Goal: Task Accomplishment & Management: Use online tool/utility

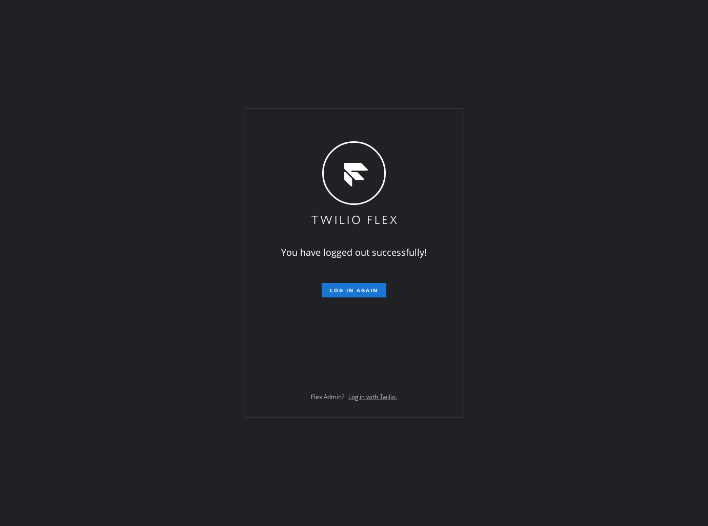
click at [204, 43] on div "You have logged out successfully! Log in again Flex Admin? Log in with Twilio." at bounding box center [354, 263] width 708 height 526
click at [370, 292] on span "Log in again" at bounding box center [354, 289] width 48 height 7
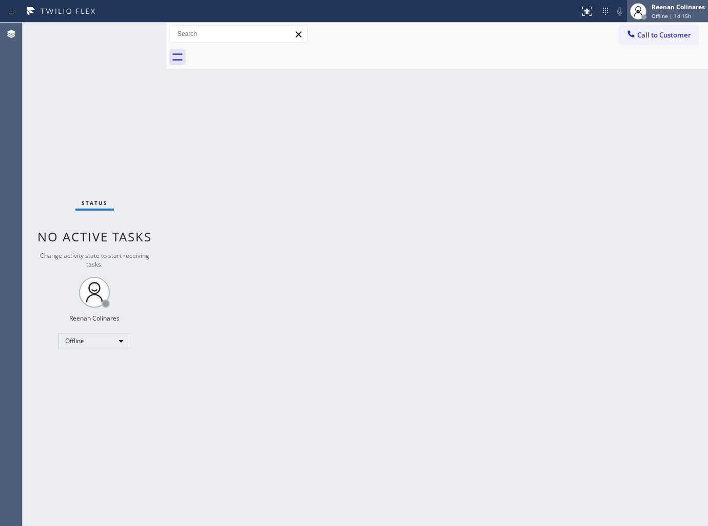
click at [670, 11] on div "Reenan Colinares Offline | 1d 15h" at bounding box center [679, 11] width 59 height 18
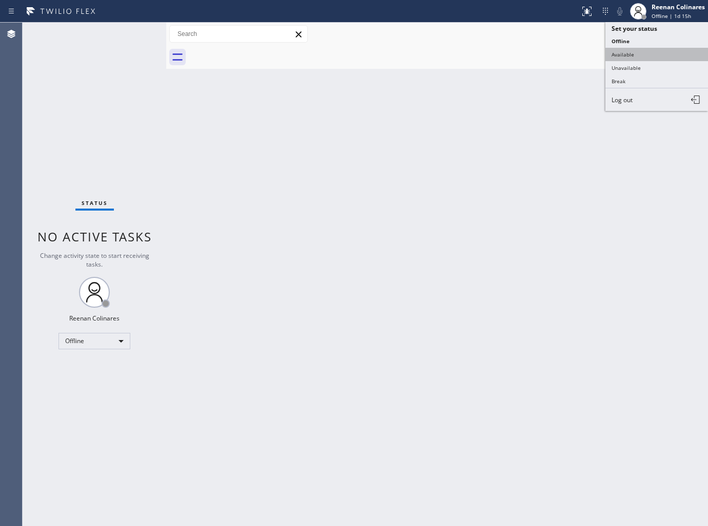
click at [624, 52] on button "Available" at bounding box center [657, 54] width 103 height 13
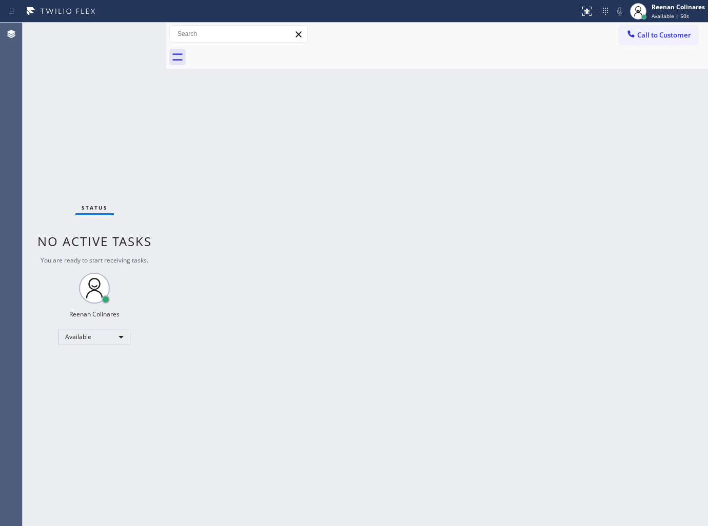
click at [480, 104] on div "Back to Dashboard Change Sender ID Customers Technicians Select a contact Outbo…" at bounding box center [437, 274] width 542 height 503
click at [402, 370] on div "Back to Dashboard Change Sender ID Customers Technicians Select a contact Outbo…" at bounding box center [437, 274] width 542 height 503
click at [394, 320] on div "Back to Dashboard Change Sender ID Customers Technicians Select a contact Outbo…" at bounding box center [437, 274] width 542 height 503
click at [292, 342] on div "Back to Dashboard Change Sender ID Customers Technicians Select a contact Outbo…" at bounding box center [437, 274] width 542 height 503
click at [494, 50] on div at bounding box center [448, 57] width 519 height 23
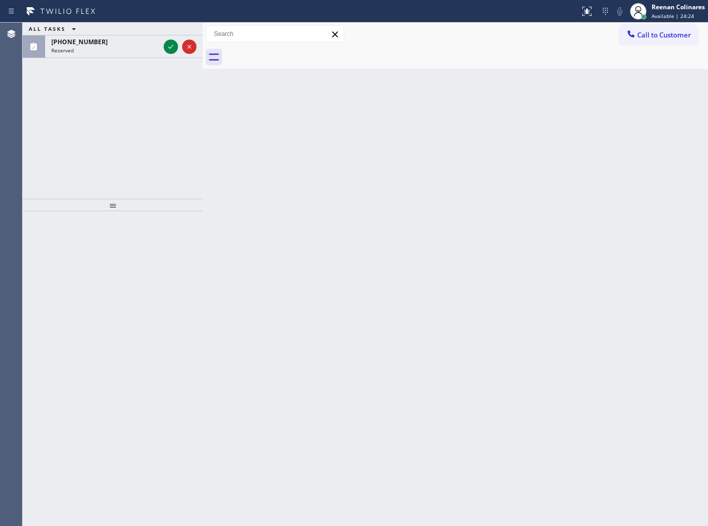
drag, startPoint x: 166, startPoint y: 33, endPoint x: 202, endPoint y: 42, distance: 37.5
click at [203, 42] on div at bounding box center [203, 274] width 0 height 503
click at [135, 48] on div "Reserved" at bounding box center [105, 50] width 108 height 7
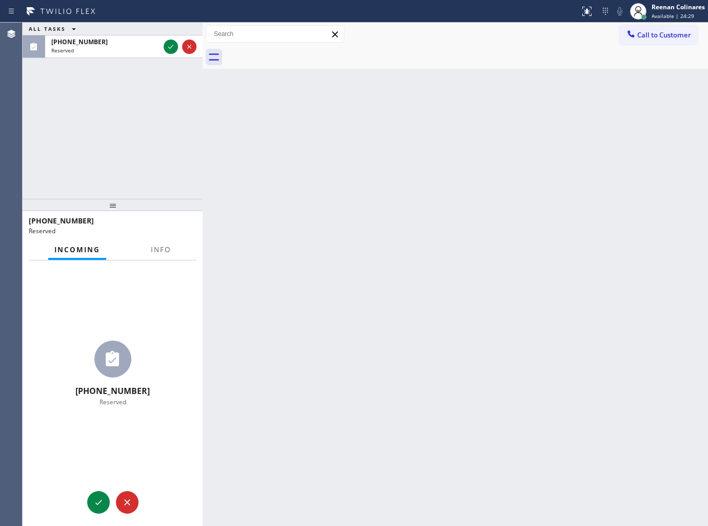
click at [158, 259] on div at bounding box center [161, 259] width 32 height 2
click at [158, 255] on button "Info" at bounding box center [161, 250] width 32 height 20
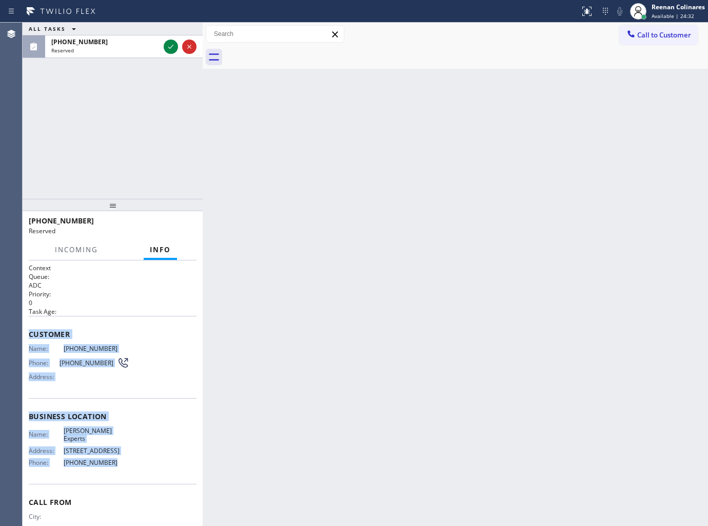
copy div "Customer Name: [PHONE_NUMBER] Phone: [PHONE_NUMBER] Address: Business location …"
drag, startPoint x: 26, startPoint y: 330, endPoint x: 203, endPoint y: 475, distance: 229.0
click at [146, 452] on div "Context Queue: ADC Priority: 0 Task Age: Customer Name: [PHONE_NUMBER] Phone: […" at bounding box center [113, 393] width 180 height 266
click at [163, 47] on div at bounding box center [180, 46] width 37 height 23
click at [169, 45] on icon at bounding box center [171, 47] width 12 height 12
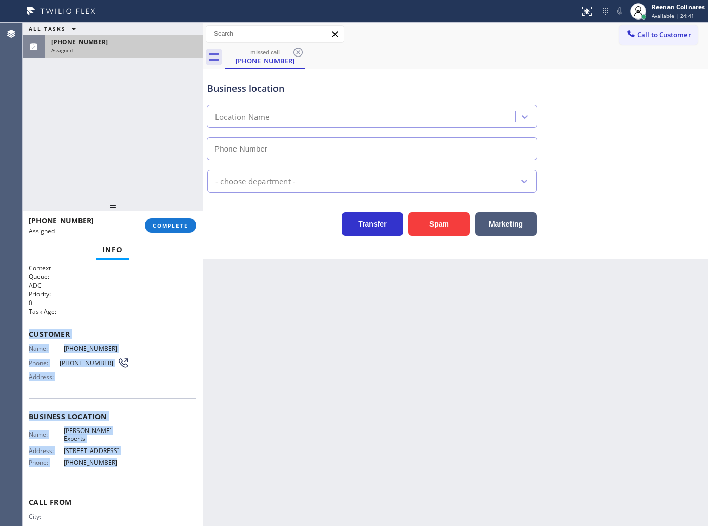
type input "[PHONE_NUMBER]"
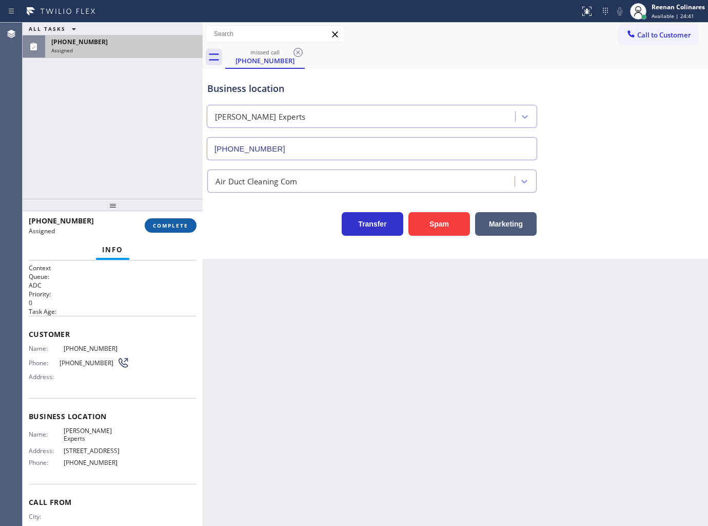
click at [185, 218] on div "[PHONE_NUMBER] Assigned COMPLETE" at bounding box center [113, 225] width 168 height 27
click at [186, 222] on span "COMPLETE" at bounding box center [170, 225] width 35 height 7
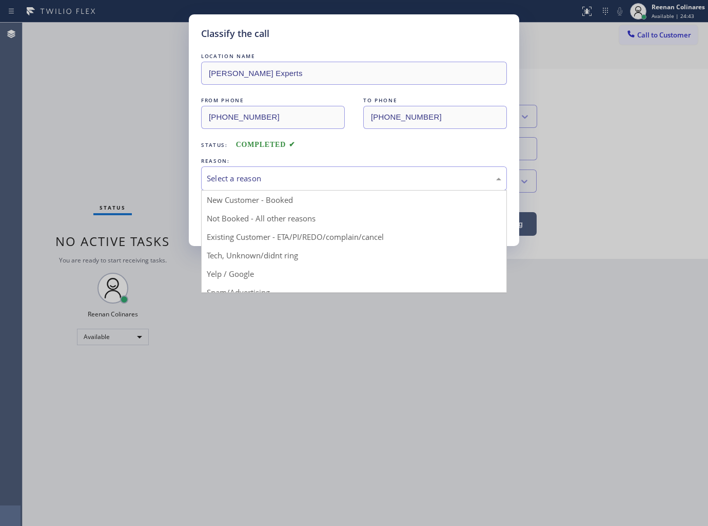
click at [219, 179] on div "Select a reason" at bounding box center [354, 178] width 295 height 12
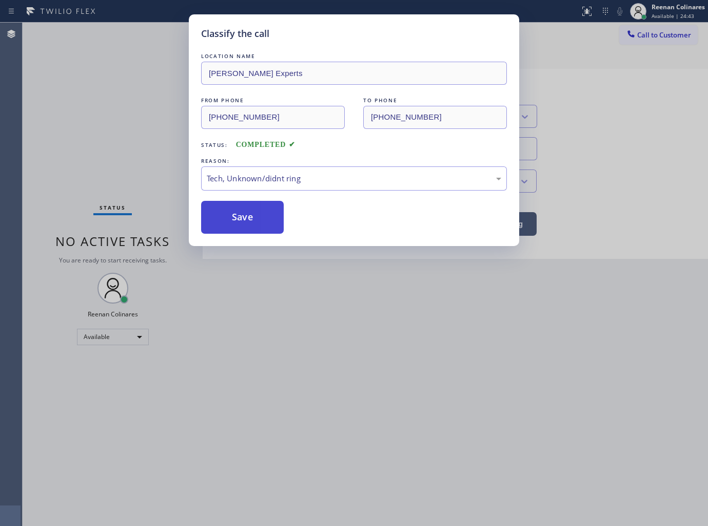
click at [222, 222] on button "Save" at bounding box center [242, 217] width 83 height 33
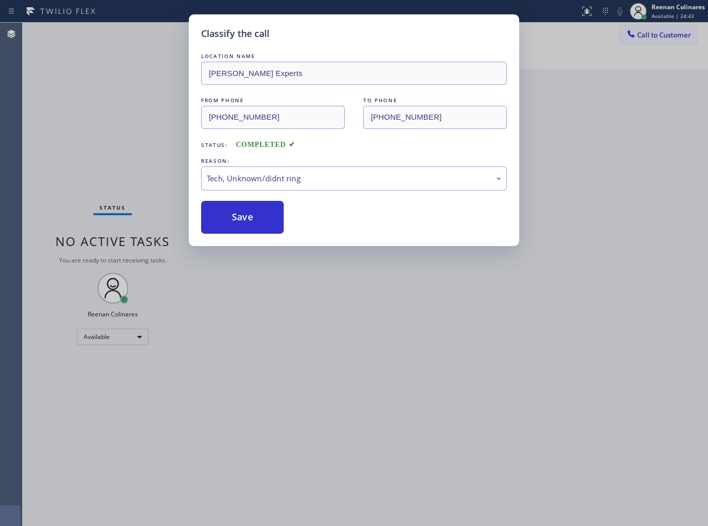
click at [134, 154] on div "Classify the call LOCATION NAME [PERSON_NAME] Experts FROM PHONE [PHONE_NUMBER]…" at bounding box center [354, 263] width 708 height 526
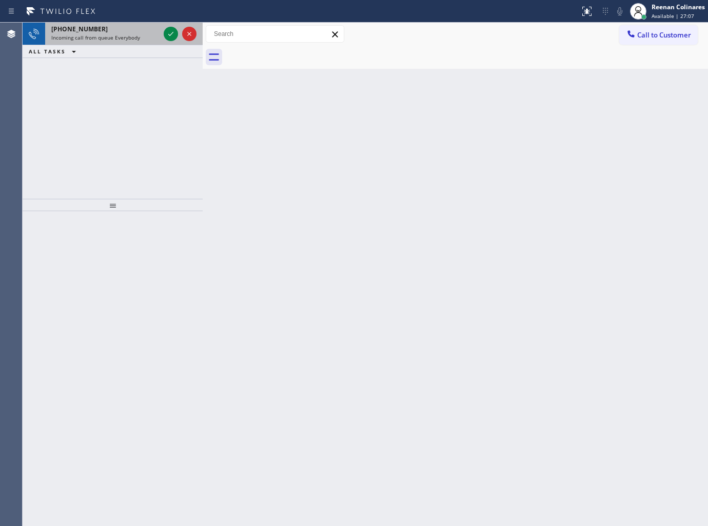
click at [145, 34] on div "Incoming call from queue Everybody" at bounding box center [105, 37] width 108 height 7
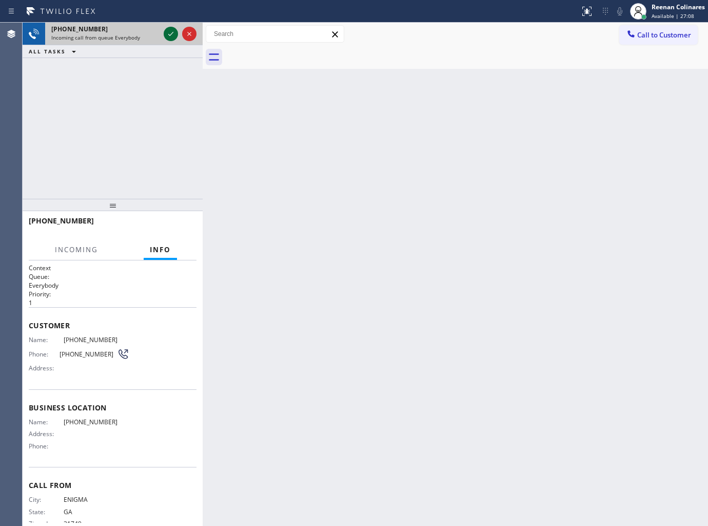
click at [169, 35] on icon at bounding box center [170, 34] width 5 height 4
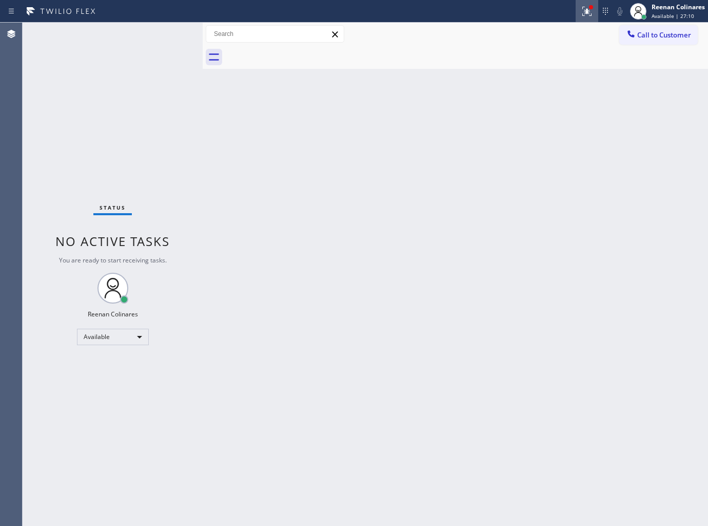
click at [589, 18] on button at bounding box center [587, 11] width 23 height 23
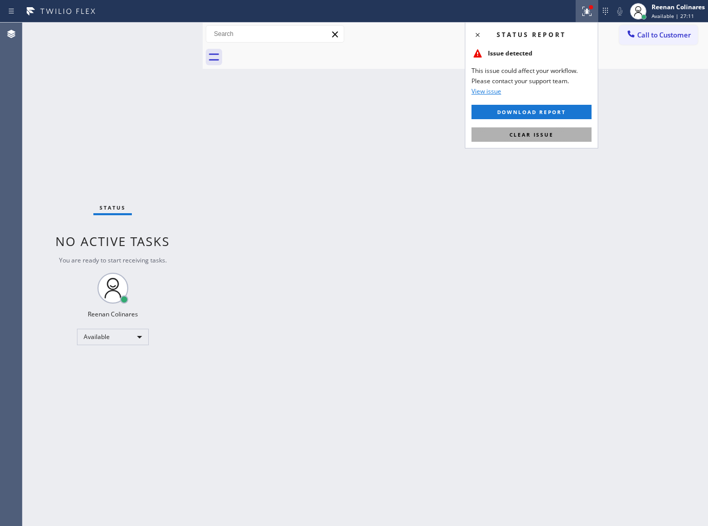
click at [521, 135] on span "Clear issue" at bounding box center [532, 134] width 44 height 7
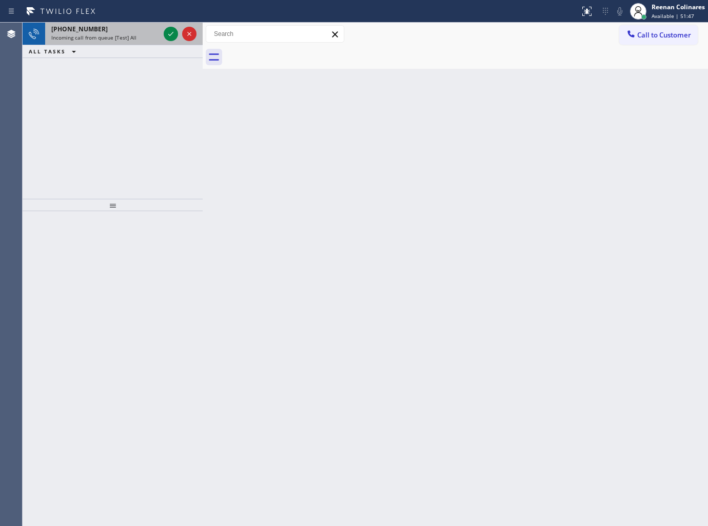
click at [118, 37] on span "Incoming call from queue [Test] All" at bounding box center [93, 37] width 85 height 7
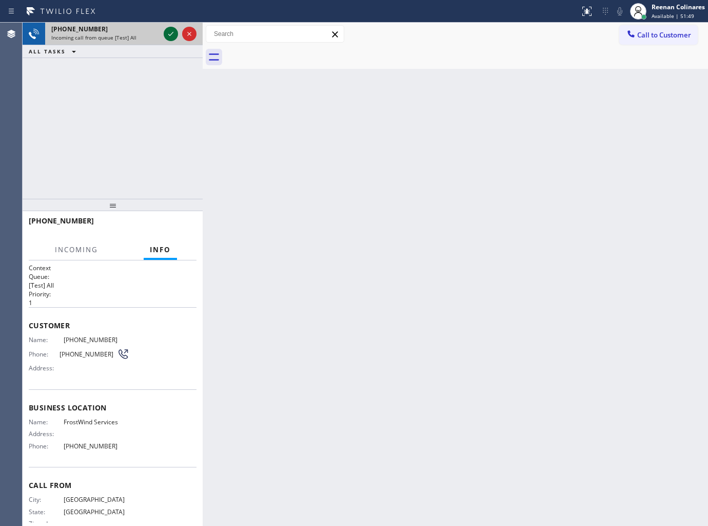
click at [170, 34] on icon at bounding box center [171, 34] width 12 height 12
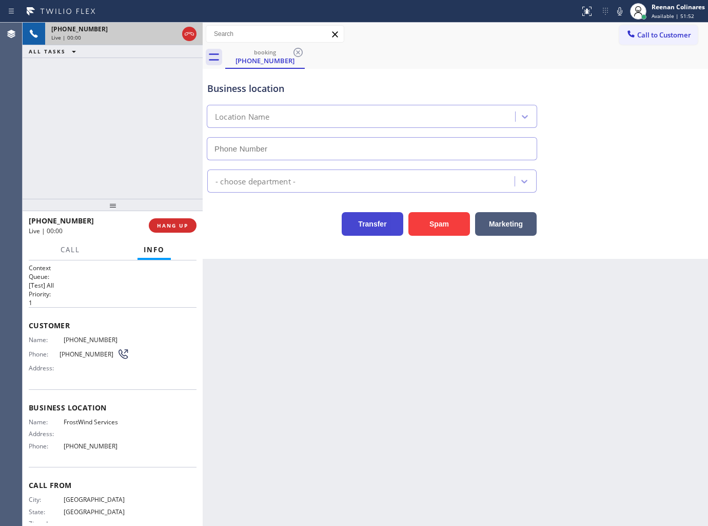
type input "[PHONE_NUMBER]"
click at [622, 9] on icon at bounding box center [620, 11] width 12 height 12
click at [620, 9] on icon at bounding box center [620, 11] width 12 height 12
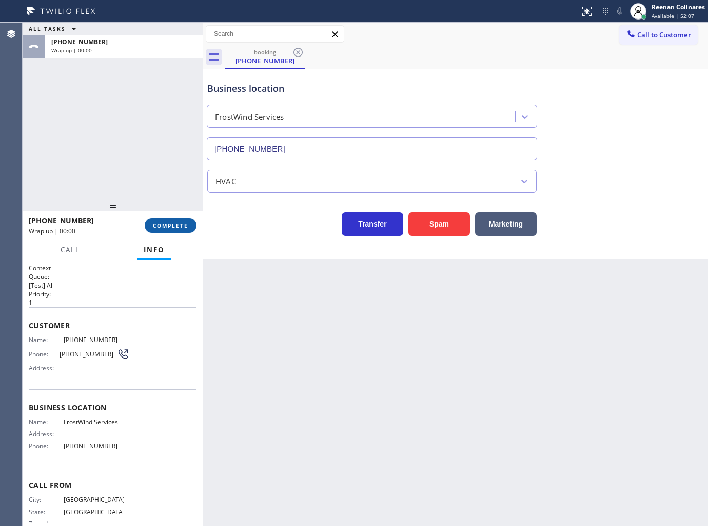
click at [156, 219] on button "COMPLETE" at bounding box center [171, 225] width 52 height 14
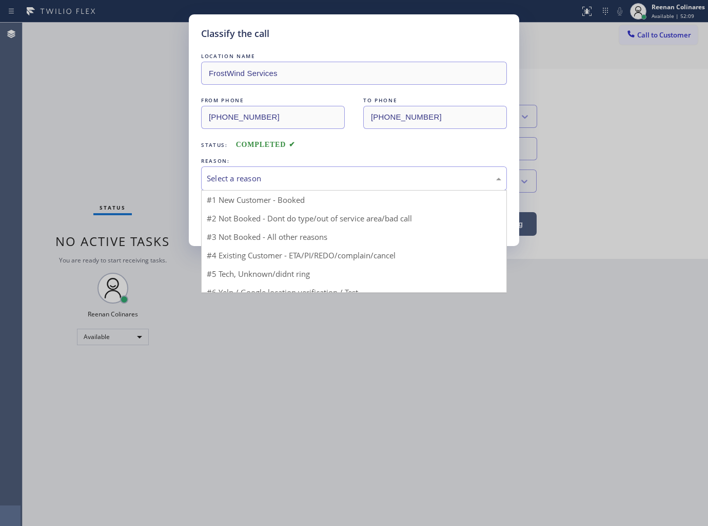
click at [213, 181] on div "Select a reason" at bounding box center [354, 178] width 295 height 12
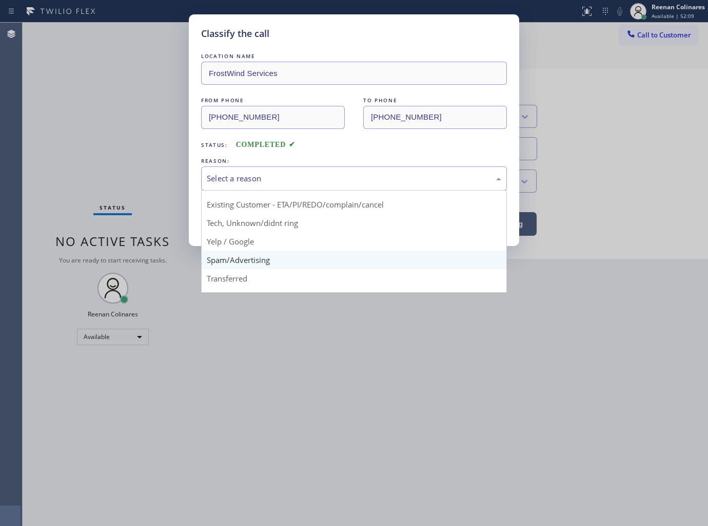
scroll to position [64, 0]
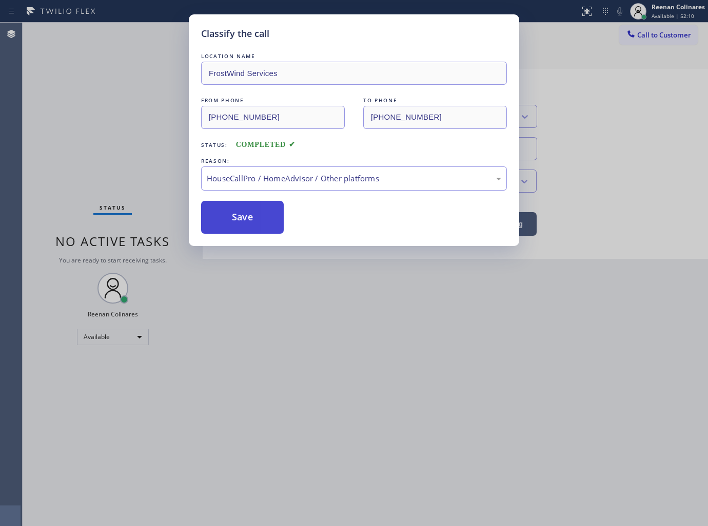
click at [227, 223] on button "Save" at bounding box center [242, 217] width 83 height 33
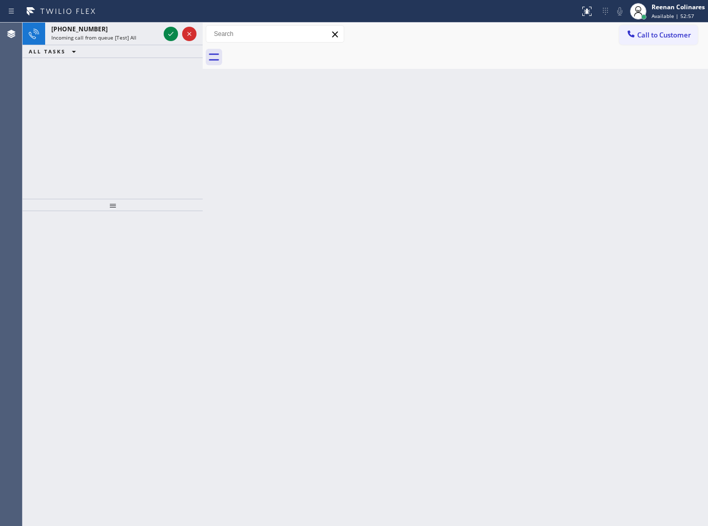
drag, startPoint x: 138, startPoint y: 28, endPoint x: 130, endPoint y: 22, distance: 9.9
click at [138, 28] on div "[PHONE_NUMBER]" at bounding box center [105, 29] width 108 height 9
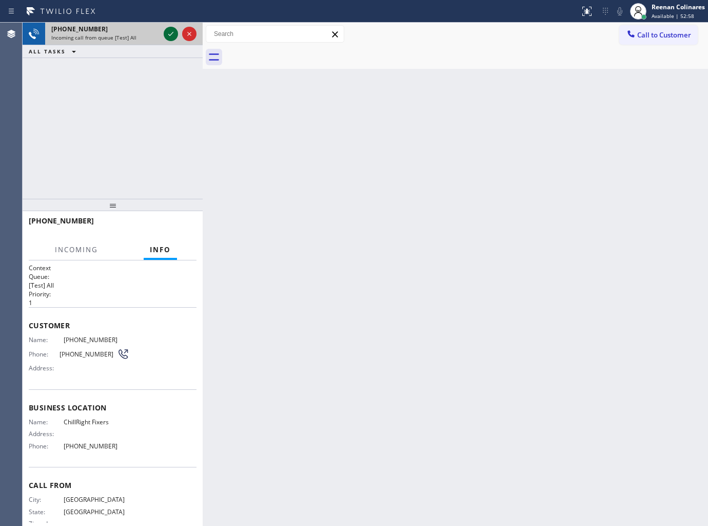
click at [172, 33] on icon at bounding box center [171, 34] width 12 height 12
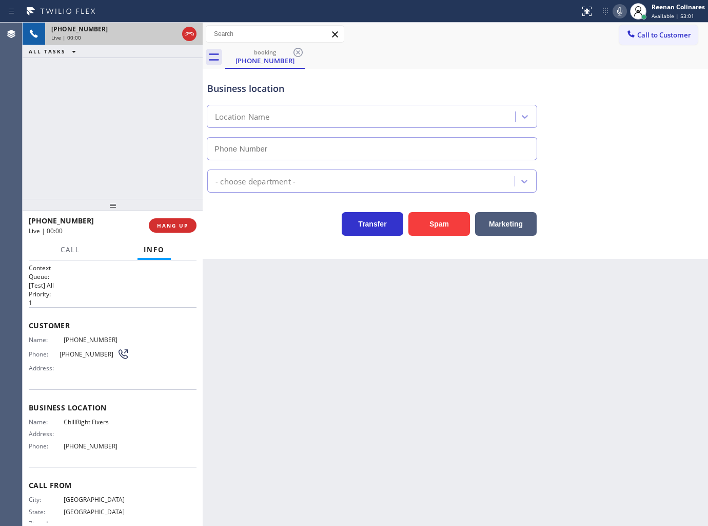
type input "[PHONE_NUMBER]"
click at [620, 11] on icon at bounding box center [620, 11] width 12 height 12
click at [512, 221] on button "Marketing" at bounding box center [506, 224] width 62 height 24
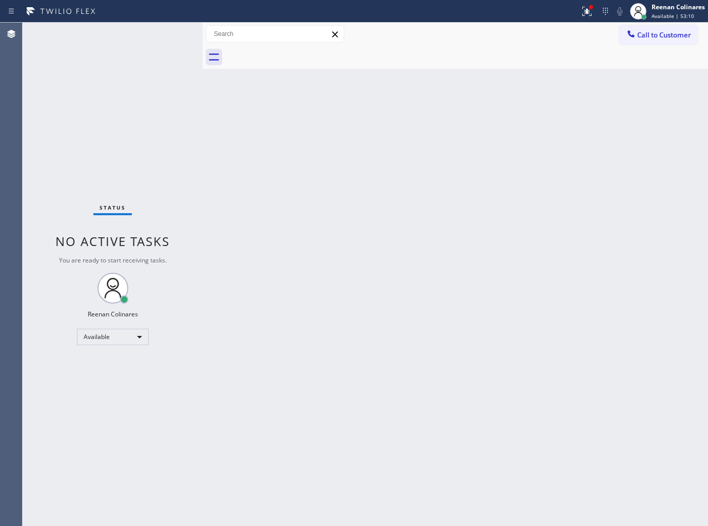
click at [483, 170] on div "Back to Dashboard Change Sender ID Customers Technicians Select a contact Outbo…" at bounding box center [456, 274] width 506 height 503
drag, startPoint x: 584, startPoint y: 11, endPoint x: 557, endPoint y: 68, distance: 63.6
click at [585, 11] on icon at bounding box center [587, 11] width 12 height 12
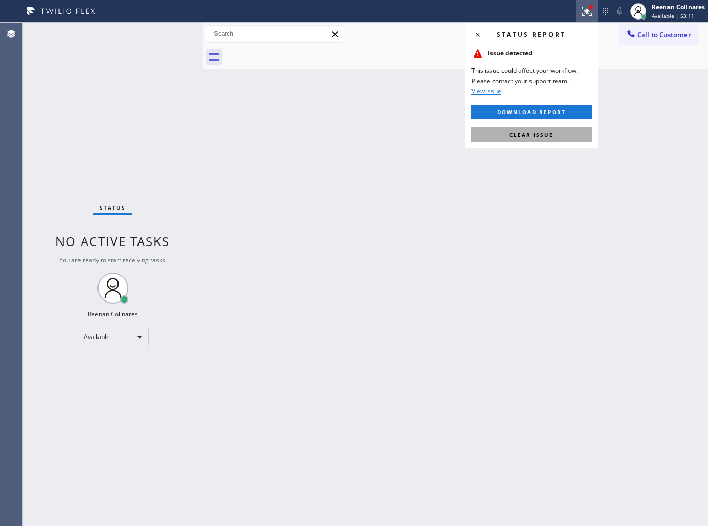
click at [527, 137] on span "Clear issue" at bounding box center [532, 134] width 44 height 7
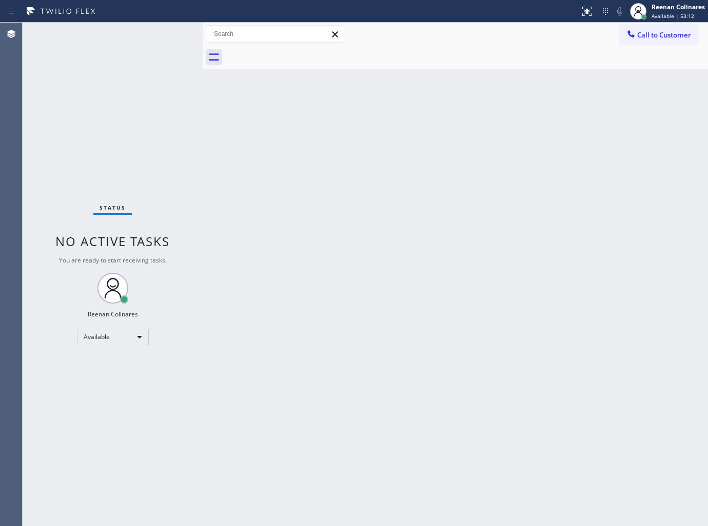
click at [307, 218] on div "Back to Dashboard Change Sender ID Customers Technicians Select a contact Outbo…" at bounding box center [456, 274] width 506 height 503
click at [126, 34] on div "Status No active tasks You are ready to start receiving tasks. Reenan Colinares…" at bounding box center [113, 274] width 180 height 503
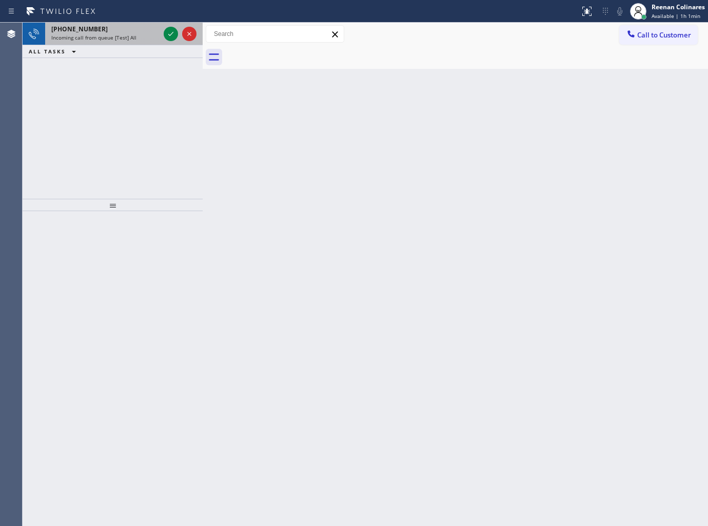
click at [120, 39] on span "Incoming call from queue [Test] All" at bounding box center [93, 37] width 85 height 7
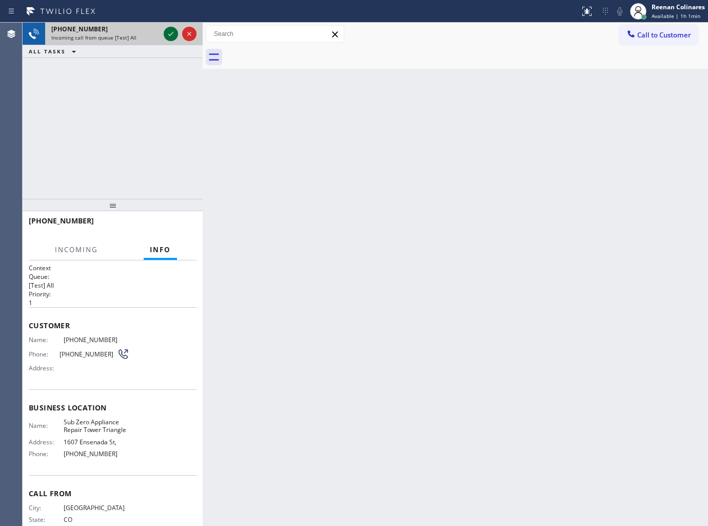
click at [172, 34] on icon at bounding box center [171, 34] width 12 height 12
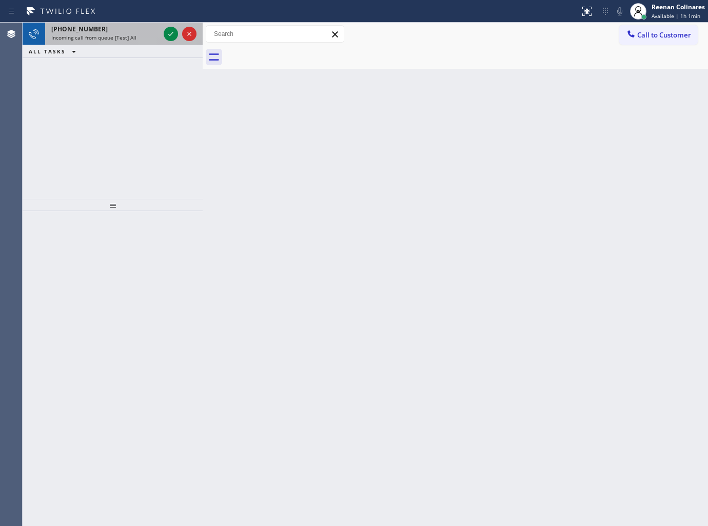
click at [138, 36] on div "Incoming call from queue [Test] All" at bounding box center [105, 37] width 108 height 7
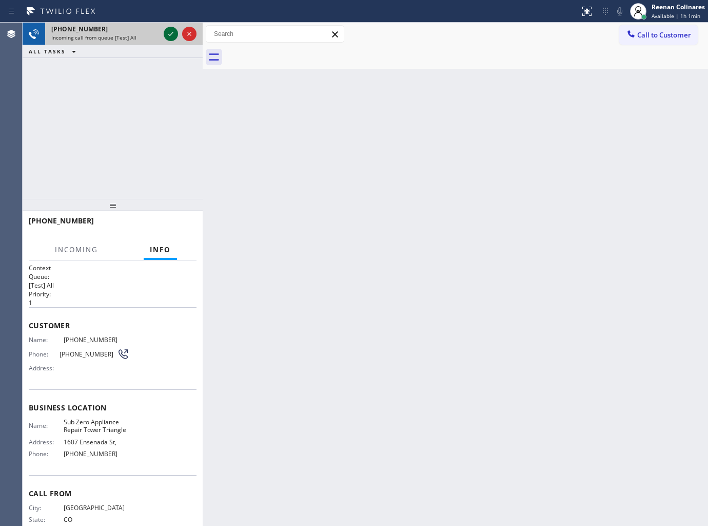
click at [165, 32] on icon at bounding box center [171, 34] width 12 height 12
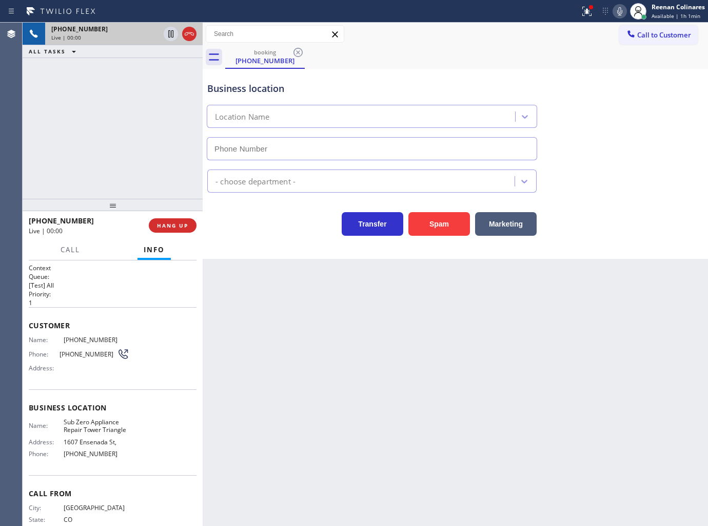
type input "[PHONE_NUMBER]"
drag, startPoint x: 583, startPoint y: 14, endPoint x: 587, endPoint y: 48, distance: 34.6
click at [585, 14] on icon at bounding box center [587, 11] width 12 height 12
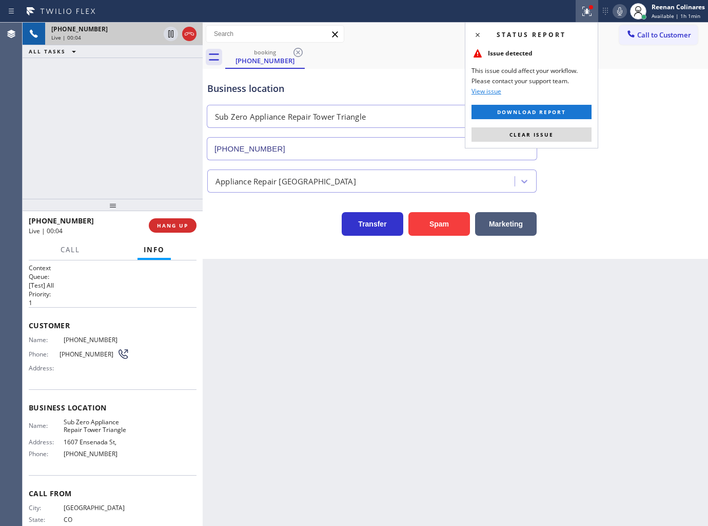
click at [568, 134] on button "Clear issue" at bounding box center [532, 134] width 120 height 14
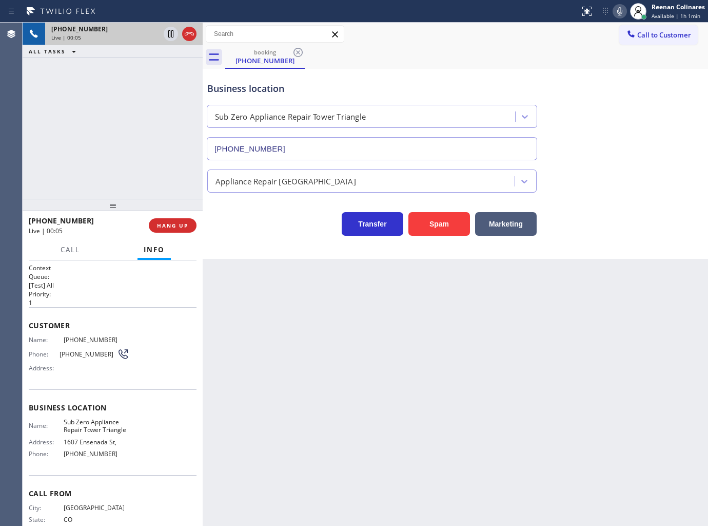
click at [620, 18] on div "Status report No issues detected If you experience an issue, please download th…" at bounding box center [642, 11] width 132 height 23
click at [619, 12] on icon at bounding box center [620, 11] width 12 height 12
drag, startPoint x: 615, startPoint y: 12, endPoint x: 639, endPoint y: 65, distance: 58.4
click at [615, 13] on icon at bounding box center [620, 11] width 12 height 12
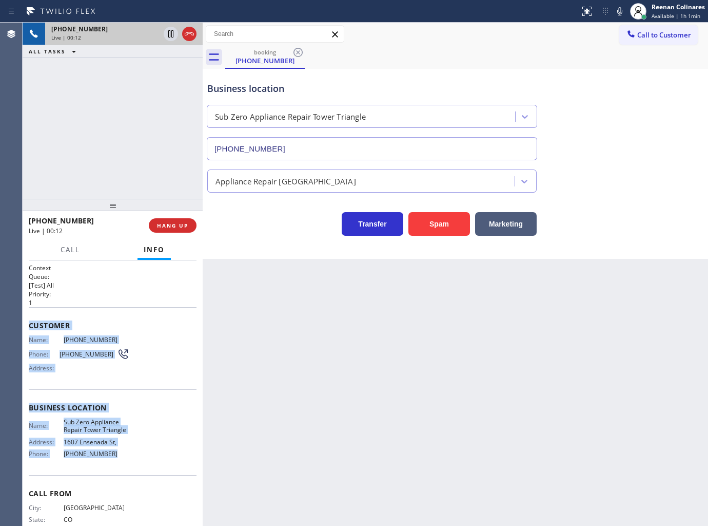
copy div "Customer Name: [PHONE_NUMBER] Phone: [PHONE_NUMBER] Address: Business location …"
drag, startPoint x: 29, startPoint y: 316, endPoint x: 259, endPoint y: 494, distance: 290.8
click at [159, 463] on div "Context Queue: [Test] All Priority: 1 Customer Name: [PHONE_NUMBER] Phone: [PHO…" at bounding box center [113, 407] width 168 height 289
click at [620, 10] on icon at bounding box center [620, 11] width 12 height 12
click at [616, 10] on icon at bounding box center [620, 11] width 12 height 12
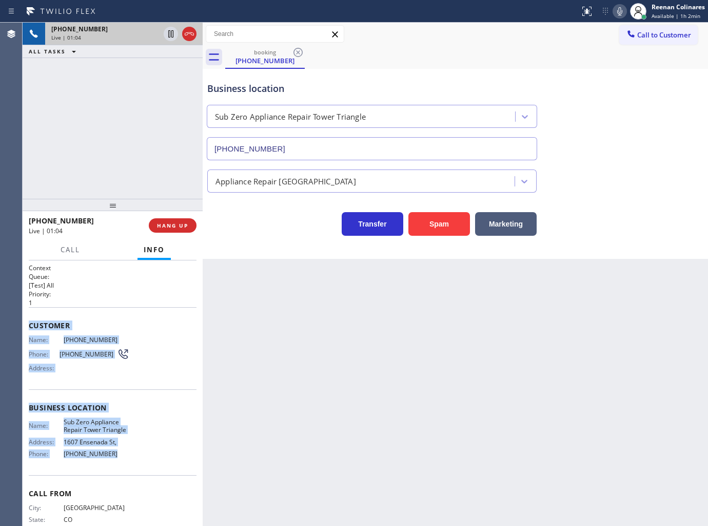
click at [618, 10] on icon at bounding box center [620, 11] width 5 height 8
click at [64, 253] on span "Call" at bounding box center [71, 249] width 20 height 9
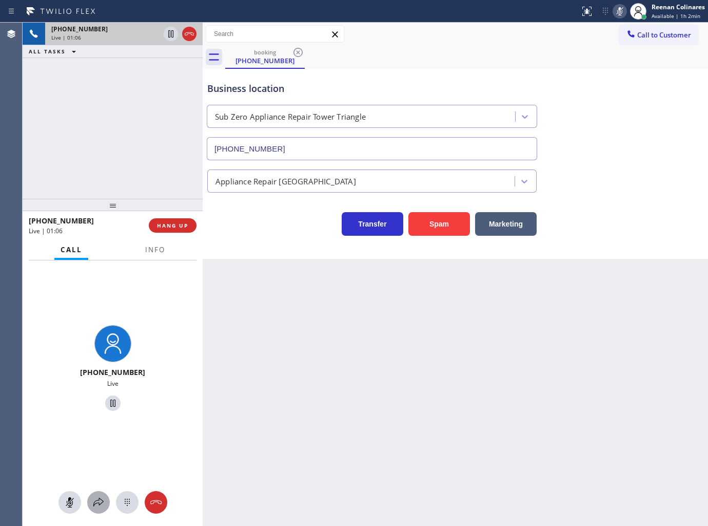
click at [98, 505] on icon at bounding box center [98, 502] width 12 height 12
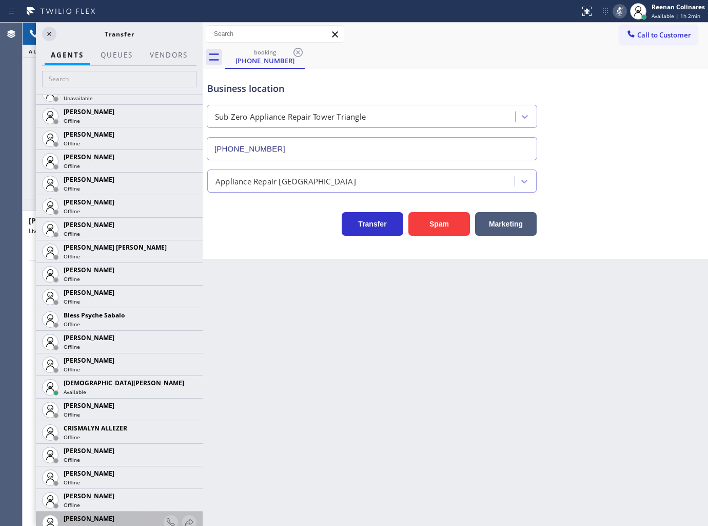
scroll to position [456, 0]
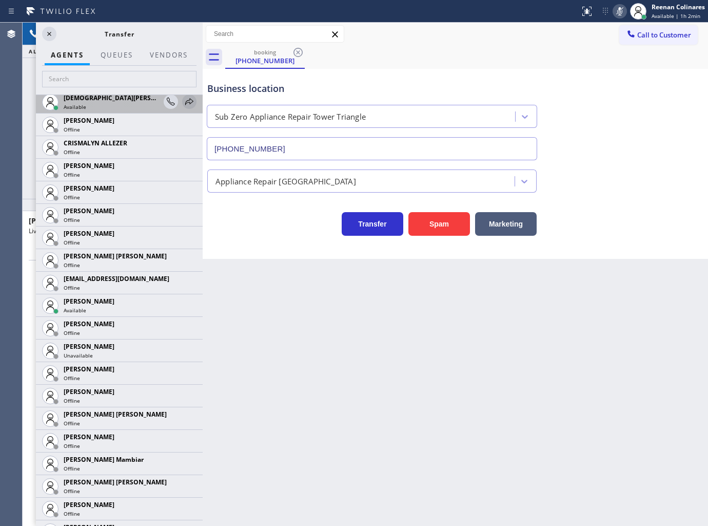
click at [185, 100] on icon at bounding box center [189, 101] width 12 height 12
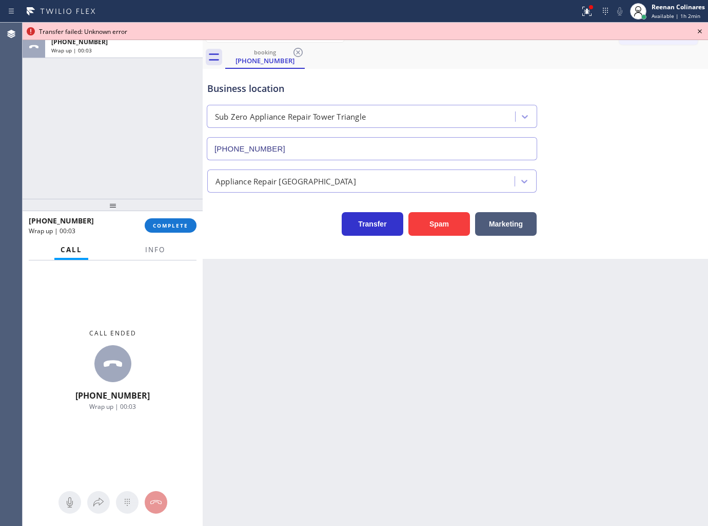
click at [274, 243] on div "Business location Sub Zero Appliance Repair [GEOGRAPHIC_DATA] [PHONE_NUMBER] Ap…" at bounding box center [456, 164] width 506 height 190
click at [700, 29] on icon at bounding box center [700, 31] width 12 height 12
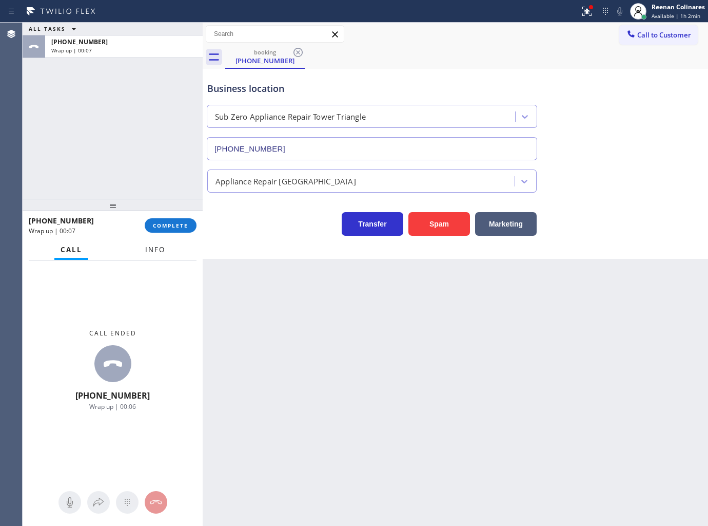
click at [152, 245] on span "Info" at bounding box center [155, 249] width 20 height 9
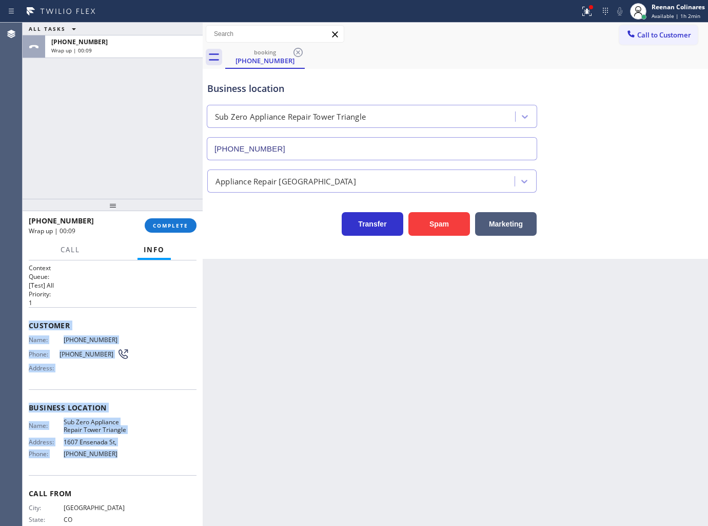
drag, startPoint x: 29, startPoint y: 321, endPoint x: 339, endPoint y: 509, distance: 363.0
click at [166, 474] on div "Context Queue: [Test] All Priority: 1 Customer Name: [PHONE_NUMBER] Phone: [PHO…" at bounding box center [113, 393] width 180 height 266
copy div "Customer Name: [PHONE_NUMBER] Phone: [PHONE_NUMBER] Address: Business location …"
click at [171, 225] on span "COMPLETE" at bounding box center [170, 225] width 35 height 7
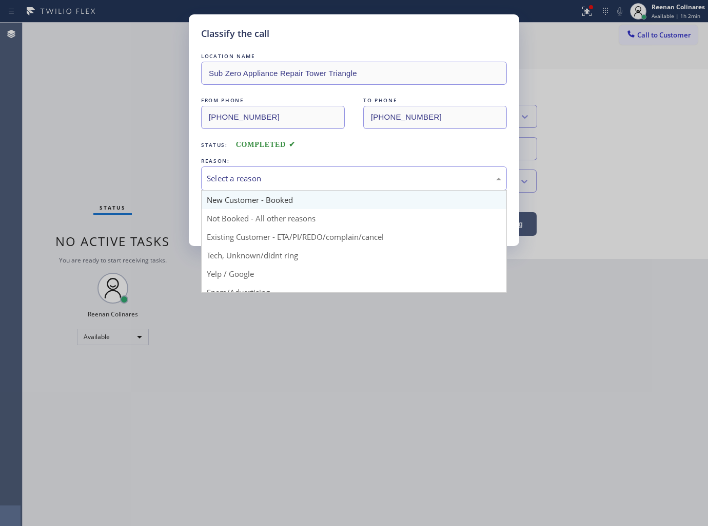
click at [221, 190] on div "Select a reason New Customer - Booked Not Booked - All other reasons Existing C…" at bounding box center [354, 178] width 306 height 24
click at [250, 178] on div "Select a reason" at bounding box center [354, 178] width 295 height 12
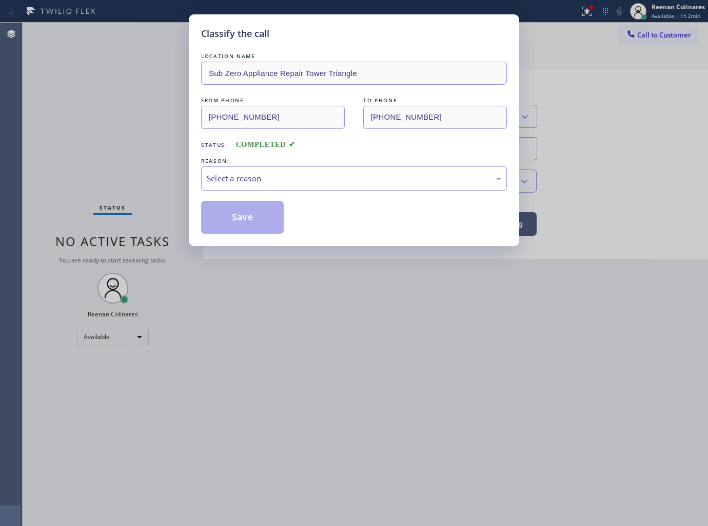
click at [250, 178] on div "Select a reason" at bounding box center [354, 178] width 295 height 12
drag, startPoint x: 236, startPoint y: 219, endPoint x: 287, endPoint y: 221, distance: 51.4
click at [239, 219] on button "Save" at bounding box center [242, 217] width 83 height 33
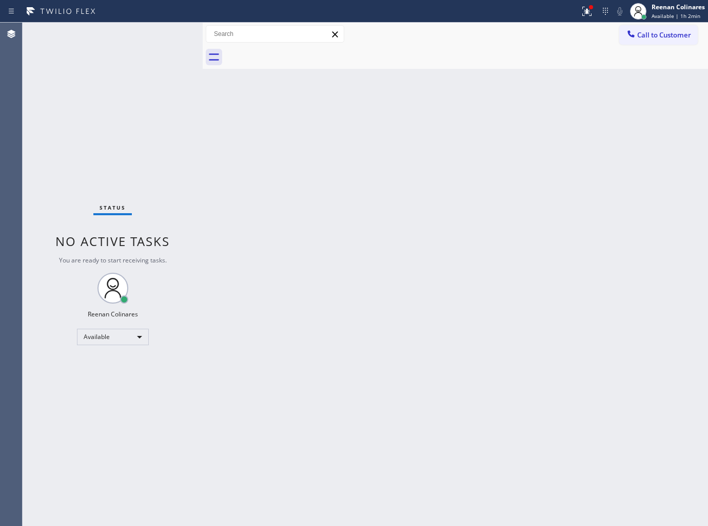
click at [611, 322] on div "Back to Dashboard Change Sender ID Customers Technicians Select a contact Outbo…" at bounding box center [456, 274] width 506 height 503
click at [589, 10] on icon at bounding box center [587, 11] width 9 height 9
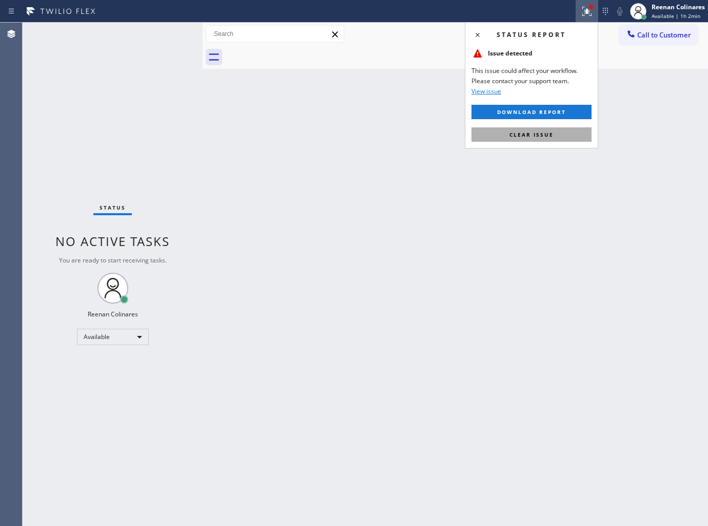
click at [531, 133] on span "Clear issue" at bounding box center [532, 134] width 44 height 7
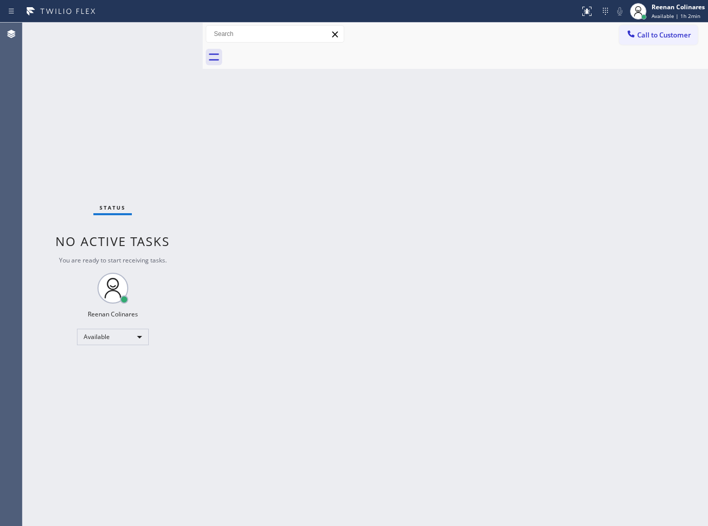
click at [427, 170] on div "Back to Dashboard Change Sender ID Customers Technicians Select a contact Outbo…" at bounding box center [456, 274] width 506 height 503
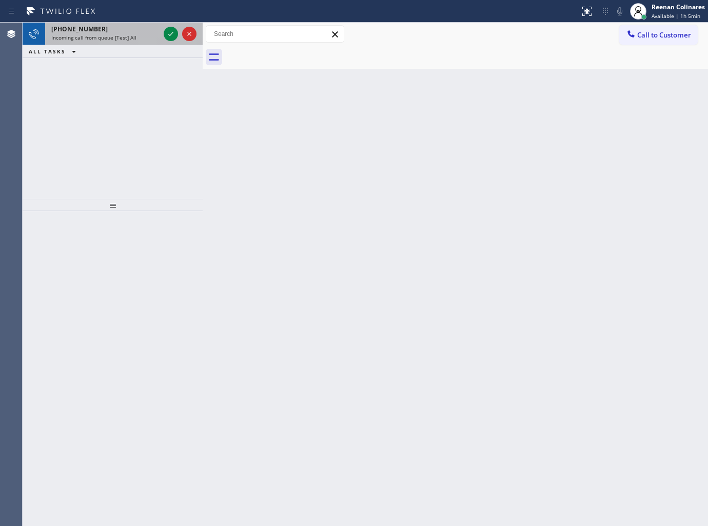
click at [117, 23] on div "[PHONE_NUMBER] Incoming call from queue [Test] All" at bounding box center [103, 34] width 117 height 23
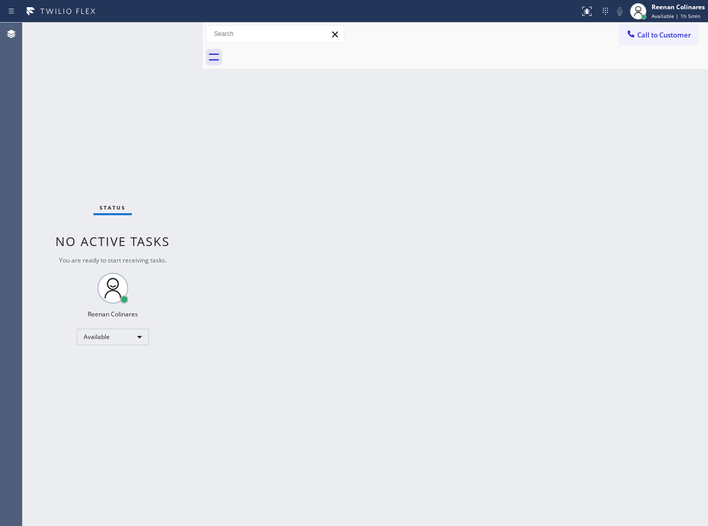
click at [142, 30] on div "Status No active tasks You are ready to start receiving tasks. Reenan Colinares…" at bounding box center [113, 274] width 180 height 503
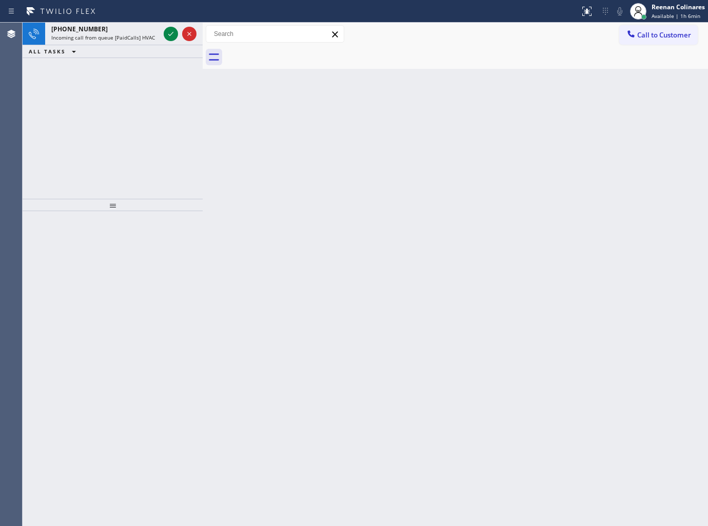
click at [142, 30] on div "[PHONE_NUMBER]" at bounding box center [105, 29] width 108 height 9
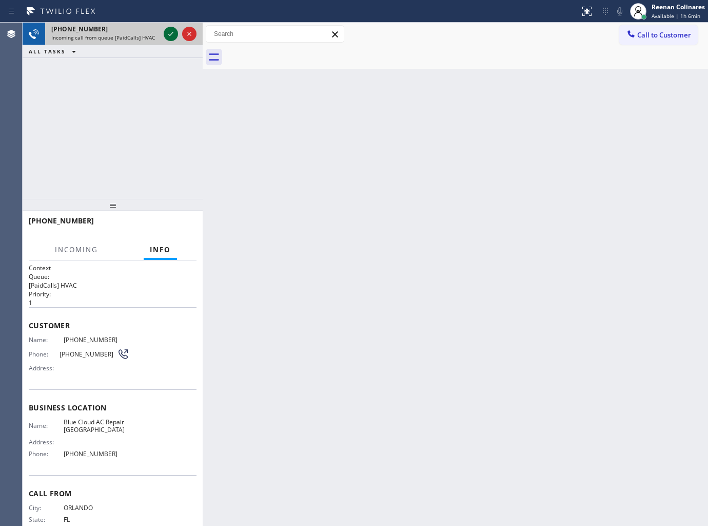
click at [170, 32] on icon at bounding box center [171, 34] width 12 height 12
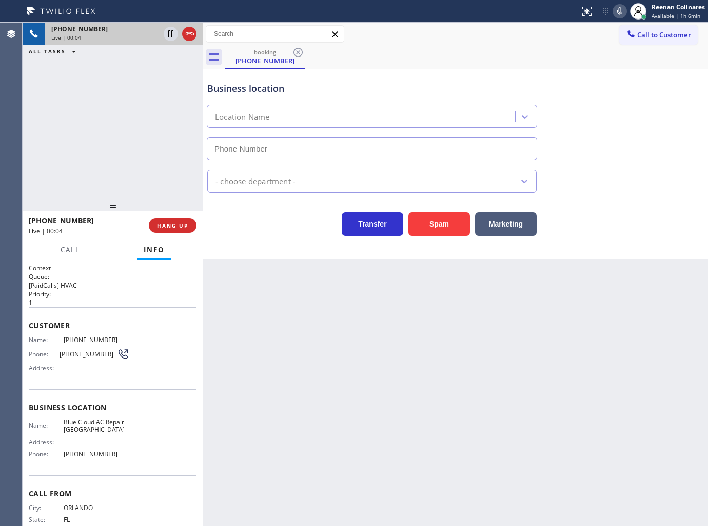
click at [620, 12] on icon at bounding box center [620, 11] width 12 height 12
type input "[PHONE_NUMBER]"
click at [620, 12] on icon at bounding box center [620, 11] width 12 height 12
click at [619, 10] on icon at bounding box center [620, 11] width 5 height 8
click at [620, 10] on rect at bounding box center [619, 10] width 7 height 7
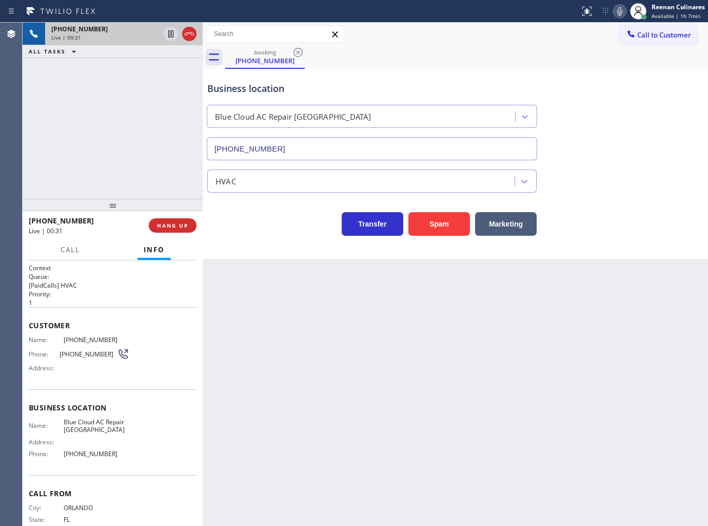
click at [615, 7] on icon at bounding box center [620, 11] width 12 height 12
drag, startPoint x: 75, startPoint y: 248, endPoint x: 69, endPoint y: 242, distance: 8.0
click at [75, 248] on span "Call" at bounding box center [71, 249] width 20 height 9
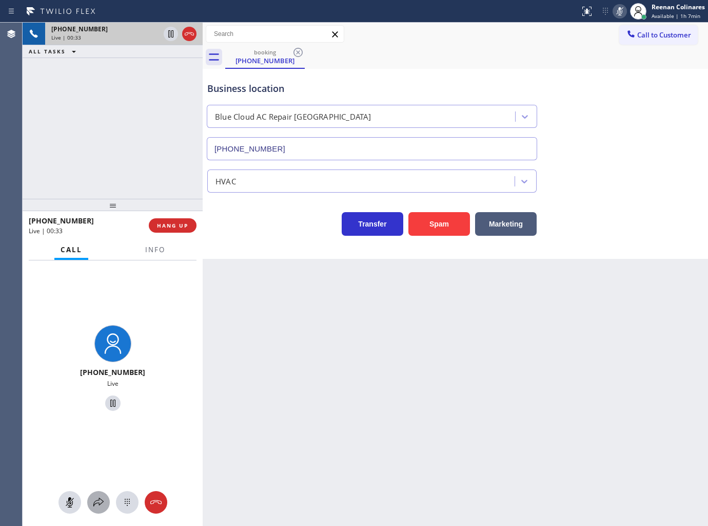
click at [98, 509] on button at bounding box center [98, 502] width 23 height 23
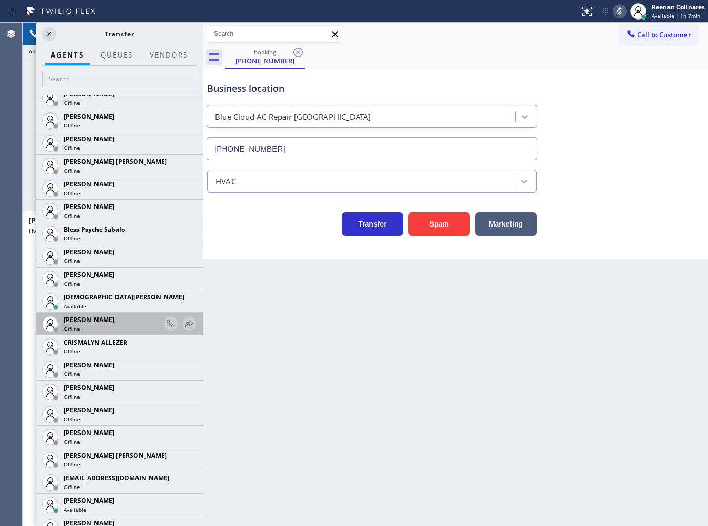
scroll to position [285, 0]
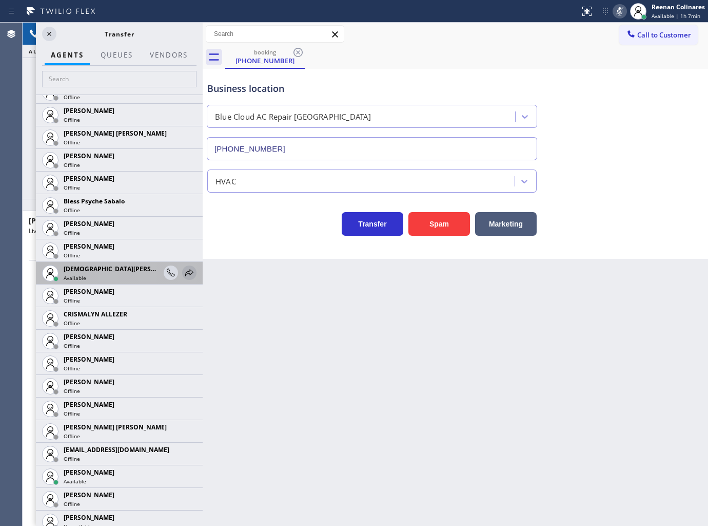
click at [185, 273] on icon at bounding box center [189, 272] width 8 height 7
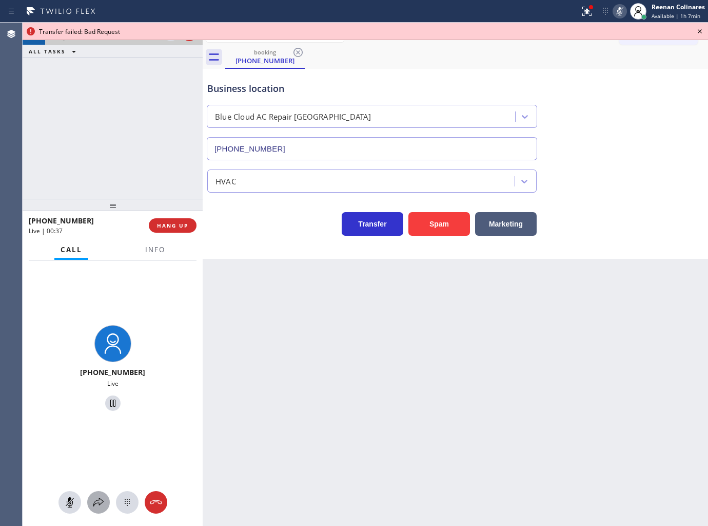
click at [97, 501] on icon at bounding box center [98, 502] width 12 height 12
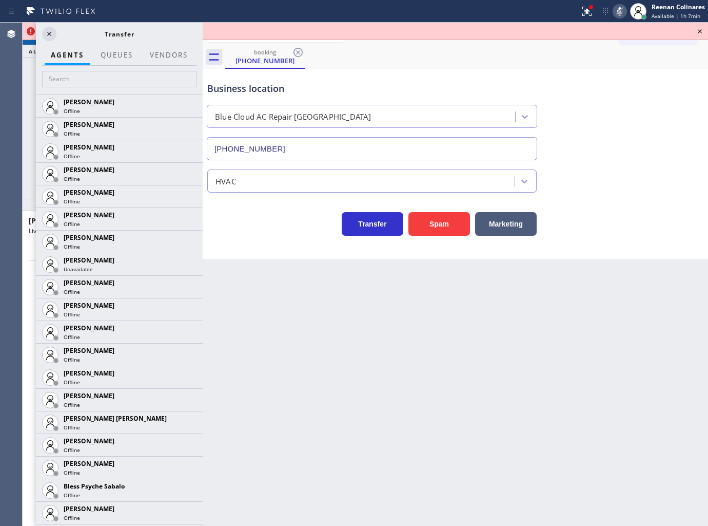
scroll to position [342, 0]
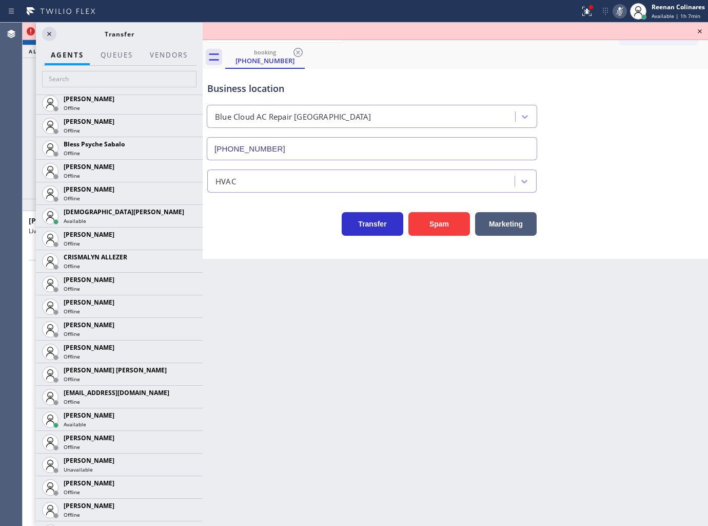
click at [0, 0] on icon at bounding box center [0, 0] width 0 height 0
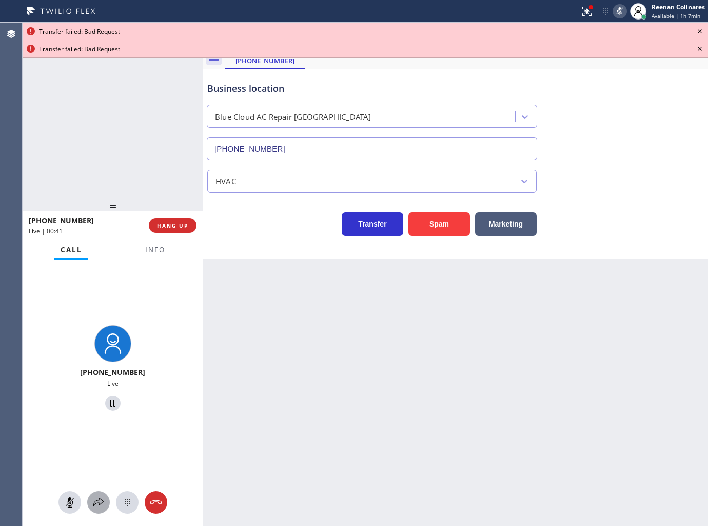
click at [95, 502] on icon at bounding box center [98, 502] width 12 height 12
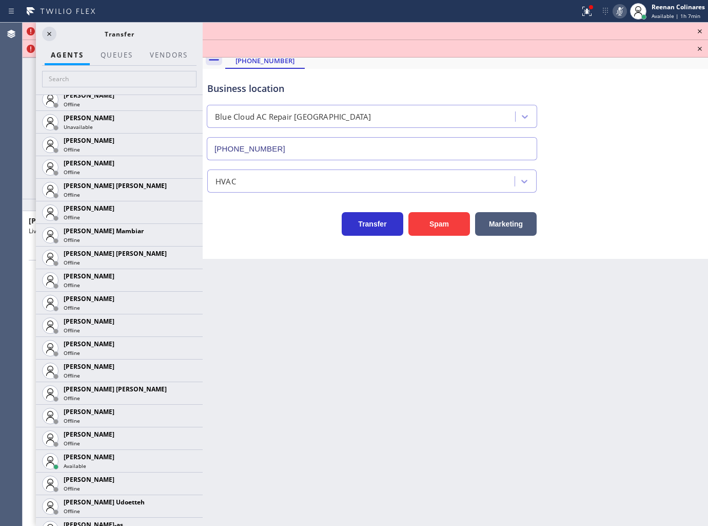
scroll to position [969, 0]
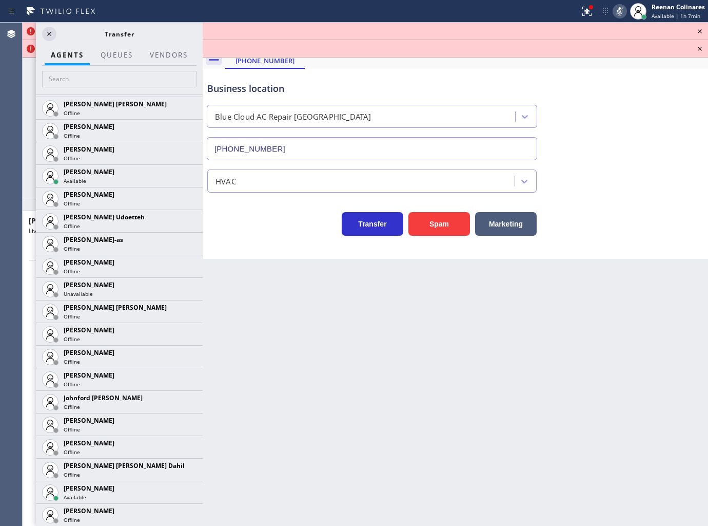
click at [0, 0] on icon at bounding box center [0, 0] width 0 height 0
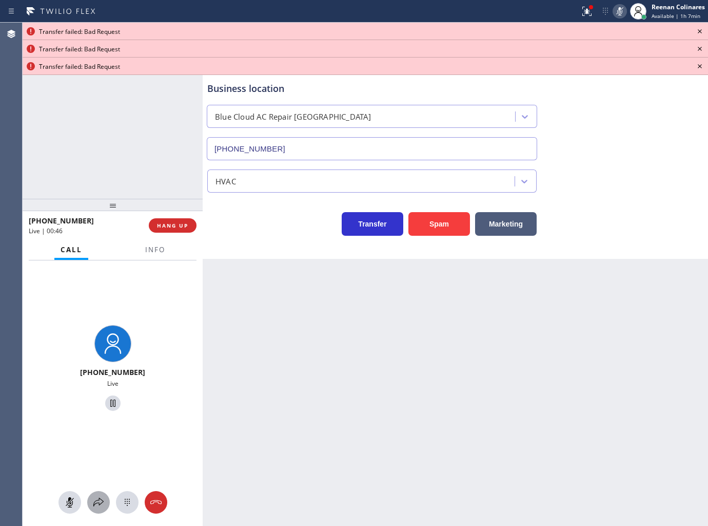
click at [96, 496] on icon at bounding box center [98, 502] width 12 height 12
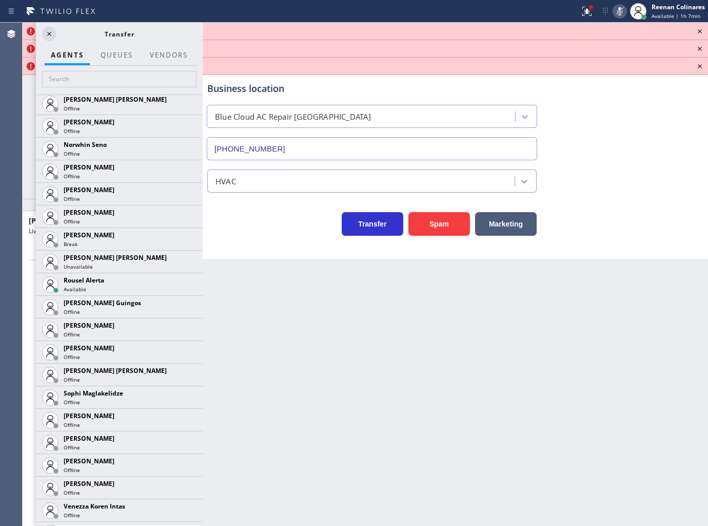
scroll to position [2053, 0]
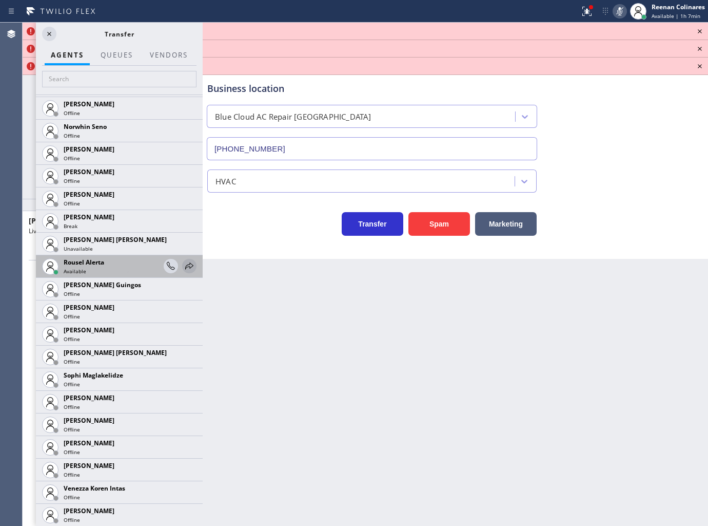
click at [183, 267] on icon at bounding box center [189, 266] width 12 height 12
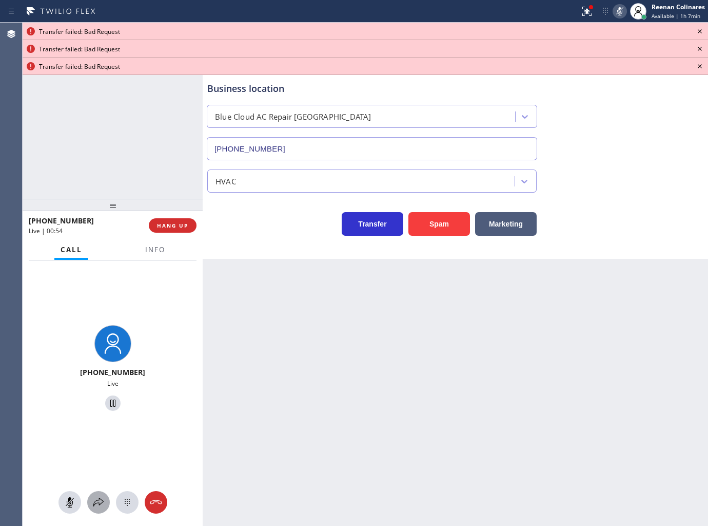
click at [99, 504] on icon at bounding box center [98, 502] width 12 height 12
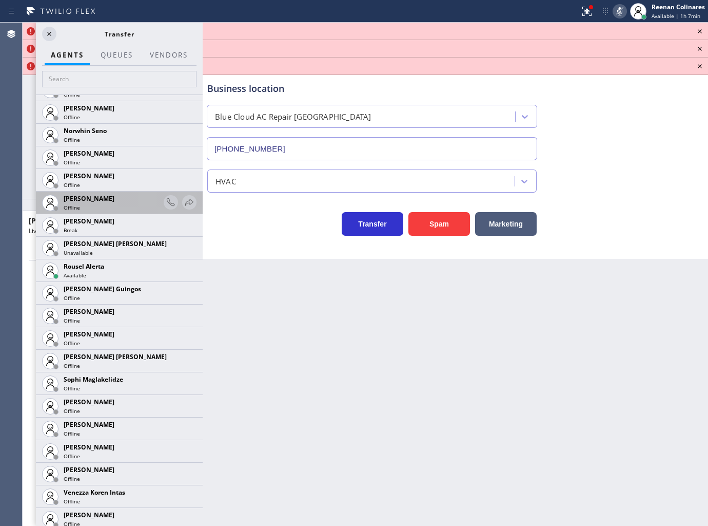
scroll to position [1972, 0]
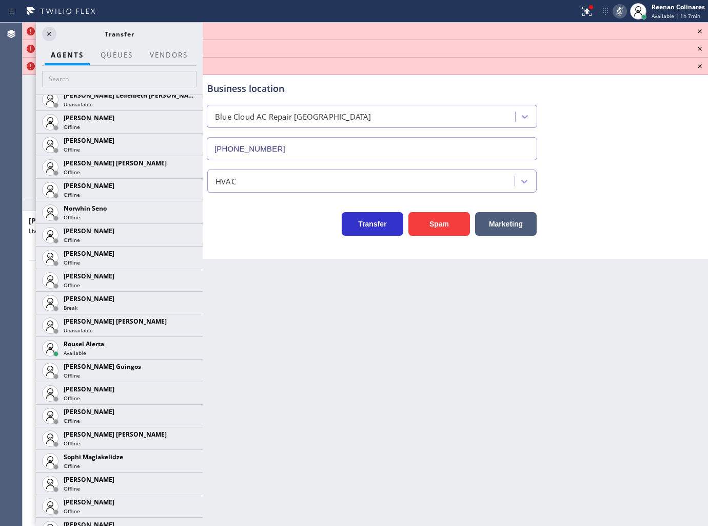
click at [29, 162] on div "[PHONE_NUMBER] Live | 00:59 ALL TASKS ALL TASKS ACTIVE TASKS TASKS IN WRAP UP" at bounding box center [113, 111] width 180 height 176
click at [587, 12] on icon at bounding box center [586, 10] width 6 height 7
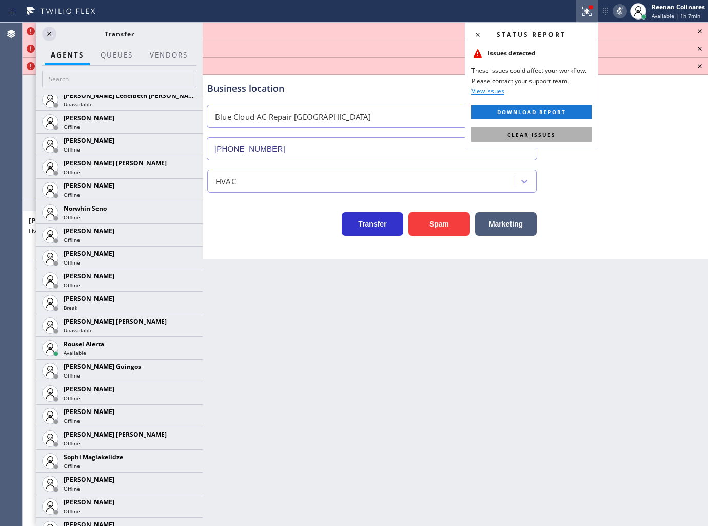
click at [566, 136] on button "Clear issues" at bounding box center [532, 134] width 120 height 14
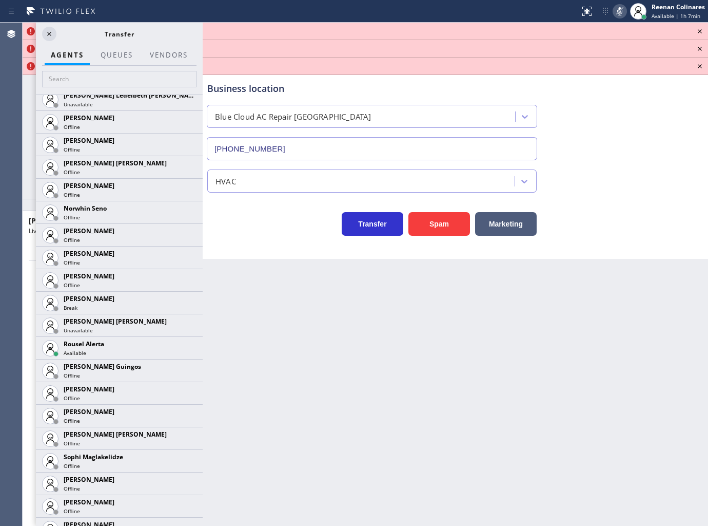
click at [620, 7] on icon at bounding box center [620, 11] width 5 height 8
click at [700, 29] on icon at bounding box center [700, 31] width 12 height 12
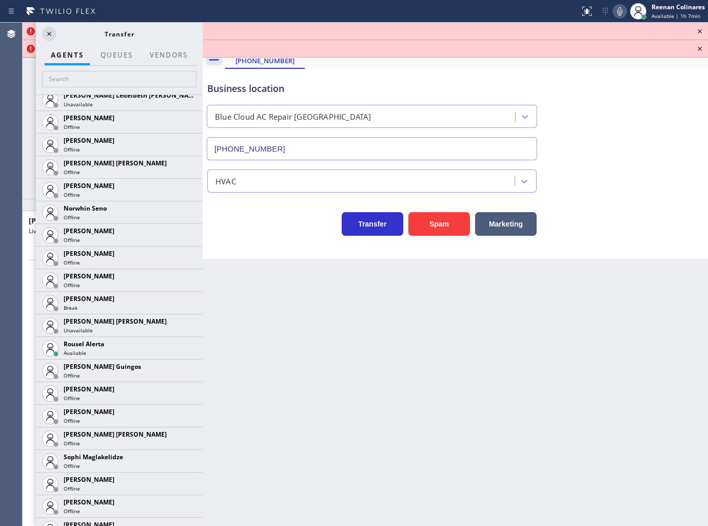
click at [700, 29] on icon at bounding box center [700, 31] width 12 height 12
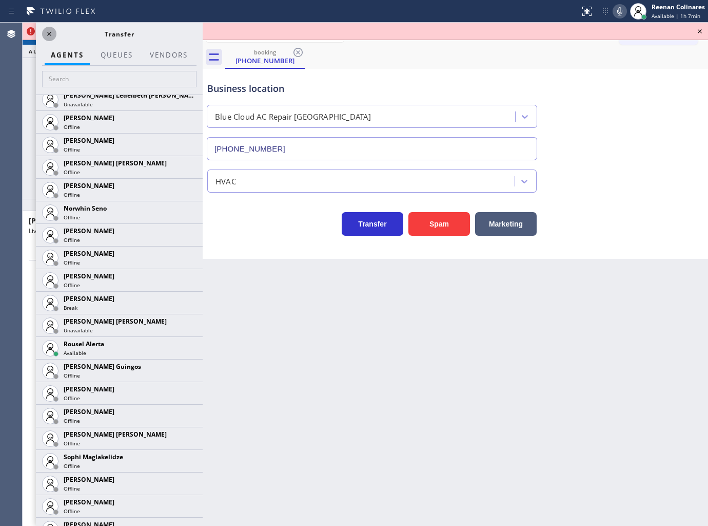
click at [49, 33] on icon at bounding box center [49, 34] width 4 height 4
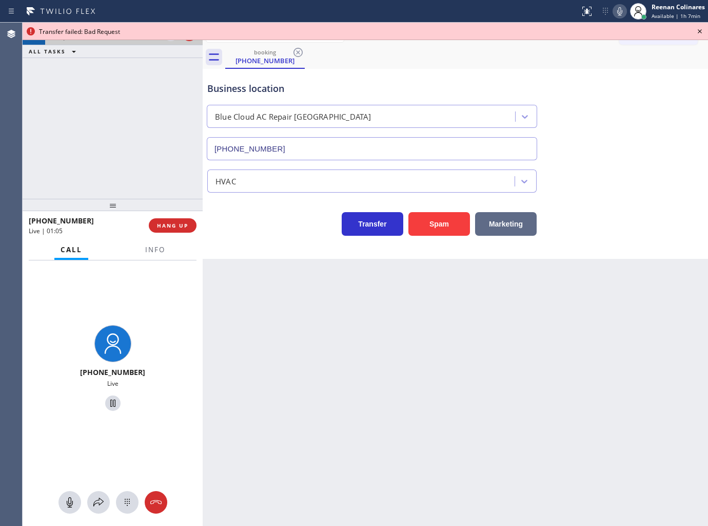
click at [506, 223] on button "Marketing" at bounding box center [506, 224] width 62 height 24
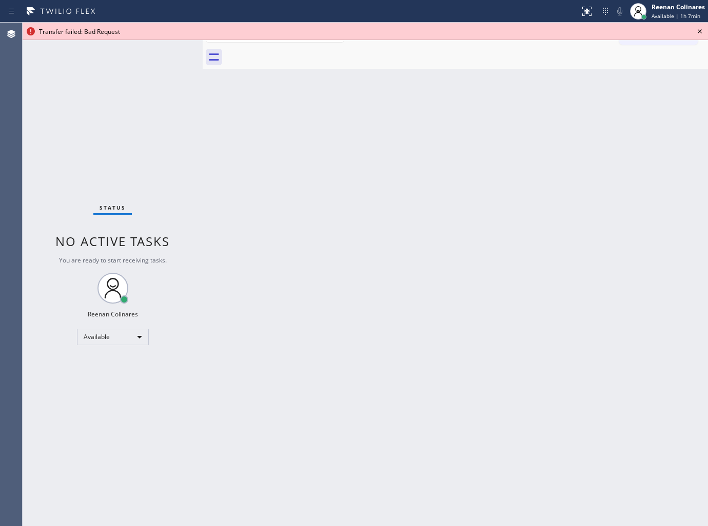
click at [701, 32] on icon at bounding box center [700, 31] width 4 height 4
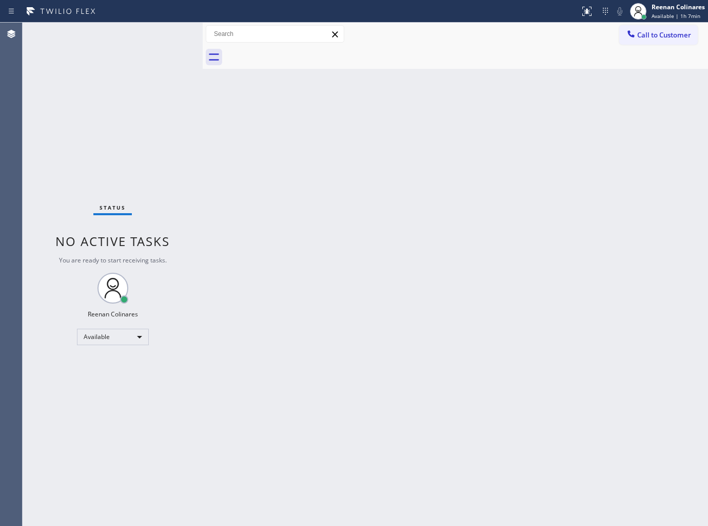
click at [620, 175] on div "Back to Dashboard Change Sender ID Customers Technicians Select a contact Outbo…" at bounding box center [456, 274] width 506 height 503
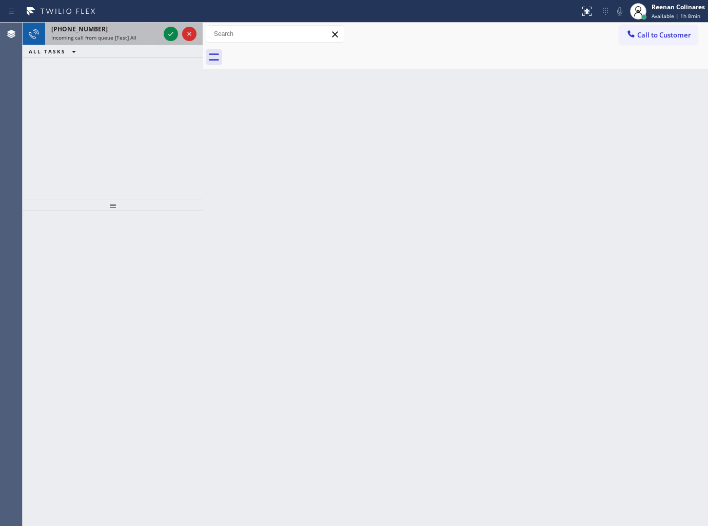
click at [141, 43] on div "[PHONE_NUMBER] Incoming call from queue [Test] All" at bounding box center [103, 34] width 117 height 23
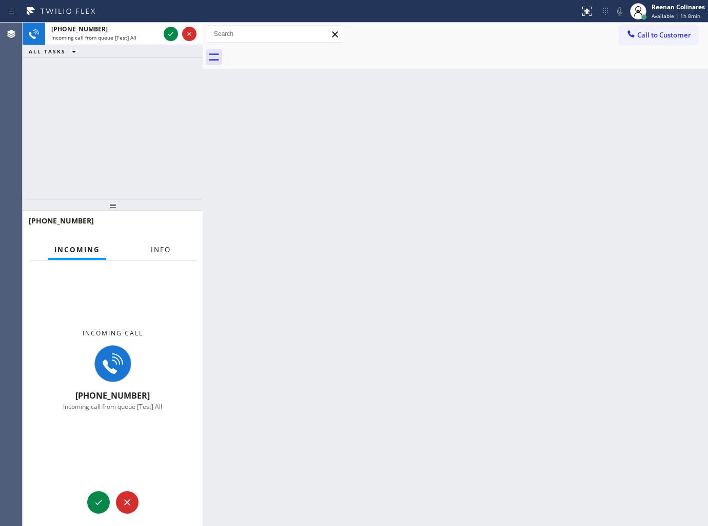
click at [147, 253] on button "Info" at bounding box center [161, 250] width 32 height 20
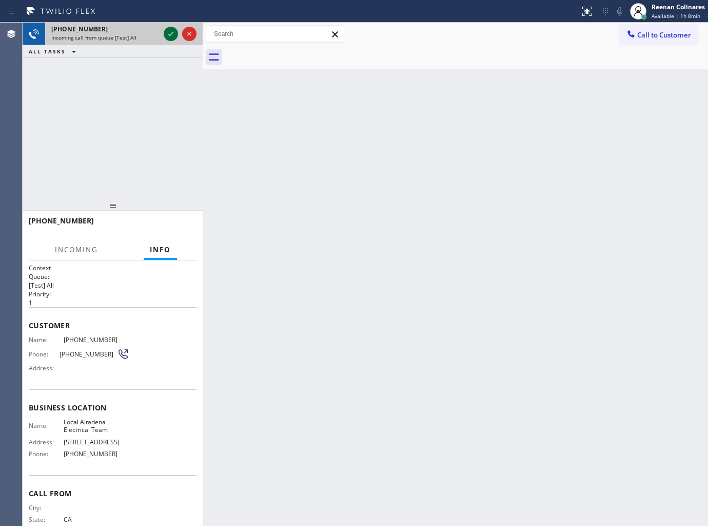
click at [170, 32] on icon at bounding box center [171, 34] width 12 height 12
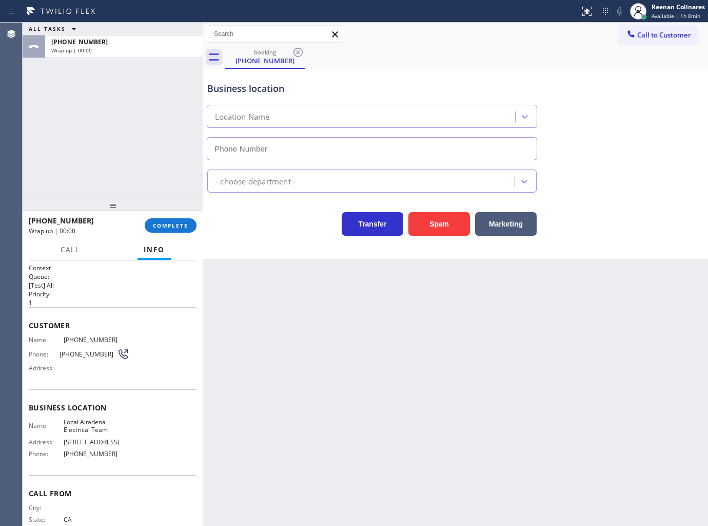
type input "[PHONE_NUMBER]"
click at [178, 227] on span "COMPLETE" at bounding box center [170, 225] width 35 height 7
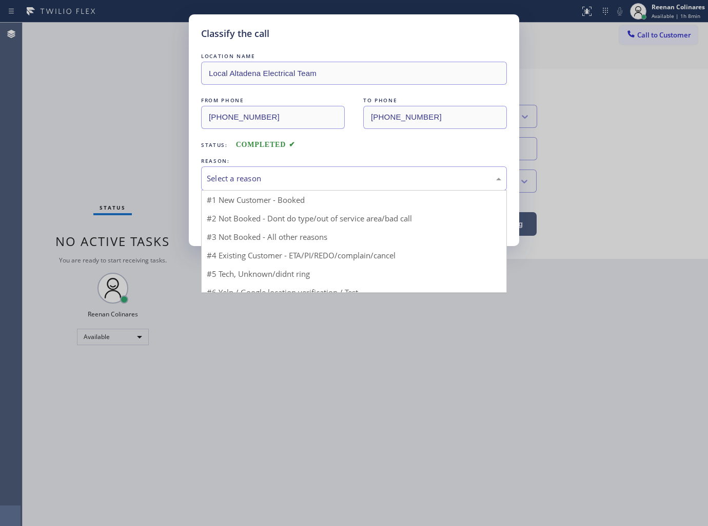
click at [235, 176] on div "Select a reason" at bounding box center [354, 178] width 295 height 12
drag, startPoint x: 214, startPoint y: 253, endPoint x: 218, endPoint y: 227, distance: 26.0
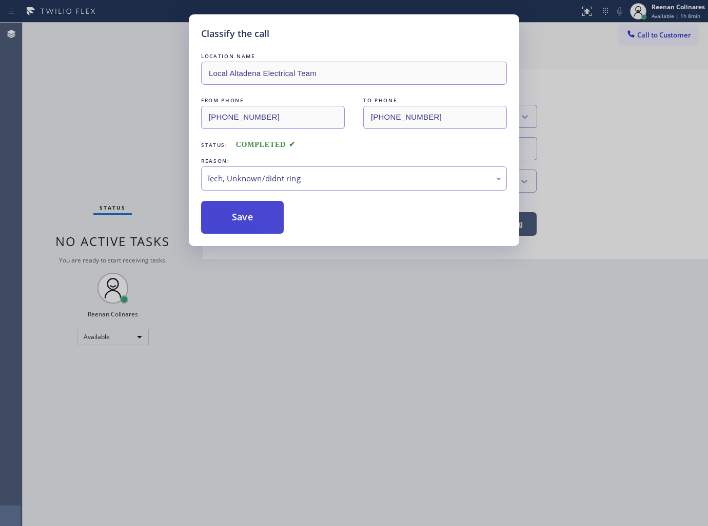
drag, startPoint x: 221, startPoint y: 221, endPoint x: 108, endPoint y: 167, distance: 125.6
click at [220, 220] on button "Save" at bounding box center [242, 217] width 83 height 33
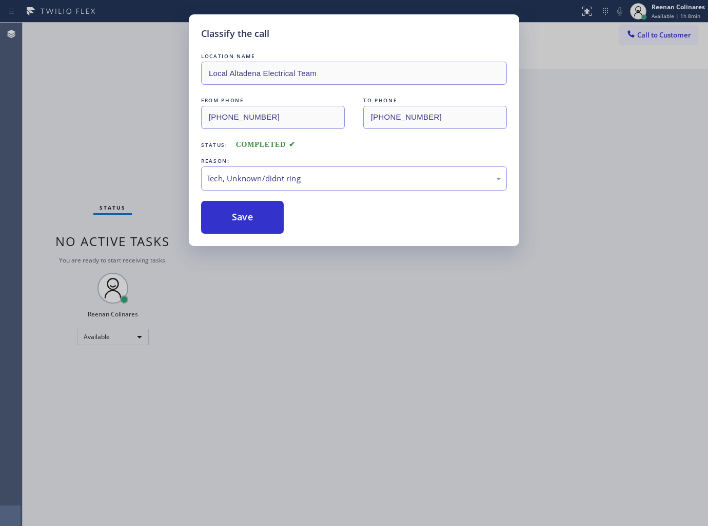
click at [109, 167] on div "Classify the call LOCATION NAME Local Altadena Electrical Team FROM PHONE [PHON…" at bounding box center [354, 263] width 708 height 526
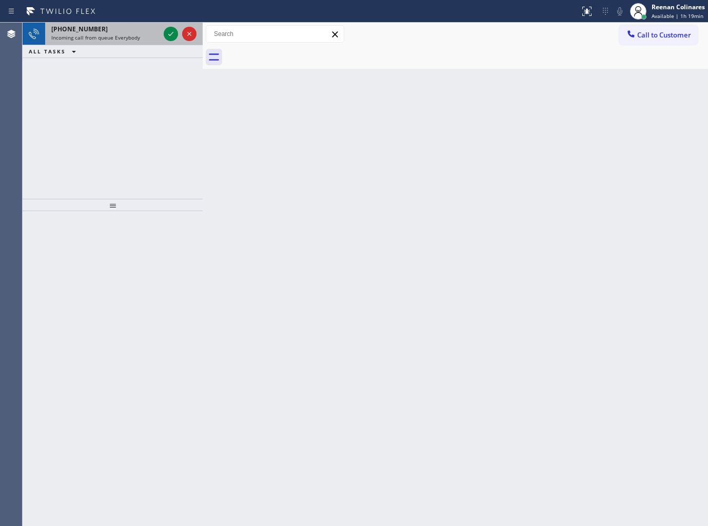
click at [141, 40] on div "Incoming call from queue Everybody" at bounding box center [105, 37] width 108 height 7
drag, startPoint x: 103, startPoint y: 37, endPoint x: 116, endPoint y: 59, distance: 25.5
click at [104, 37] on span "Incoming call from queue [Test] All" at bounding box center [93, 37] width 85 height 7
click at [129, 37] on span "Incoming call from queue [Test] All" at bounding box center [93, 37] width 85 height 7
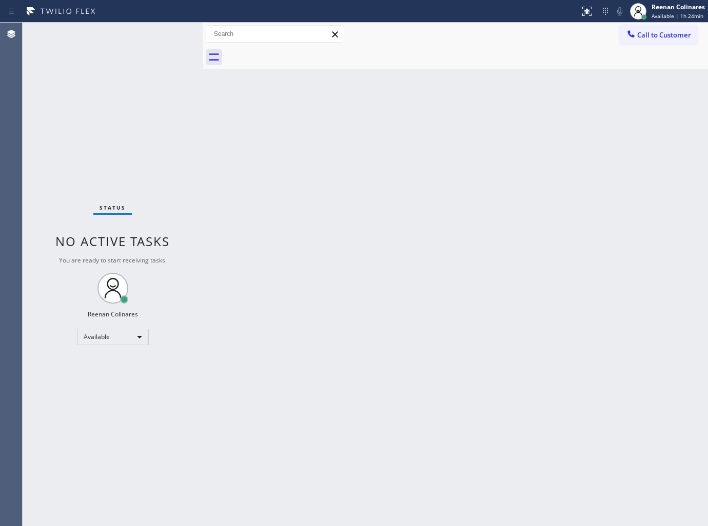
click at [234, 149] on div "Back to Dashboard Change Sender ID Customers Technicians Select a contact Outbo…" at bounding box center [456, 274] width 506 height 503
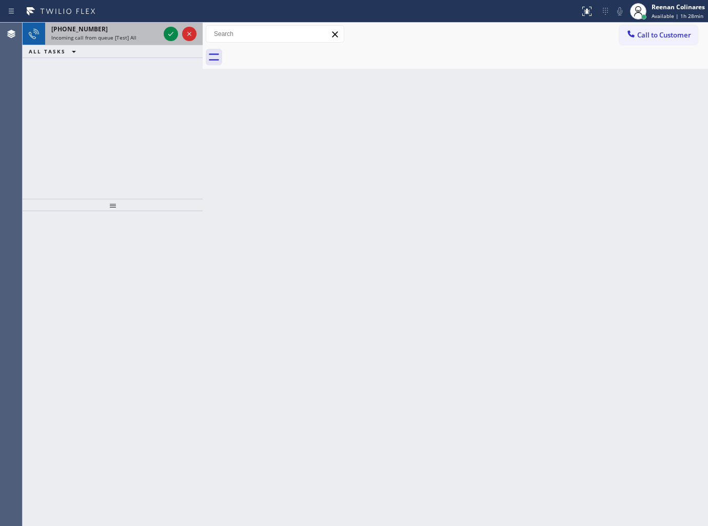
click at [124, 29] on div "[PHONE_NUMBER]" at bounding box center [105, 29] width 108 height 9
click at [172, 29] on icon at bounding box center [171, 34] width 12 height 12
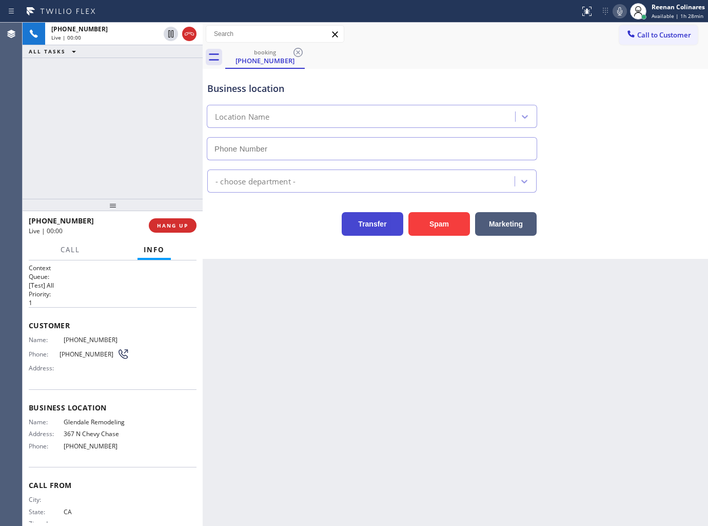
type input "[PHONE_NUMBER]"
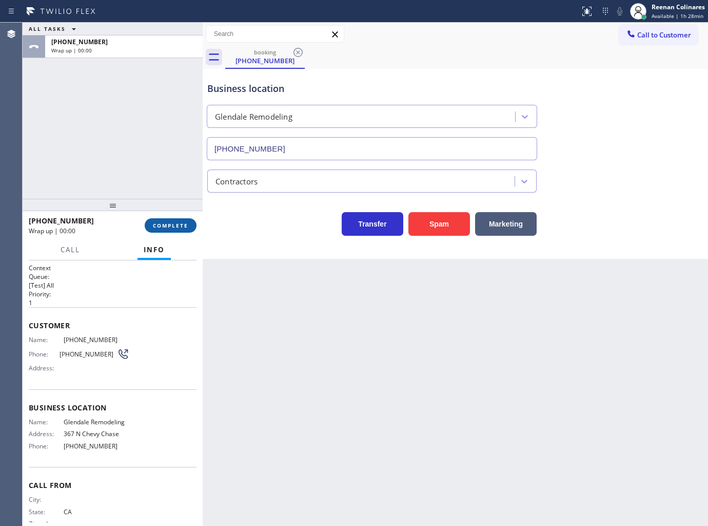
click at [182, 224] on span "COMPLETE" at bounding box center [170, 225] width 35 height 7
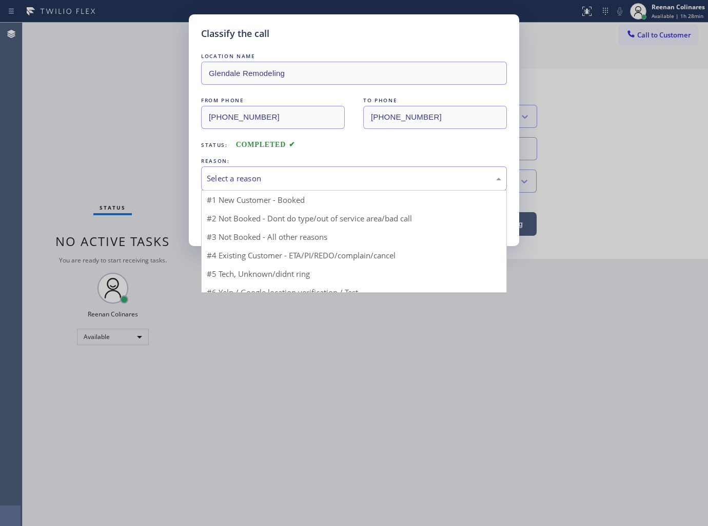
click at [249, 168] on div "Select a reason" at bounding box center [354, 178] width 306 height 24
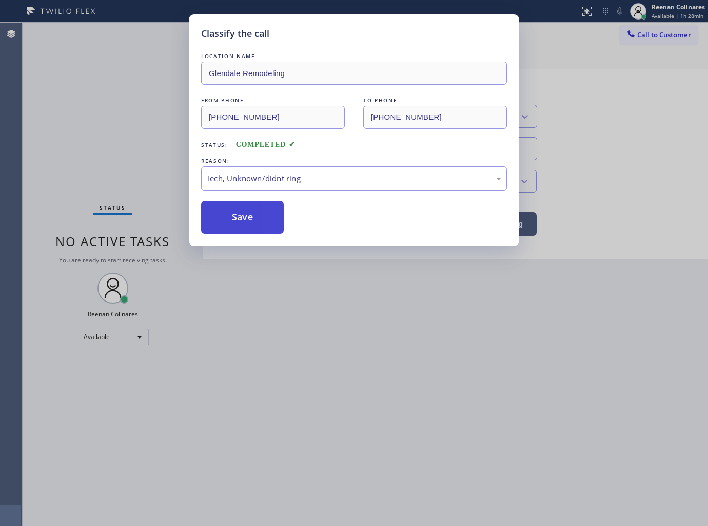
click at [217, 217] on button "Save" at bounding box center [242, 217] width 83 height 33
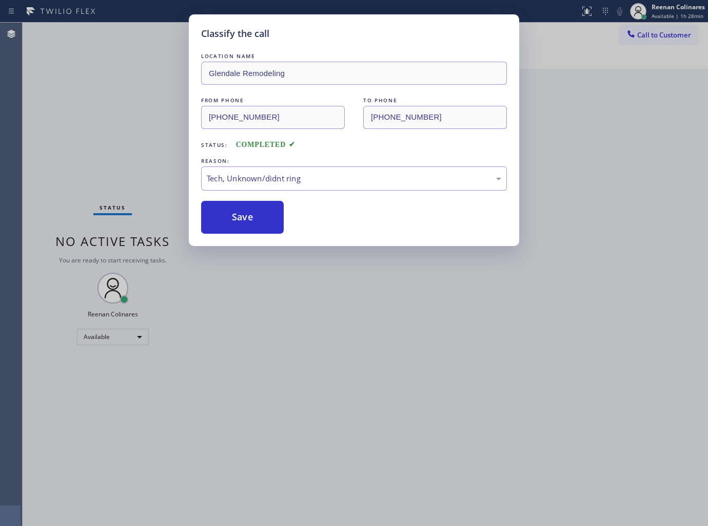
drag, startPoint x: 101, startPoint y: 144, endPoint x: 640, endPoint y: 58, distance: 545.3
click at [106, 144] on div "Classify the call LOCATION NAME Glendale Remodeling FROM PHONE [PHONE_NUMBER] T…" at bounding box center [354, 263] width 708 height 526
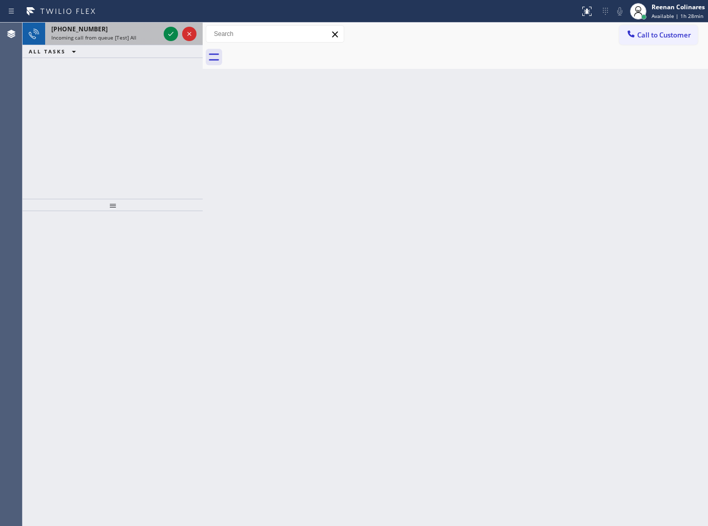
drag, startPoint x: 95, startPoint y: 35, endPoint x: 87, endPoint y: 36, distance: 7.8
click at [95, 35] on span "Incoming call from queue [Test] All" at bounding box center [93, 37] width 85 height 7
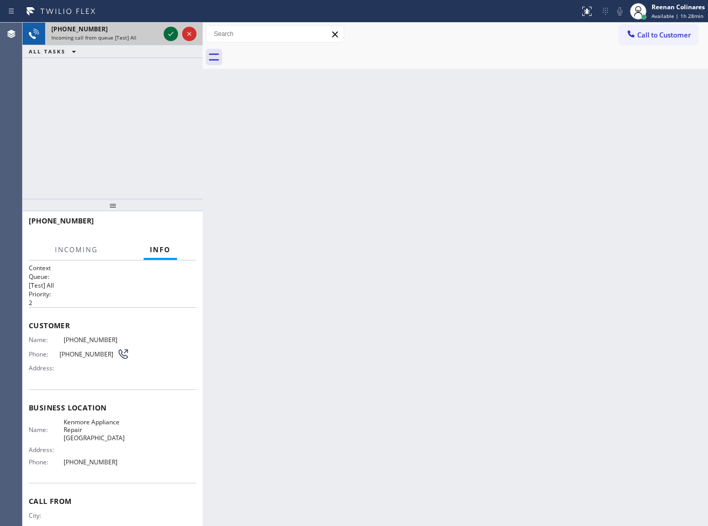
click at [171, 34] on icon at bounding box center [170, 34] width 5 height 4
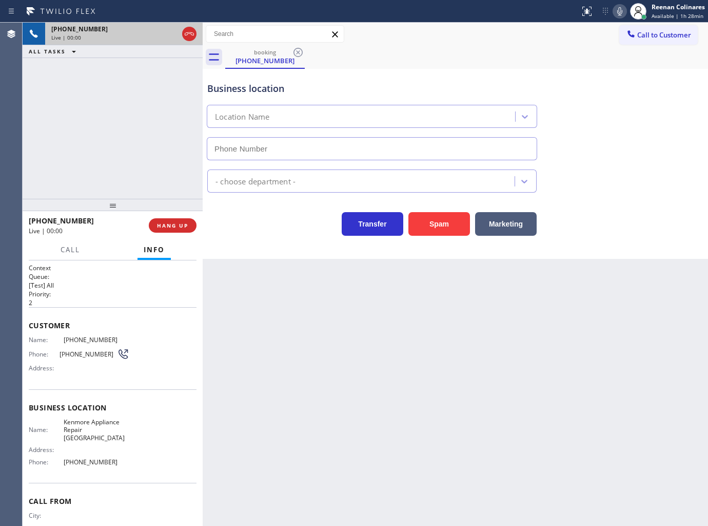
type input "[PHONE_NUMBER]"
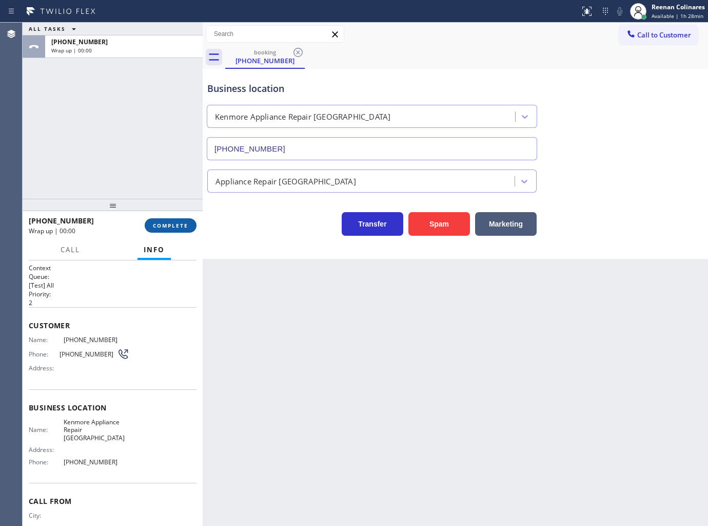
click at [187, 232] on button "COMPLETE" at bounding box center [171, 225] width 52 height 14
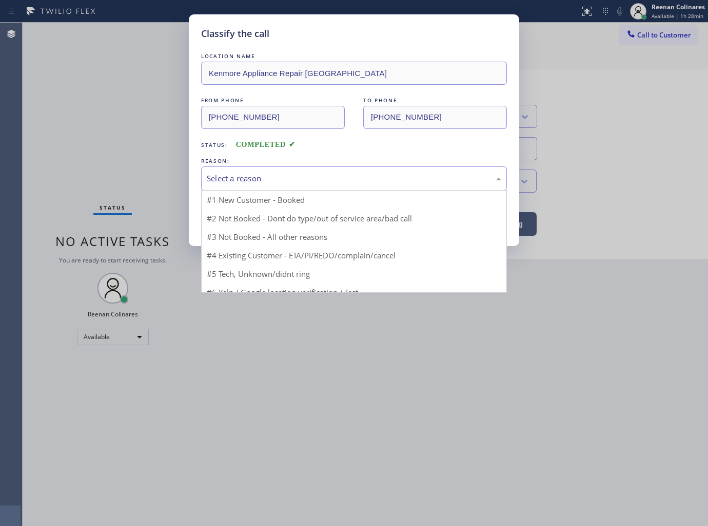
click at [219, 180] on div "Select a reason" at bounding box center [354, 178] width 295 height 12
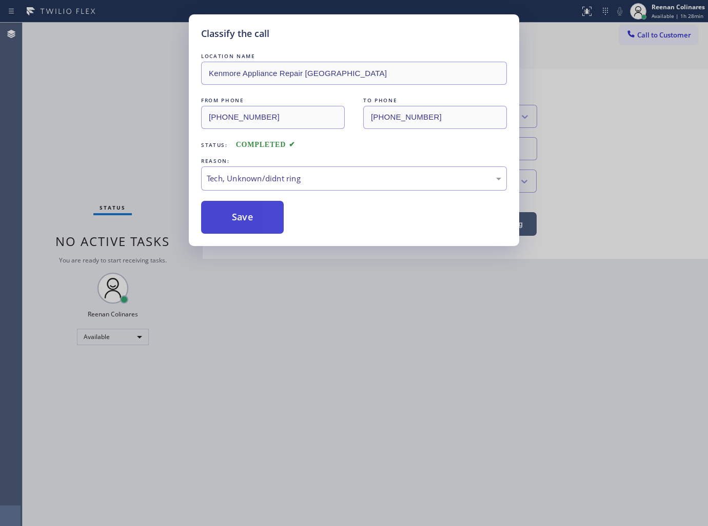
drag, startPoint x: 226, startPoint y: 219, endPoint x: 665, endPoint y: 39, distance: 474.2
click at [226, 219] on button "Save" at bounding box center [242, 217] width 83 height 33
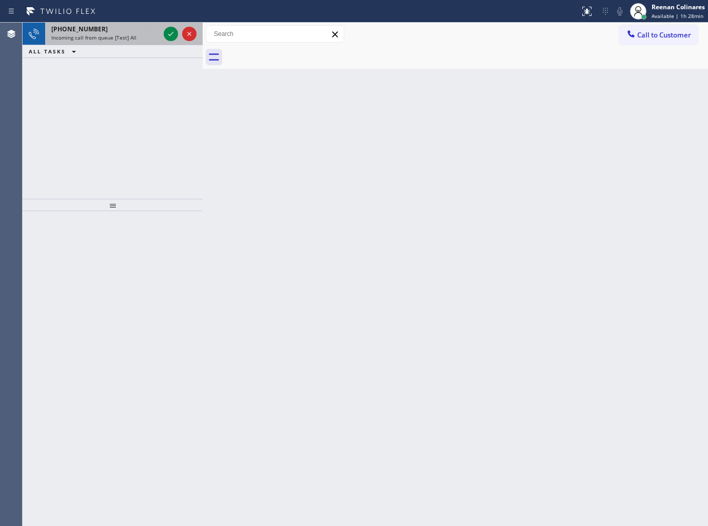
click at [110, 32] on div "[PHONE_NUMBER]" at bounding box center [105, 29] width 108 height 9
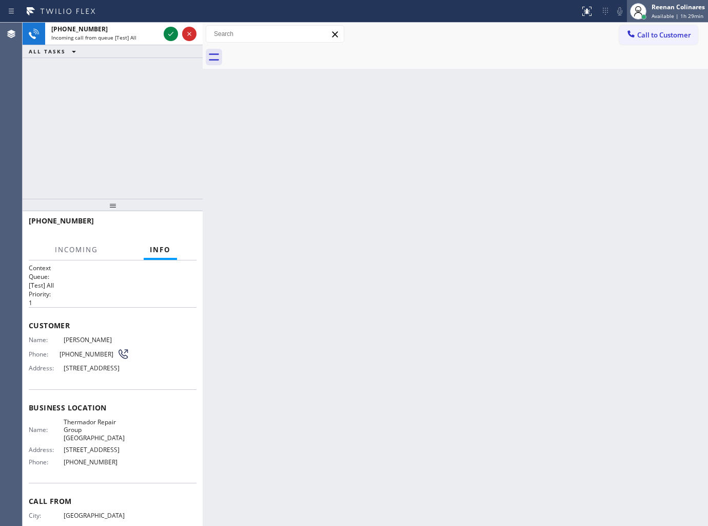
click at [673, 7] on div "Reenan Colinares" at bounding box center [678, 7] width 53 height 9
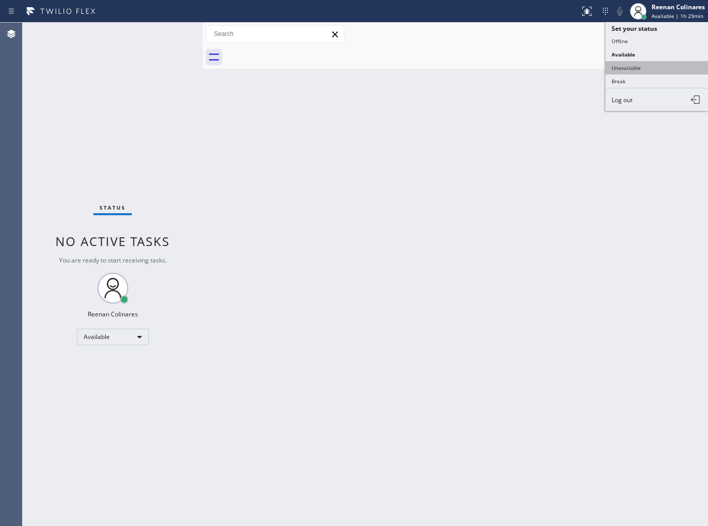
click at [642, 67] on button "Unavailable" at bounding box center [657, 67] width 103 height 13
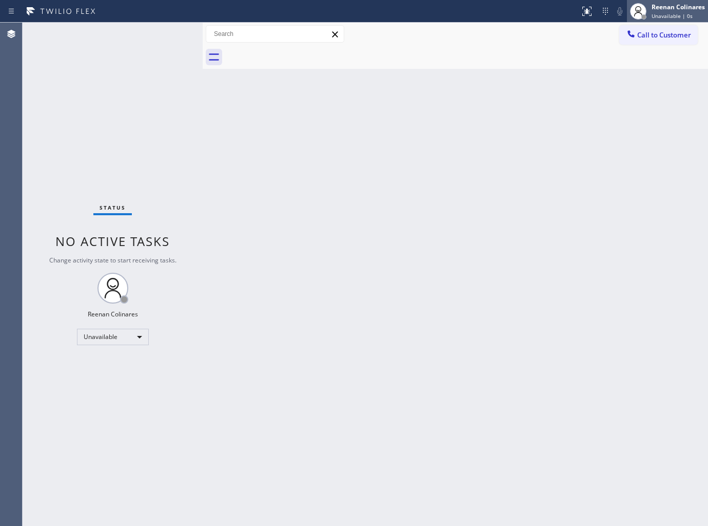
click at [666, 7] on div "Reenan Colinares" at bounding box center [678, 7] width 53 height 9
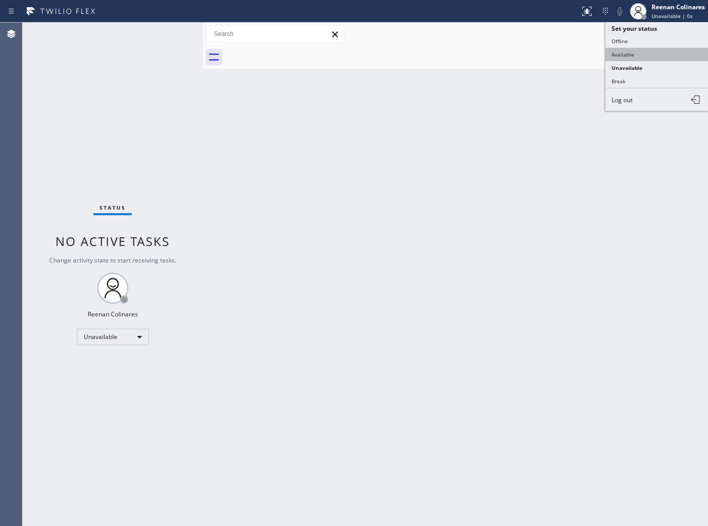
click at [634, 53] on button "Available" at bounding box center [657, 54] width 103 height 13
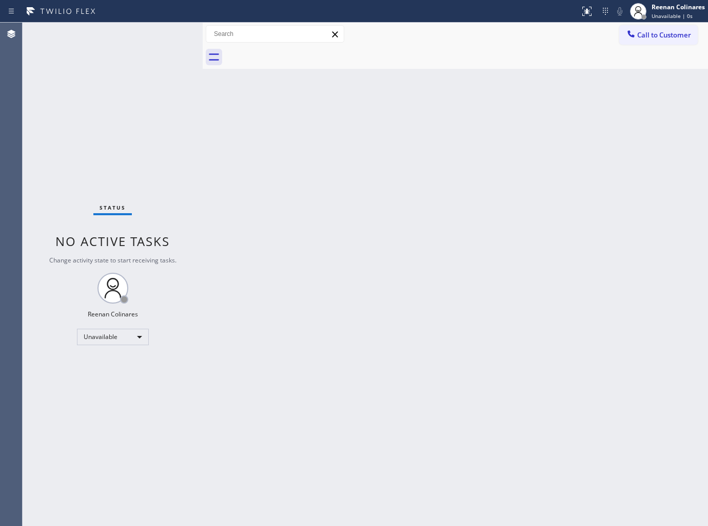
click at [344, 91] on div "Back to Dashboard Change Sender ID Customers Technicians Select a contact Outbo…" at bounding box center [456, 274] width 506 height 503
click at [119, 84] on div "Status No active tasks You are ready to start receiving tasks. Reenan Colinares…" at bounding box center [113, 274] width 180 height 503
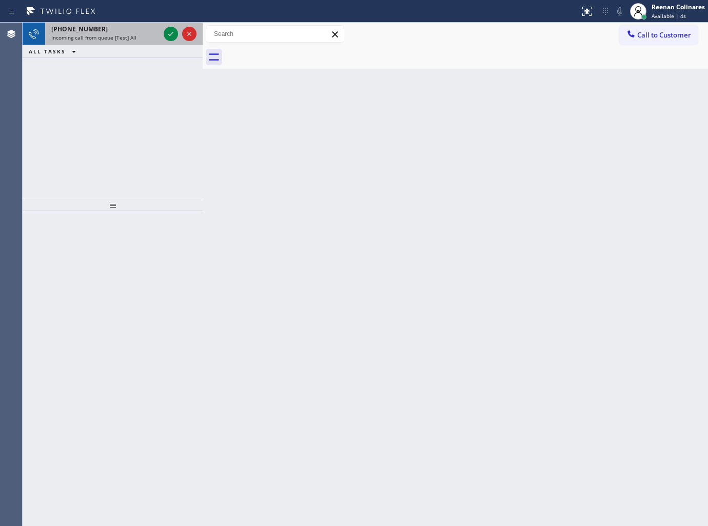
click at [139, 38] on div "Incoming call from queue [Test] All" at bounding box center [105, 37] width 108 height 7
click at [105, 28] on div "[PHONE_NUMBER]" at bounding box center [105, 29] width 108 height 9
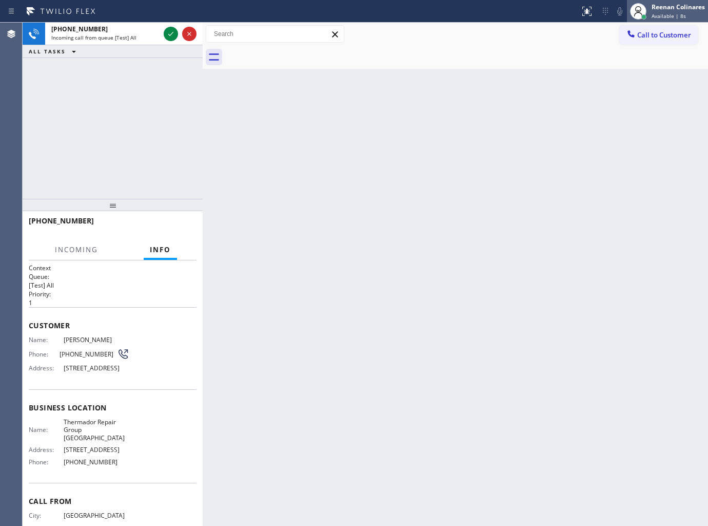
click at [671, 12] on span "Available | 8s" at bounding box center [669, 15] width 34 height 7
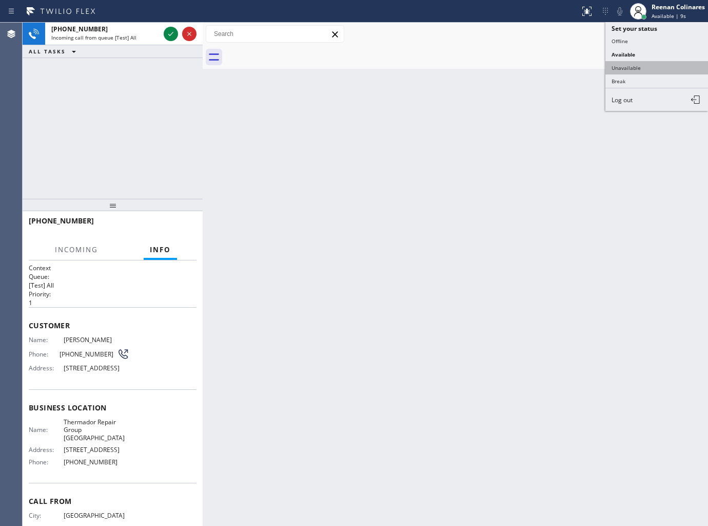
click at [627, 65] on button "Unavailable" at bounding box center [657, 67] width 103 height 13
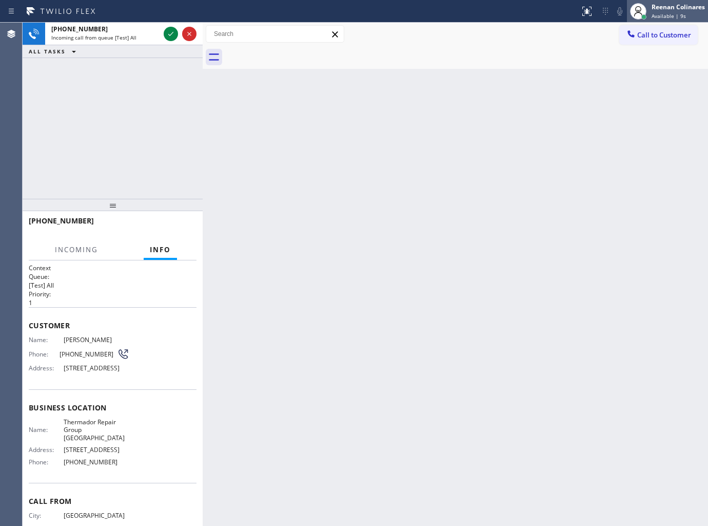
click at [661, 9] on div "Reenan Colinares" at bounding box center [678, 7] width 53 height 9
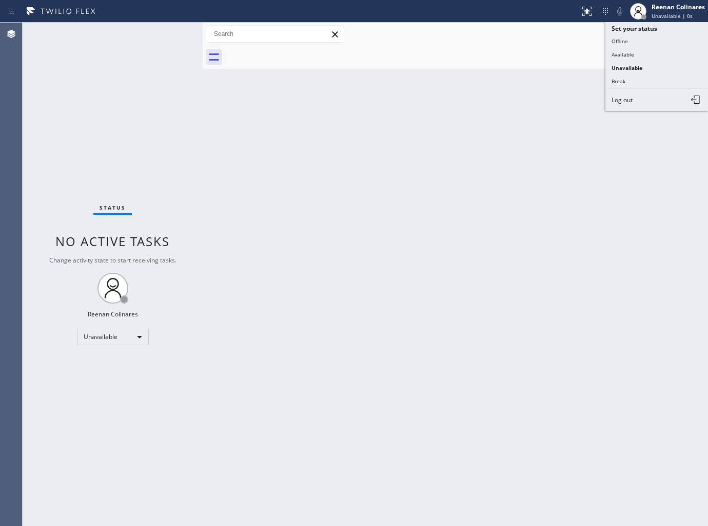
click at [627, 54] on button "Available" at bounding box center [657, 54] width 103 height 13
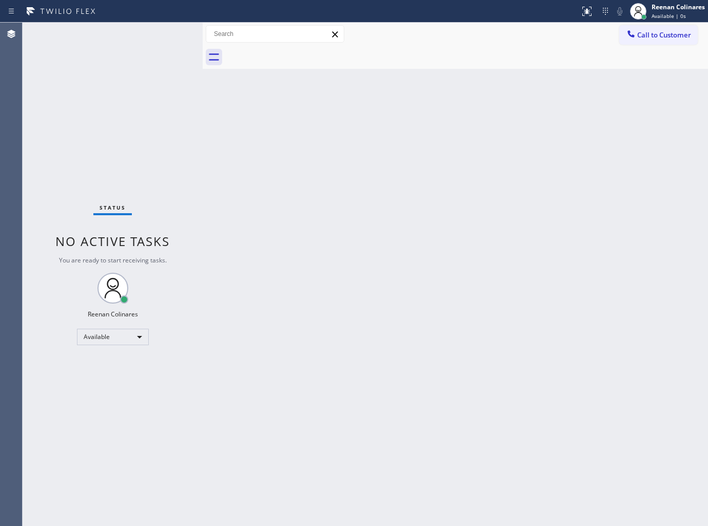
click at [98, 34] on div "Status No active tasks You are ready to start receiving tasks. Reenan Colinares…" at bounding box center [113, 274] width 180 height 503
click at [122, 44] on div "Status No active tasks You are ready to start receiving tasks. Reenan Colinares…" at bounding box center [113, 274] width 180 height 503
click at [126, 38] on div "Status No active tasks You are ready to start receiving tasks. Reenan Colinares…" at bounding box center [113, 274] width 180 height 503
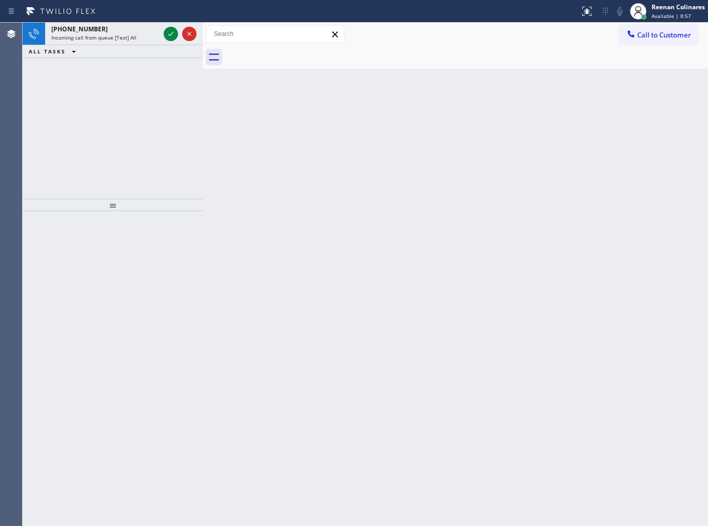
click at [91, 26] on span "[PHONE_NUMBER]" at bounding box center [79, 29] width 56 height 9
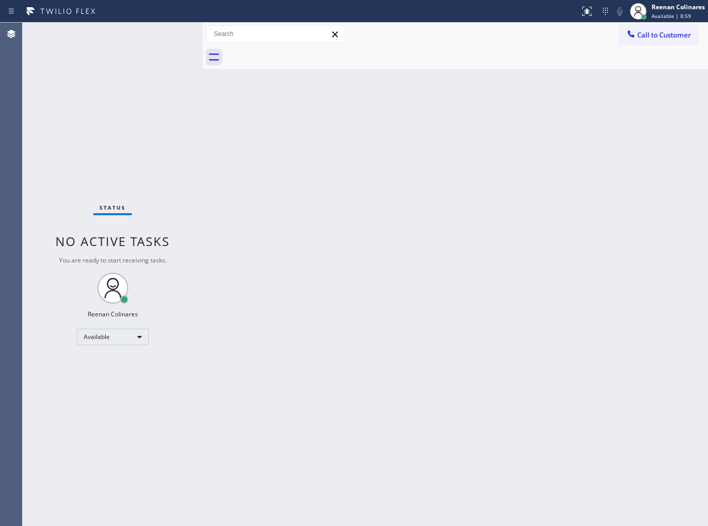
click at [120, 39] on div "Status No active tasks You are ready to start receiving tasks. Reenan Colinares…" at bounding box center [113, 274] width 180 height 503
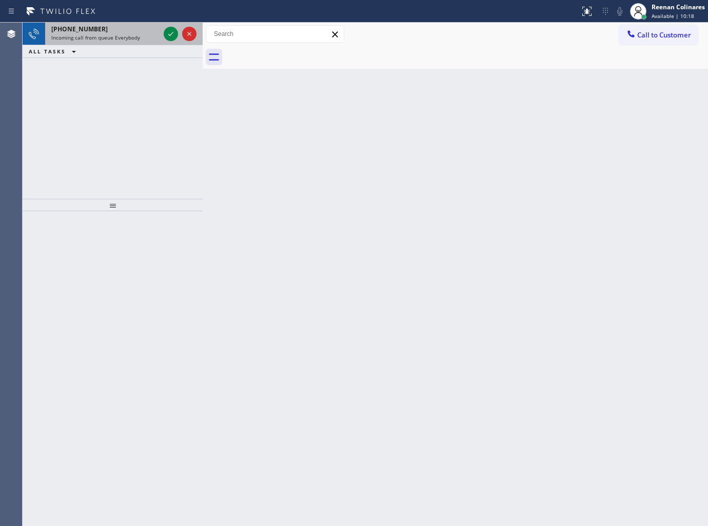
click at [121, 36] on span "Incoming call from queue Everybody" at bounding box center [95, 37] width 89 height 7
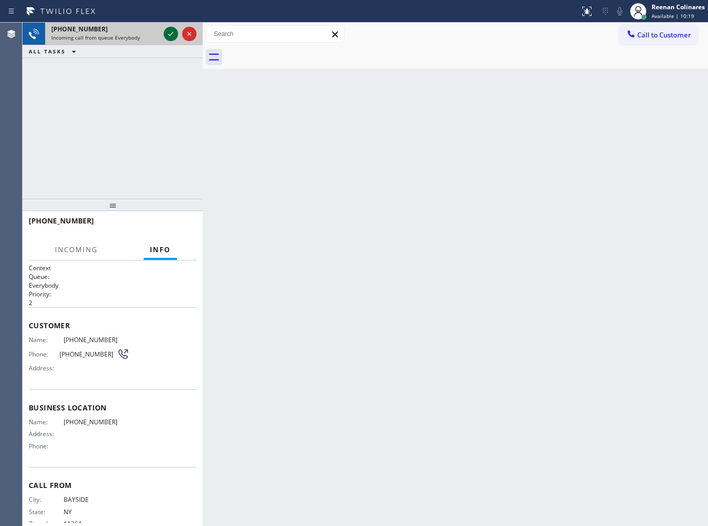
click at [167, 34] on icon at bounding box center [171, 34] width 12 height 12
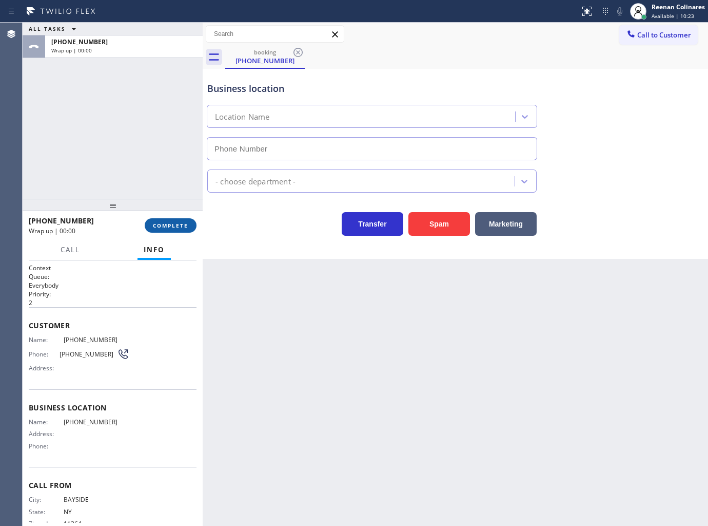
click at [183, 223] on span "COMPLETE" at bounding box center [170, 225] width 35 height 7
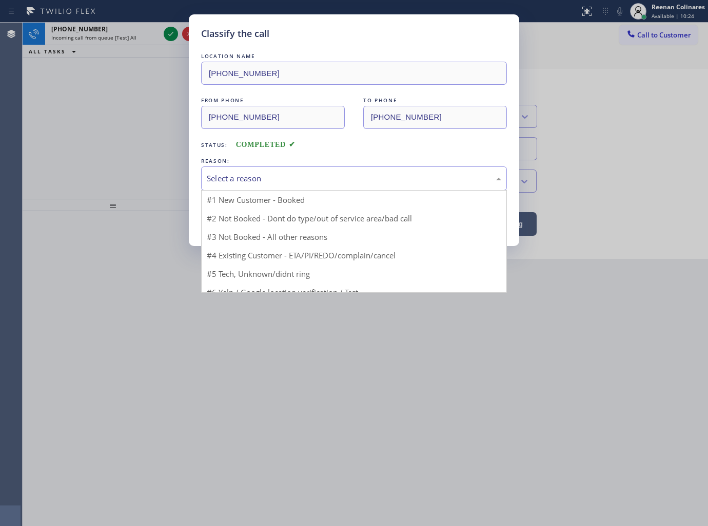
click at [239, 170] on div "Select a reason" at bounding box center [354, 178] width 306 height 24
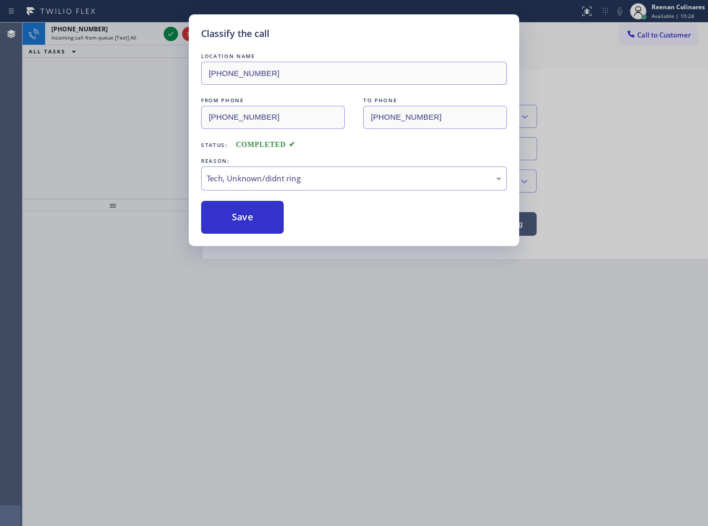
click at [221, 224] on button "Save" at bounding box center [242, 217] width 83 height 33
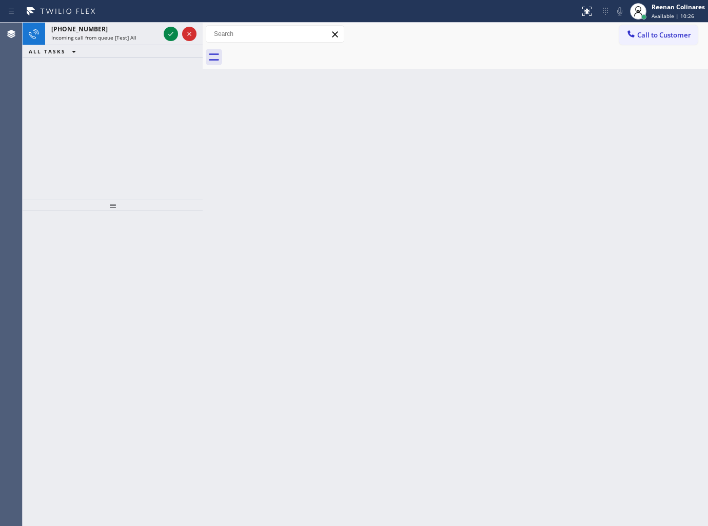
click at [520, 173] on div "Back to Dashboard Change Sender ID Customers Technicians Select a contact Outbo…" at bounding box center [456, 274] width 506 height 503
click at [128, 33] on div "[PHONE_NUMBER]" at bounding box center [105, 29] width 108 height 9
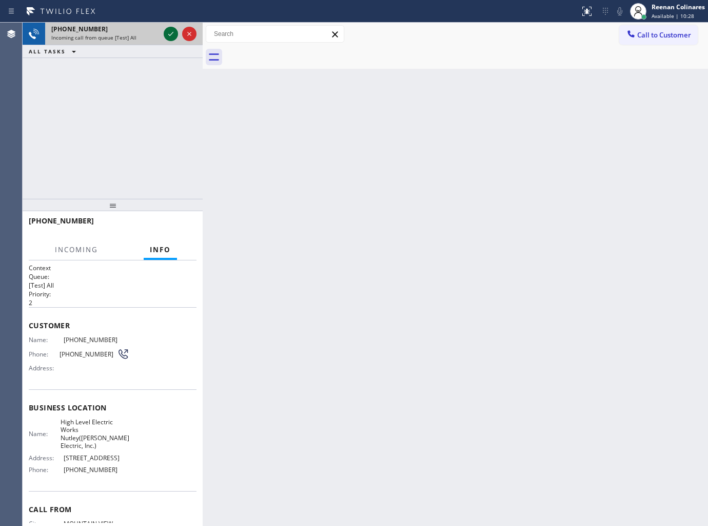
click at [168, 32] on icon at bounding box center [171, 34] width 12 height 12
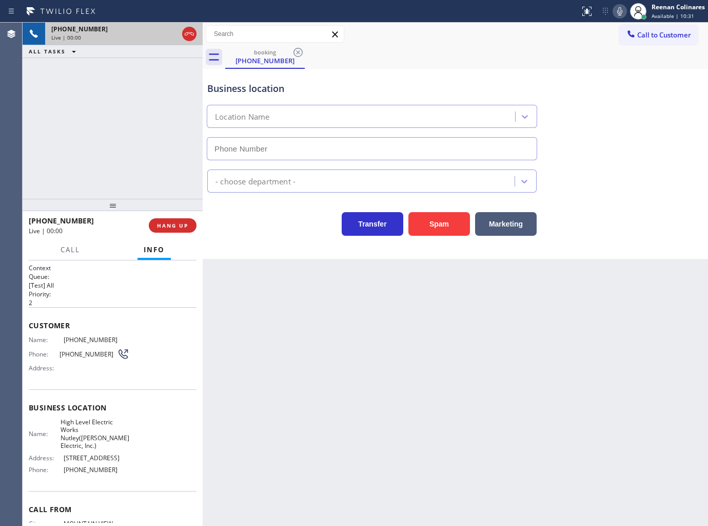
type input "[PHONE_NUMBER]"
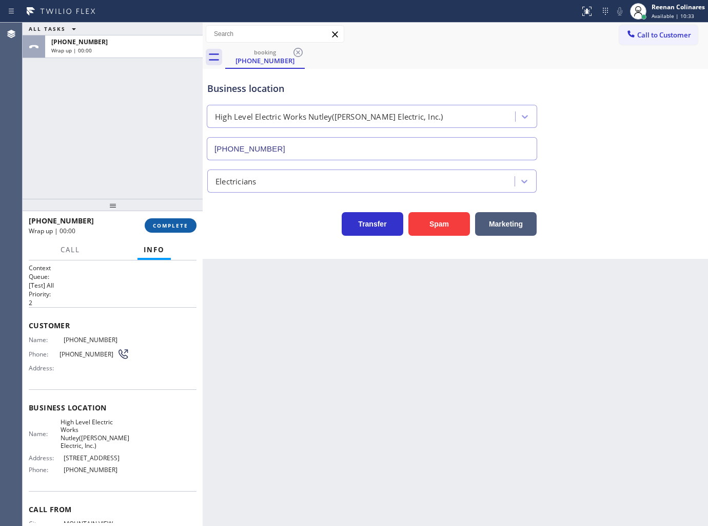
click at [180, 225] on span "COMPLETE" at bounding box center [170, 225] width 35 height 7
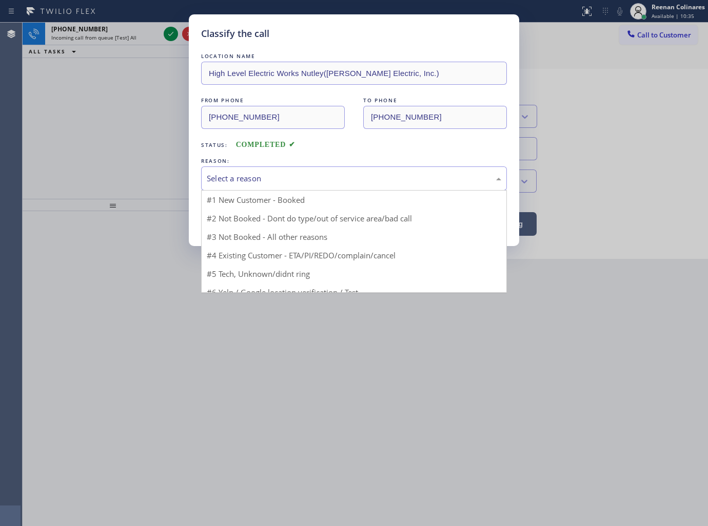
click at [239, 181] on div "Select a reason" at bounding box center [354, 178] width 295 height 12
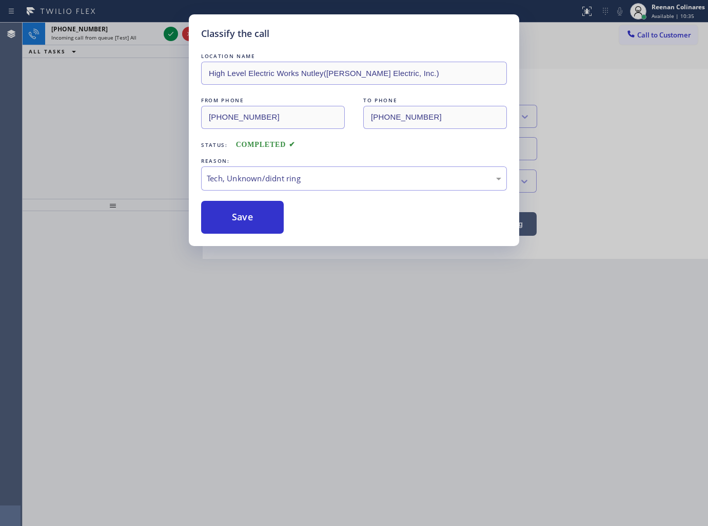
drag, startPoint x: 226, startPoint y: 215, endPoint x: 669, endPoint y: 12, distance: 487.2
click at [234, 212] on button "Save" at bounding box center [242, 217] width 83 height 33
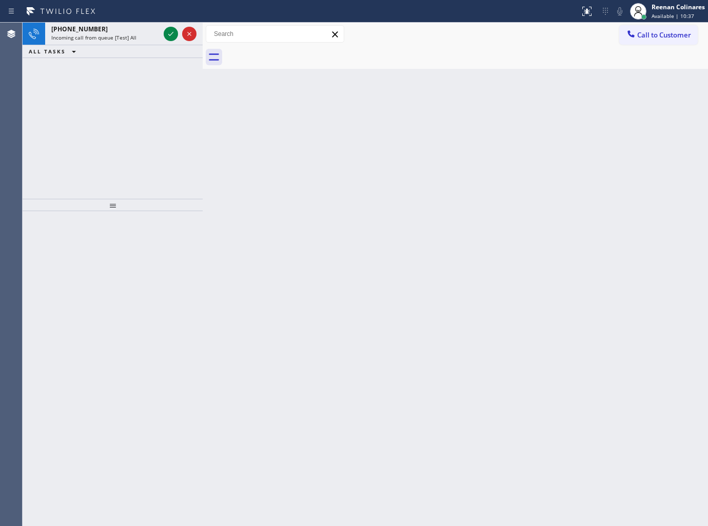
click at [532, 145] on div "Back to Dashboard Change Sender ID Customers Technicians Select a contact Outbo…" at bounding box center [456, 274] width 506 height 503
click at [134, 29] on div "[PHONE_NUMBER]" at bounding box center [105, 29] width 108 height 9
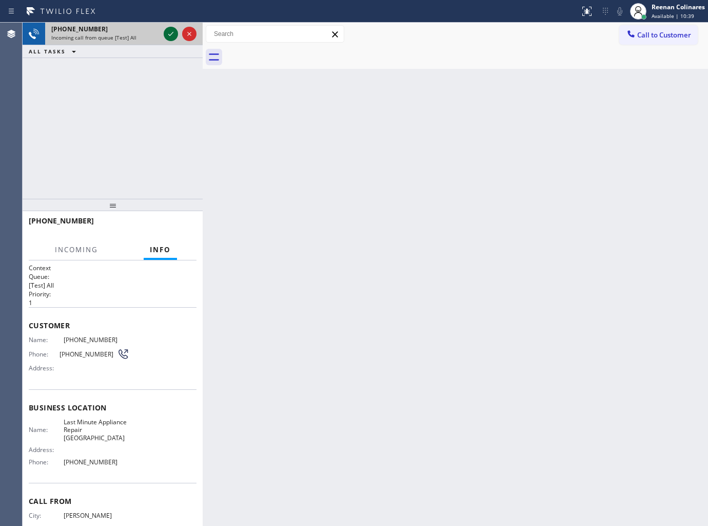
click at [171, 32] on icon at bounding box center [171, 34] width 12 height 12
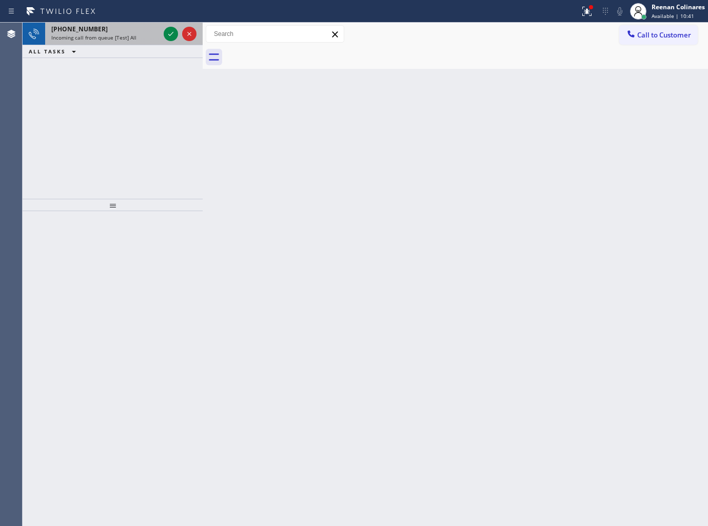
click at [128, 31] on div "[PHONE_NUMBER]" at bounding box center [105, 29] width 108 height 9
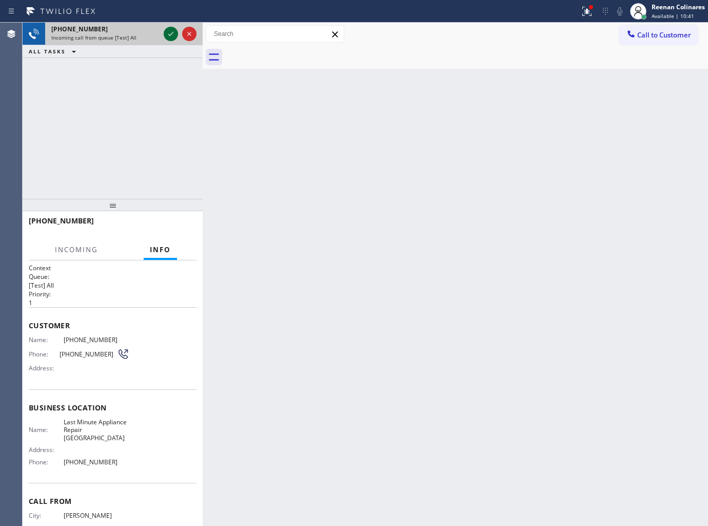
click at [169, 34] on icon at bounding box center [170, 34] width 5 height 4
click at [590, 18] on button at bounding box center [587, 11] width 23 height 23
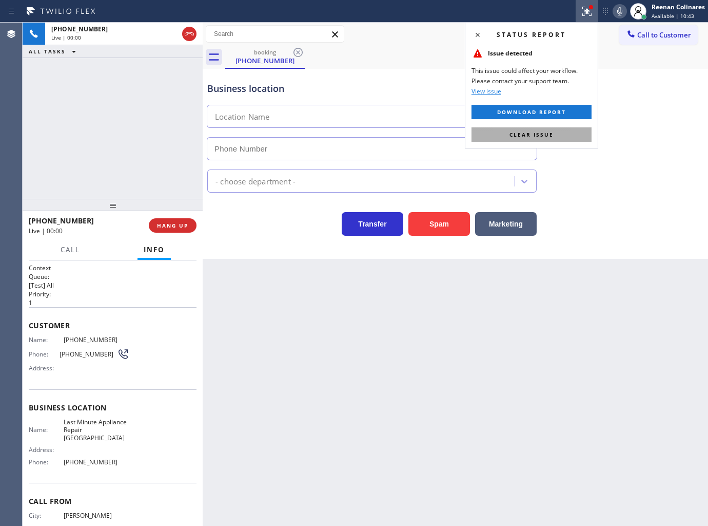
type input "[PHONE_NUMBER]"
click at [542, 135] on span "Clear issue" at bounding box center [532, 134] width 44 height 7
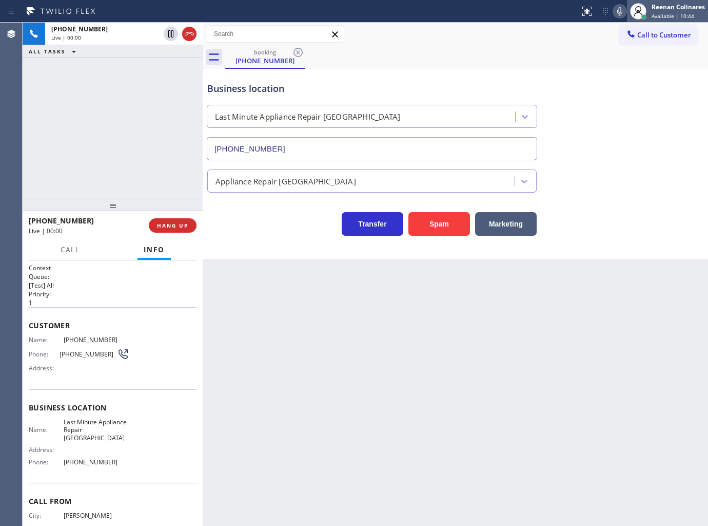
drag, startPoint x: 444, startPoint y: 228, endPoint x: 693, endPoint y: 19, distance: 325.7
click at [444, 228] on button "Spam" at bounding box center [440, 224] width 62 height 24
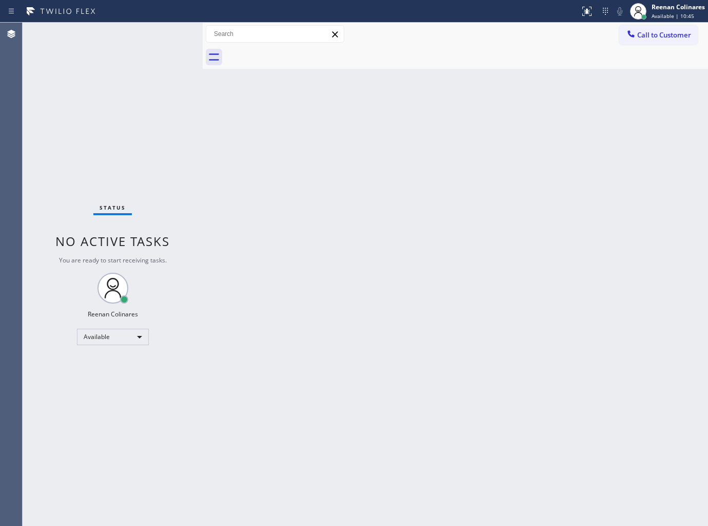
drag, startPoint x: 388, startPoint y: 351, endPoint x: 273, endPoint y: 170, distance: 214.2
click at [352, 301] on div "Back to Dashboard Change Sender ID Customers Technicians Select a contact Outbo…" at bounding box center [456, 274] width 506 height 503
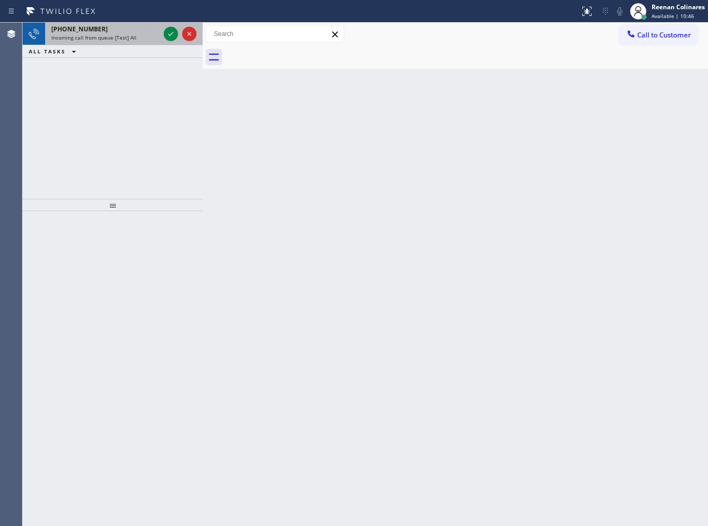
click at [141, 38] on div "Incoming call from queue [Test] All" at bounding box center [105, 37] width 108 height 7
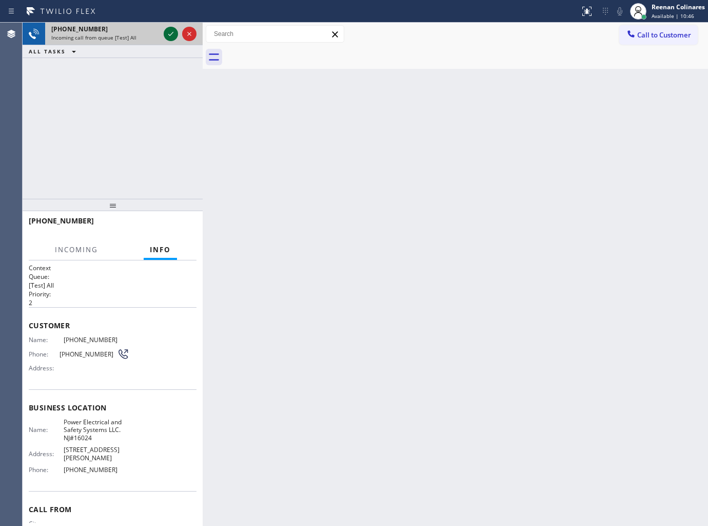
click at [168, 34] on icon at bounding box center [170, 34] width 5 height 4
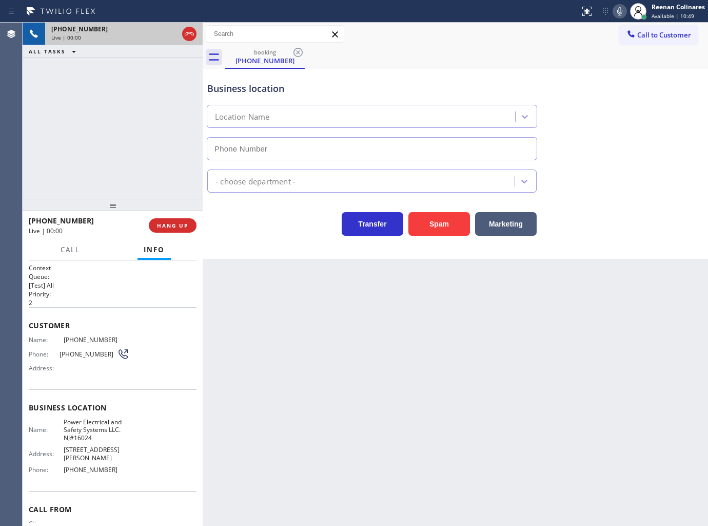
type input "[PHONE_NUMBER]"
drag, startPoint x: 441, startPoint y: 222, endPoint x: 658, endPoint y: 81, distance: 258.4
click at [445, 223] on button "Spam" at bounding box center [440, 224] width 62 height 24
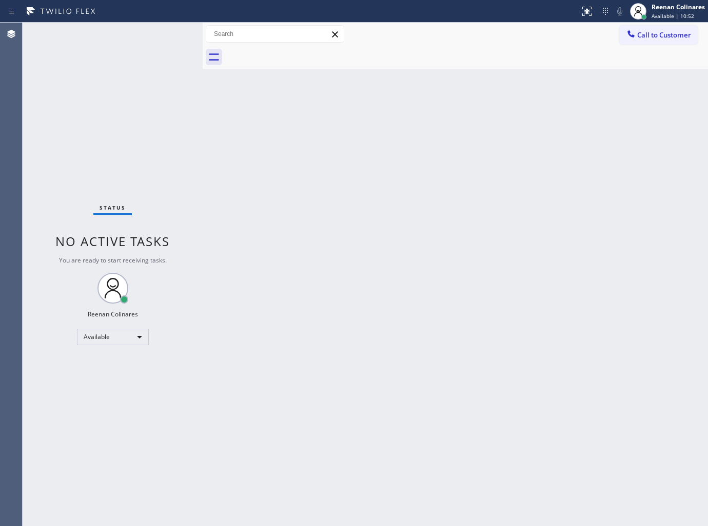
click at [496, 223] on div "Back to Dashboard Change Sender ID Customers Technicians Select a contact Outbo…" at bounding box center [456, 274] width 506 height 503
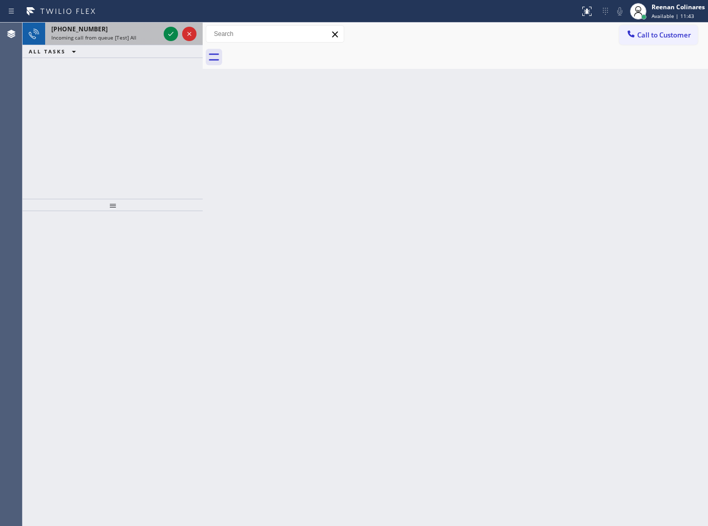
click at [129, 37] on span "Incoming call from queue [Test] All" at bounding box center [93, 37] width 85 height 7
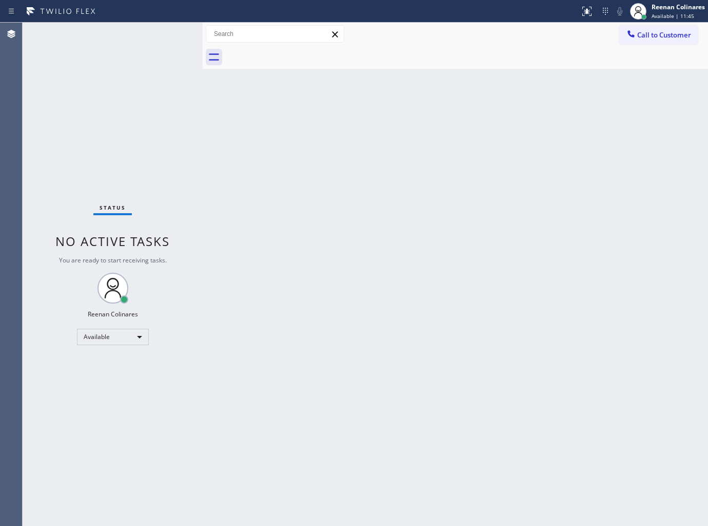
click at [110, 40] on div "Status No active tasks You are ready to start receiving tasks. Reenan Colinares…" at bounding box center [113, 274] width 180 height 503
click at [112, 40] on div "Status No active tasks You are ready to start receiving tasks. Reenan Colinares…" at bounding box center [113, 274] width 180 height 503
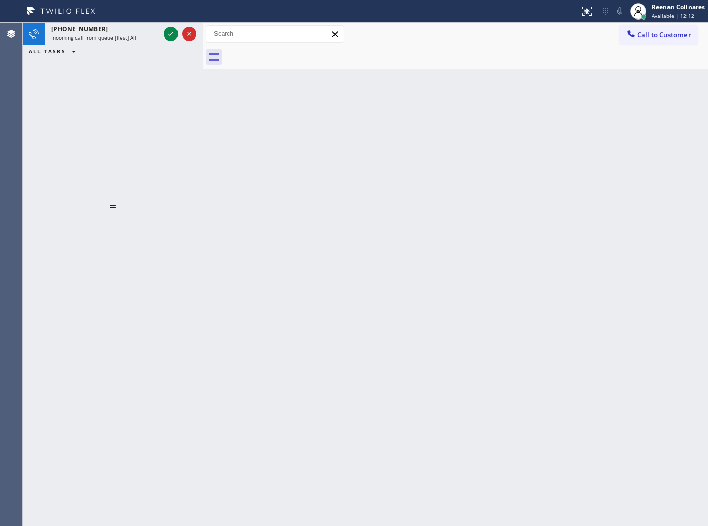
click at [112, 40] on span "Incoming call from queue [Test] All" at bounding box center [93, 37] width 85 height 7
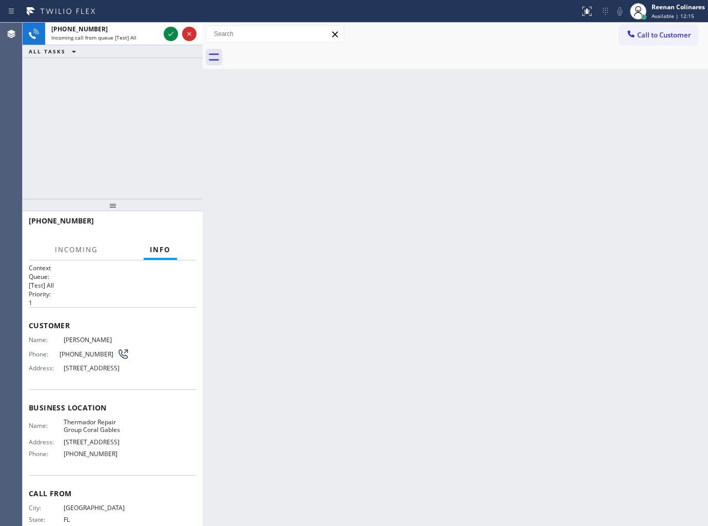
click at [126, 45] on div "ALL TASKS ALL TASKS ACTIVE TASKS TASKS IN WRAP UP" at bounding box center [113, 51] width 180 height 13
click at [139, 35] on div "Incoming call from queue [Test] All" at bounding box center [105, 37] width 108 height 7
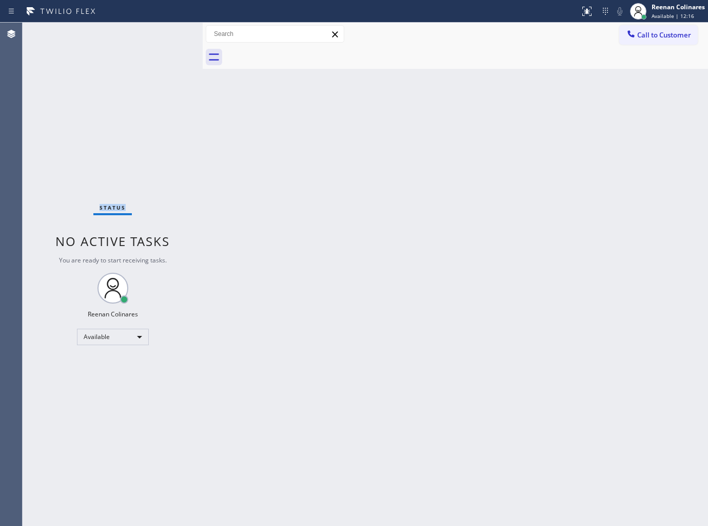
drag, startPoint x: 139, startPoint y: 35, endPoint x: 504, endPoint y: 0, distance: 366.6
click at [141, 35] on div "Status No active tasks You are ready to start receiving tasks. Reenan Colinares…" at bounding box center [113, 274] width 180 height 503
click at [110, 60] on div "Status No active tasks You are ready to start receiving tasks. Reenan Colinares…" at bounding box center [113, 274] width 180 height 503
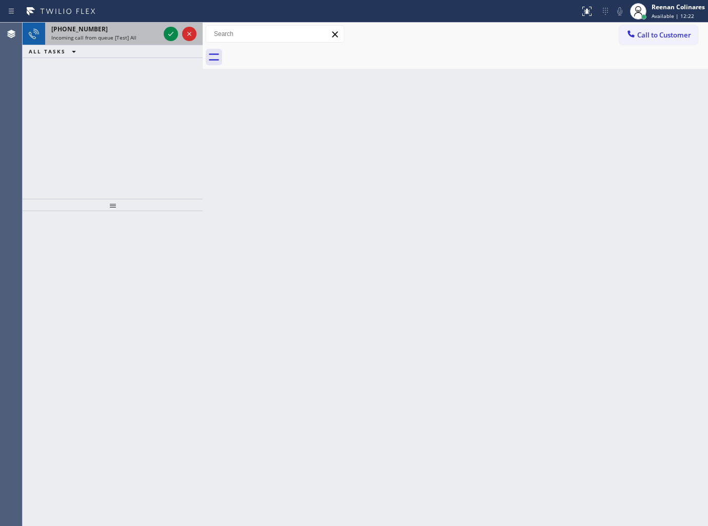
click at [132, 34] on span "Incoming call from queue [Test] All" at bounding box center [93, 37] width 85 height 7
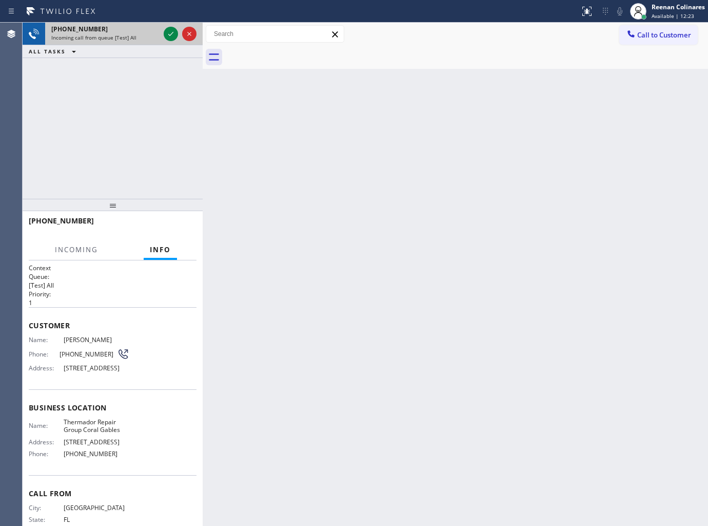
click at [134, 34] on span "Incoming call from queue [Test] All" at bounding box center [93, 37] width 85 height 7
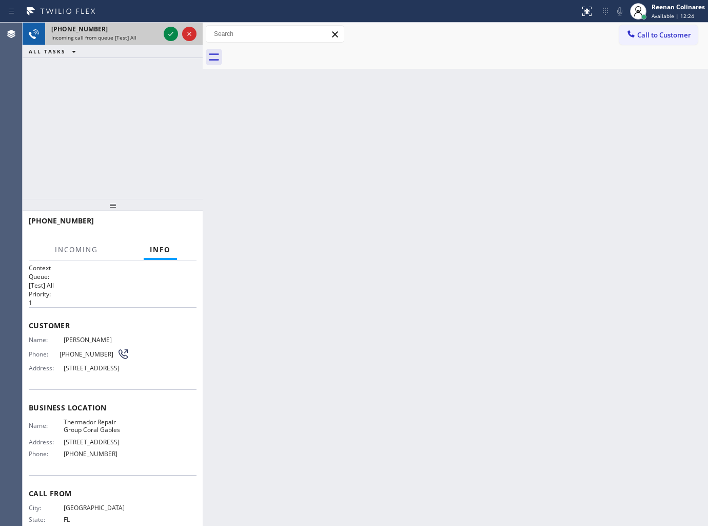
click at [134, 34] on span "Incoming call from queue [Test] All" at bounding box center [93, 37] width 85 height 7
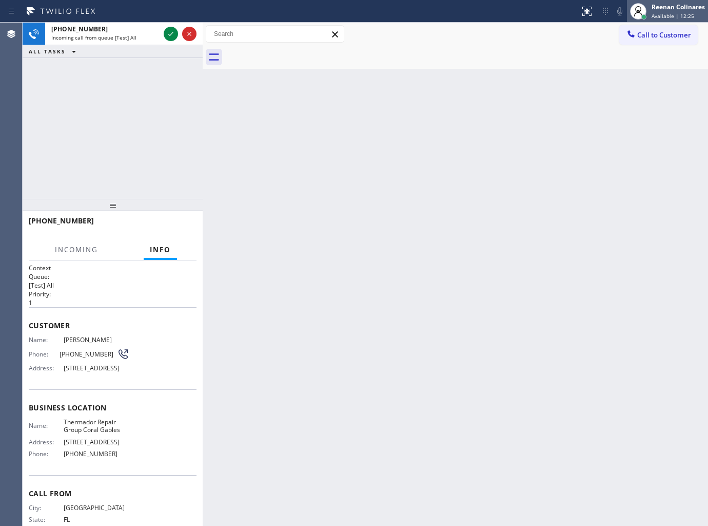
click at [660, 7] on div "Reenan Colinares" at bounding box center [678, 7] width 53 height 9
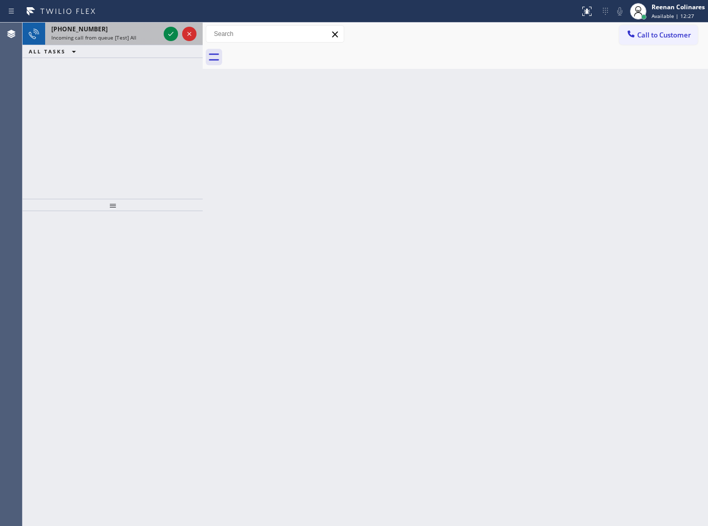
click at [134, 33] on div "[PHONE_NUMBER]" at bounding box center [105, 29] width 108 height 9
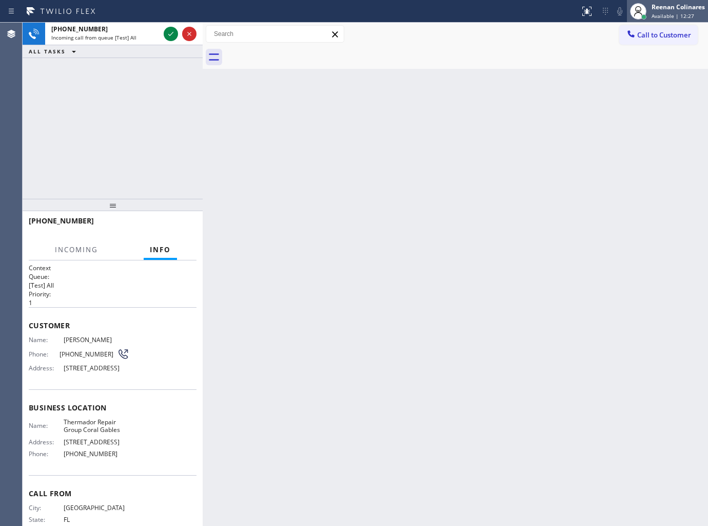
click at [656, 6] on div "Reenan Colinares" at bounding box center [678, 7] width 53 height 9
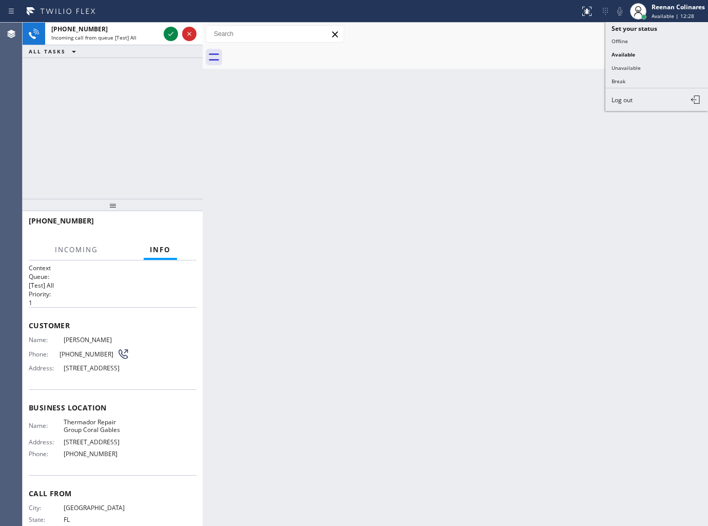
drag, startPoint x: 619, startPoint y: 69, endPoint x: 655, endPoint y: 35, distance: 50.5
click at [623, 68] on button "Unavailable" at bounding box center [657, 67] width 103 height 13
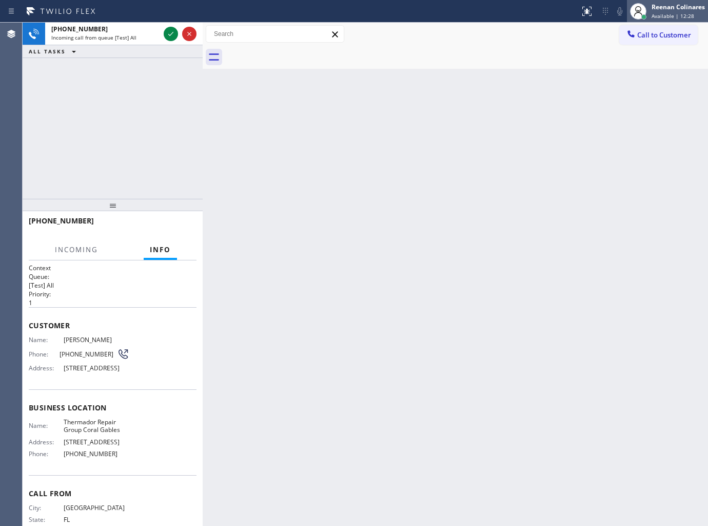
click at [676, 8] on div "Reenan Colinares" at bounding box center [678, 7] width 53 height 9
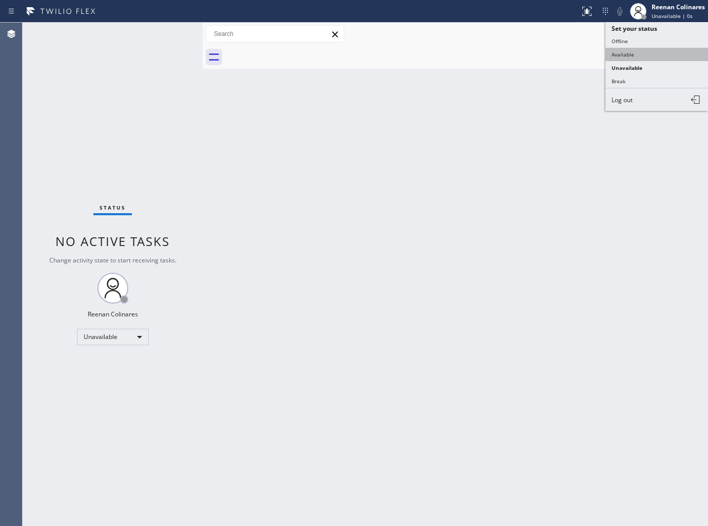
click at [625, 52] on button "Available" at bounding box center [657, 54] width 103 height 13
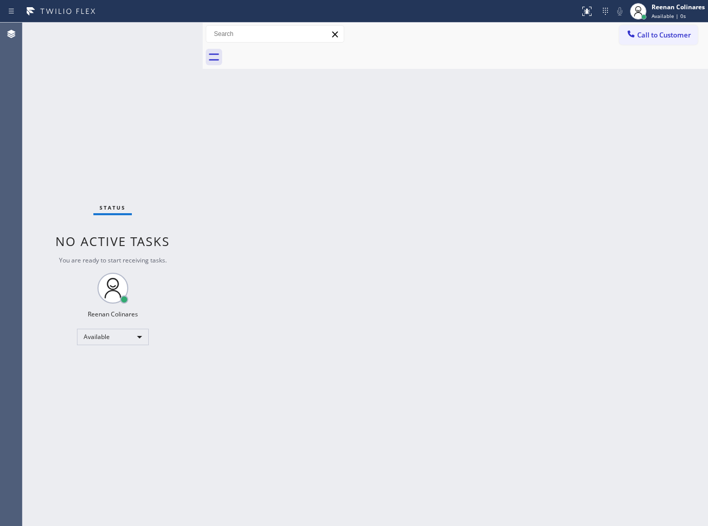
click at [128, 40] on div "Status No active tasks You are ready to start receiving tasks. Reenan Colinares…" at bounding box center [113, 274] width 180 height 503
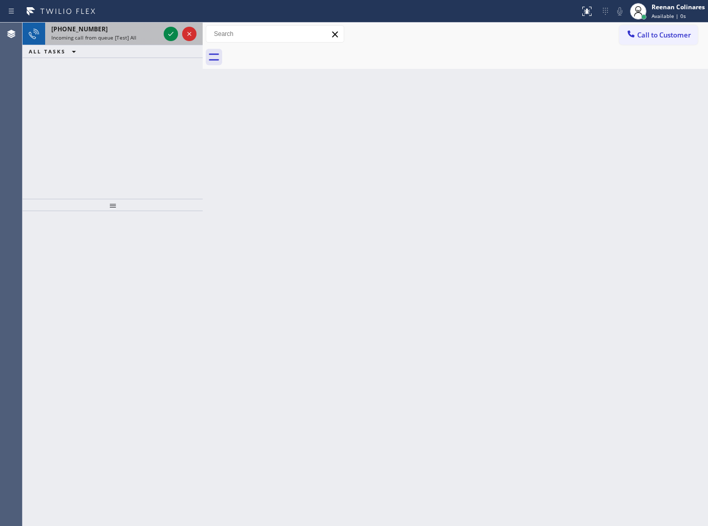
click at [120, 40] on span "Incoming call from queue [Test] All" at bounding box center [93, 37] width 85 height 7
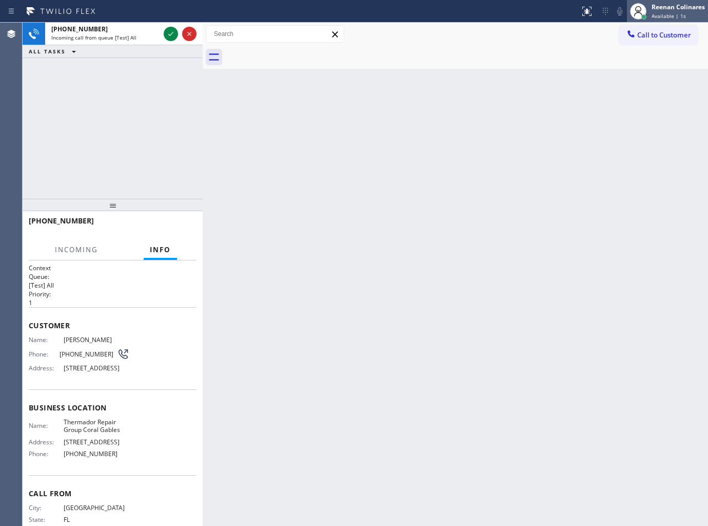
click at [655, 12] on span "Available | 1s" at bounding box center [669, 15] width 34 height 7
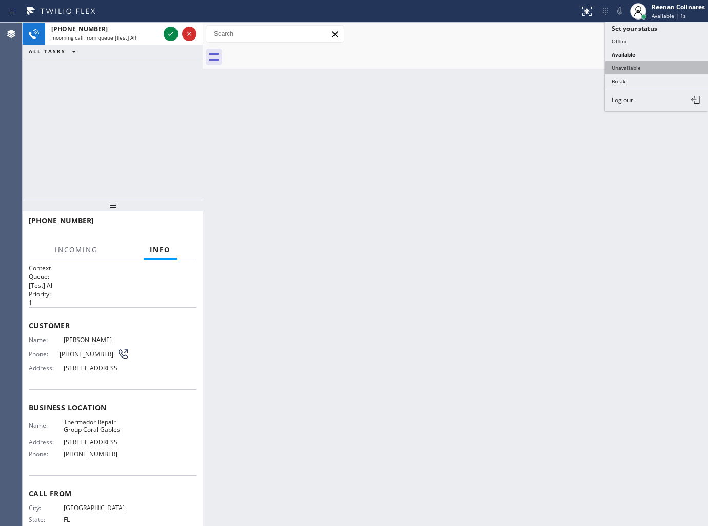
click at [627, 64] on button "Unavailable" at bounding box center [657, 67] width 103 height 13
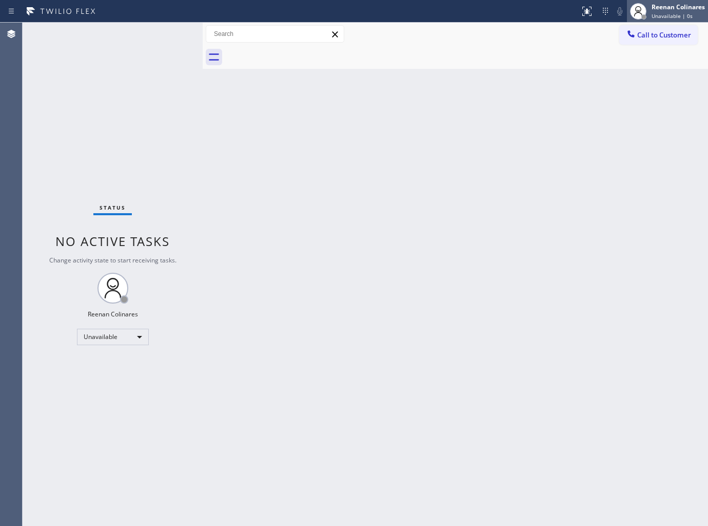
click at [682, 9] on div "Reenan Colinares" at bounding box center [678, 7] width 53 height 9
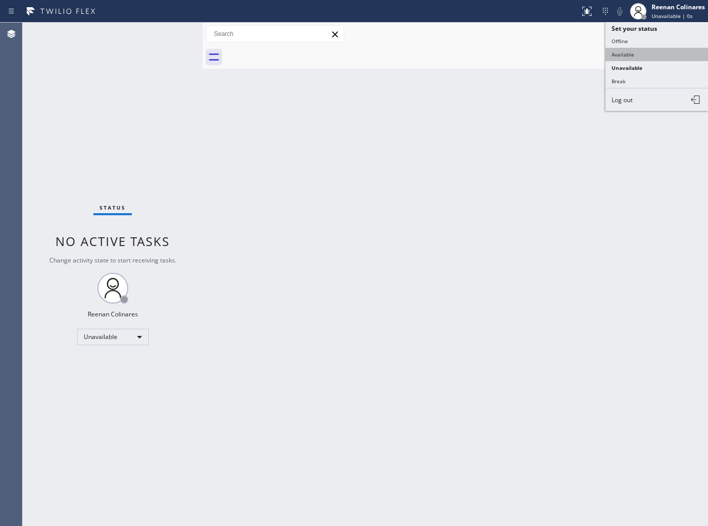
click at [627, 53] on button "Available" at bounding box center [657, 54] width 103 height 13
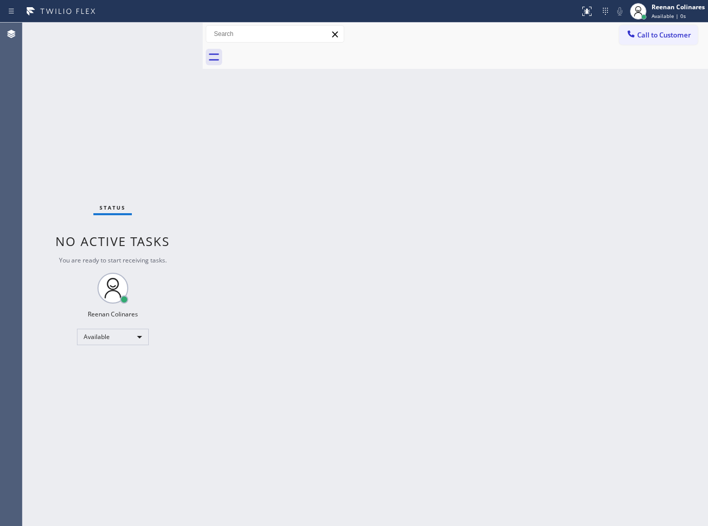
click at [120, 37] on div "Status No active tasks You are ready to start receiving tasks. Reenan Colinares…" at bounding box center [113, 274] width 180 height 503
drag, startPoint x: 280, startPoint y: 309, endPoint x: 329, endPoint y: 303, distance: 49.6
click at [280, 309] on div "Back to Dashboard Change Sender ID Customers Technicians Select a contact Outbo…" at bounding box center [456, 274] width 506 height 503
click at [339, 301] on div "Back to Dashboard Change Sender ID Customers Technicians Select a contact Outbo…" at bounding box center [456, 274] width 506 height 503
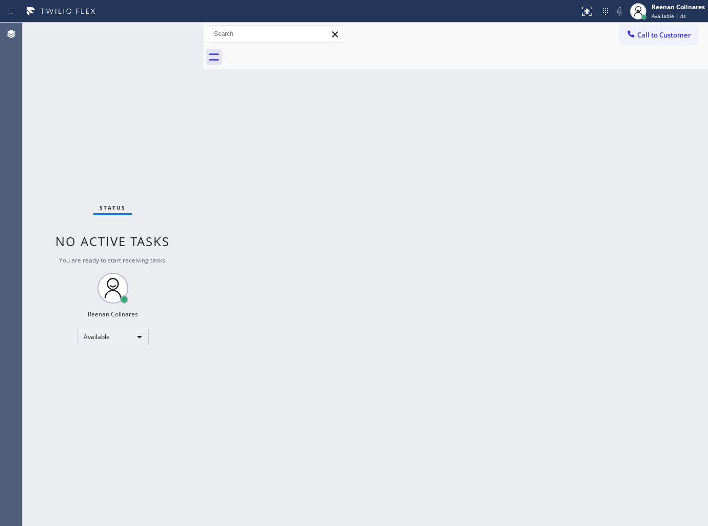
click at [339, 300] on div "Back to Dashboard Change Sender ID Customers Technicians Select a contact Outbo…" at bounding box center [456, 274] width 506 height 503
click at [339, 299] on div "Back to Dashboard Change Sender ID Customers Technicians Select a contact Outbo…" at bounding box center [456, 274] width 506 height 503
click at [150, 49] on div "Status No active tasks You are ready to start receiving tasks. Reenan Colinares…" at bounding box center [113, 274] width 180 height 503
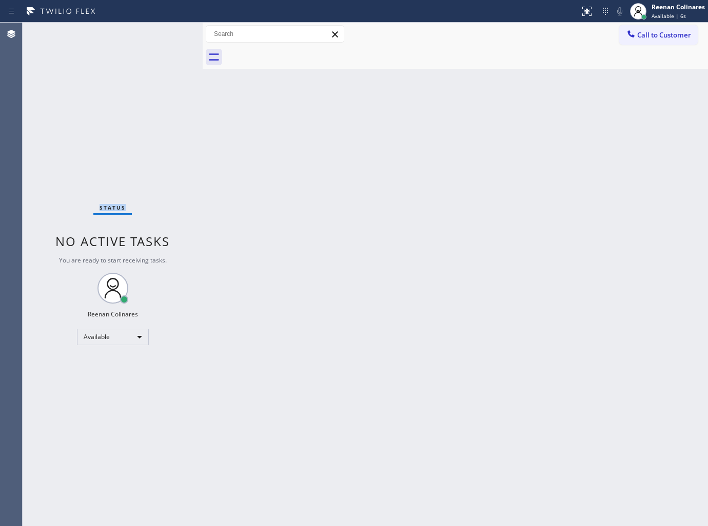
click at [150, 49] on div "Status No active tasks You are ready to start receiving tasks. Reenan Colinares…" at bounding box center [113, 274] width 180 height 503
click at [354, 285] on div "Back to Dashboard Change Sender ID Customers Technicians Select a contact Outbo…" at bounding box center [456, 274] width 506 height 503
click at [370, 142] on div "Back to Dashboard Change Sender ID Customers Technicians Select a contact Outbo…" at bounding box center [456, 274] width 506 height 503
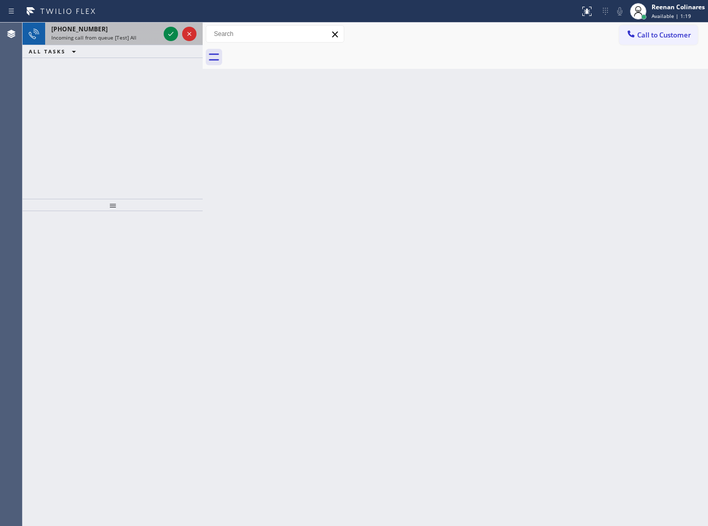
click at [130, 41] on span "Incoming call from queue [Test] All" at bounding box center [93, 37] width 85 height 7
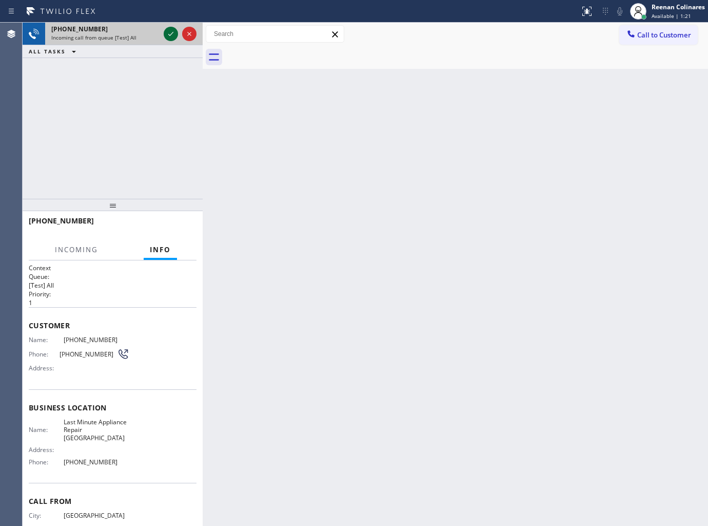
click at [169, 31] on icon at bounding box center [171, 34] width 12 height 12
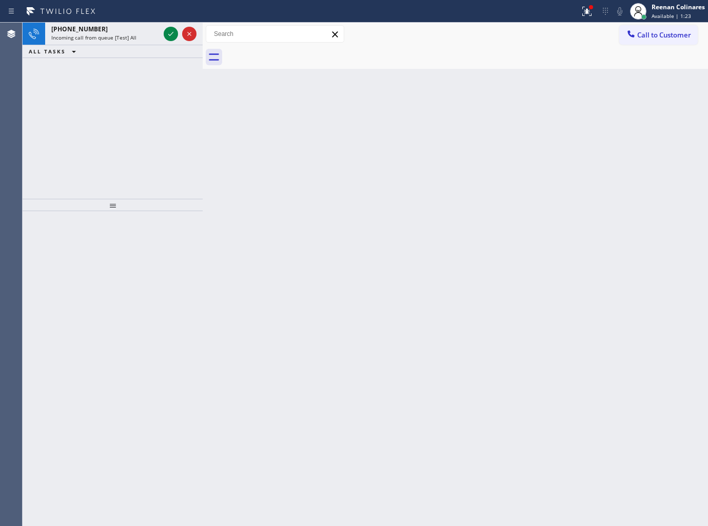
click at [168, 31] on icon at bounding box center [171, 34] width 12 height 12
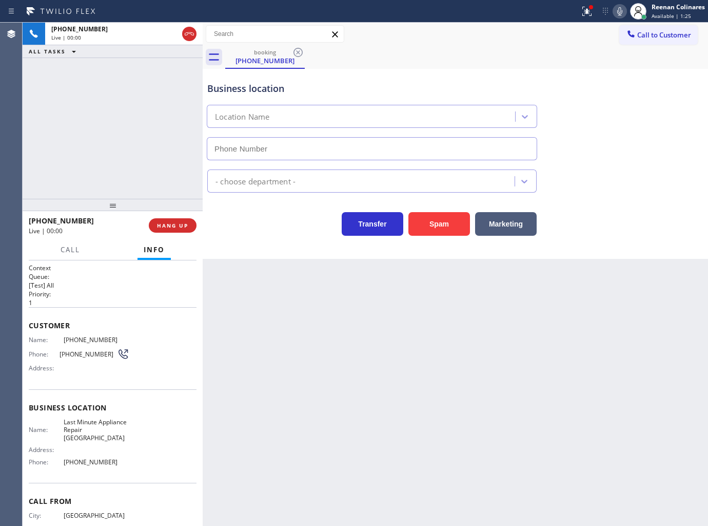
type input "[PHONE_NUMBER]"
click at [593, 10] on div at bounding box center [587, 11] width 23 height 12
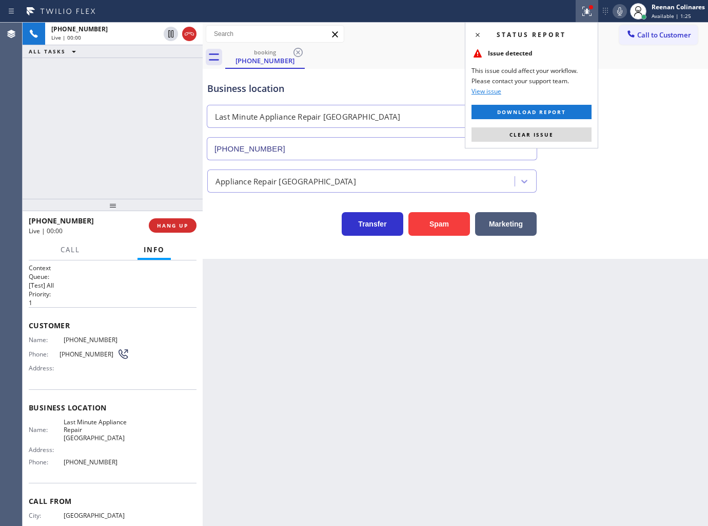
drag, startPoint x: 552, startPoint y: 130, endPoint x: 455, endPoint y: 202, distance: 120.0
click at [550, 131] on span "Clear issue" at bounding box center [532, 134] width 44 height 7
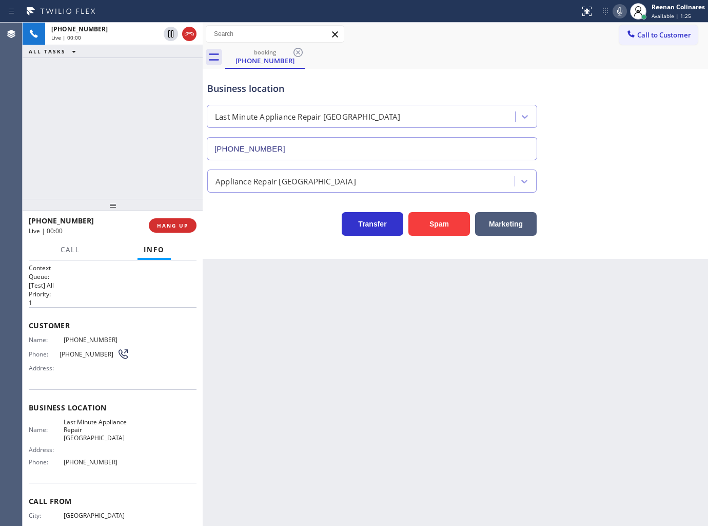
click at [450, 223] on button "Spam" at bounding box center [440, 224] width 62 height 24
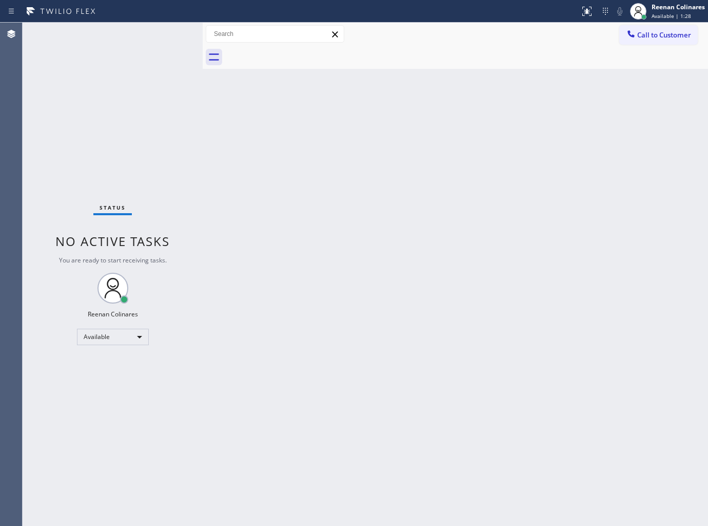
click at [448, 124] on div "Back to Dashboard Change Sender ID Customers Technicians Select a contact Outbo…" at bounding box center [456, 274] width 506 height 503
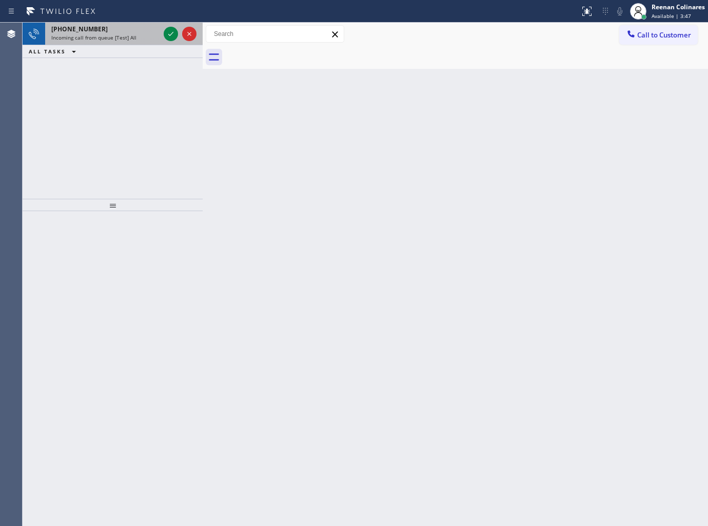
click at [131, 33] on div "[PHONE_NUMBER]" at bounding box center [105, 29] width 108 height 9
click at [150, 37] on div "Incoming call from queue [Test] All" at bounding box center [105, 37] width 108 height 7
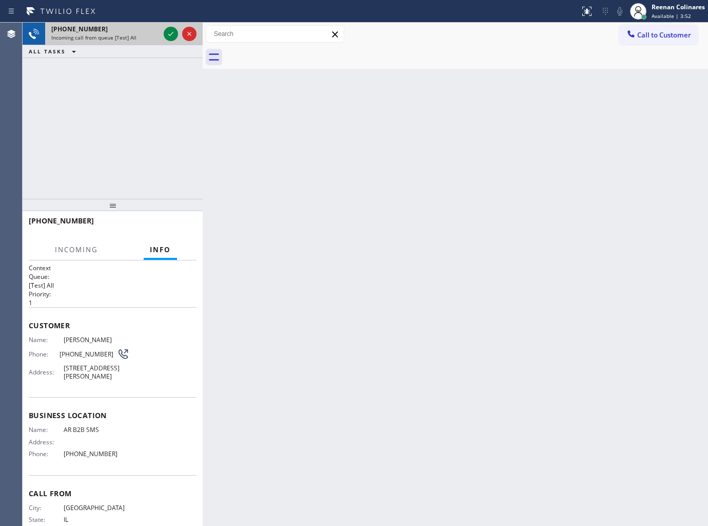
click at [142, 34] on div "Incoming call from queue [Test] All" at bounding box center [105, 37] width 108 height 7
click at [141, 34] on div "Incoming call from queue [Test] All" at bounding box center [105, 37] width 108 height 7
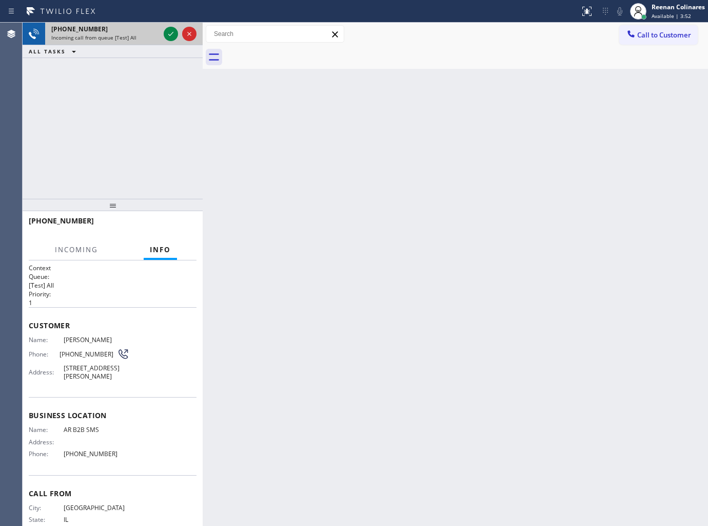
click at [141, 34] on div "Incoming call from queue [Test] All" at bounding box center [105, 37] width 108 height 7
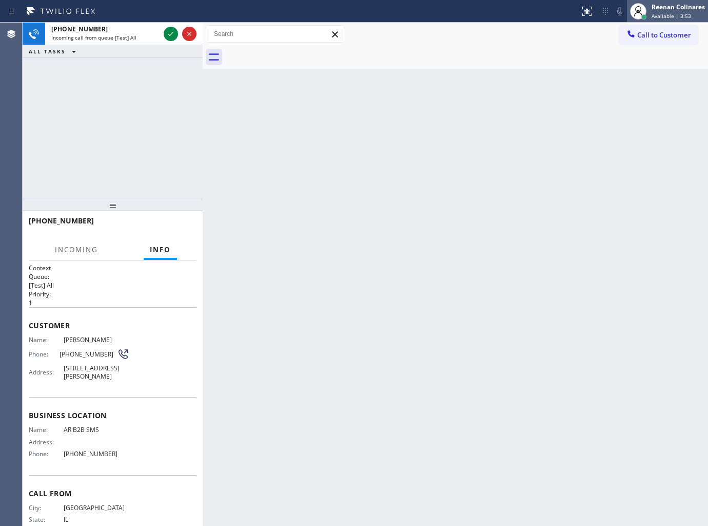
click at [653, 9] on div "Reenan Colinares" at bounding box center [678, 7] width 53 height 9
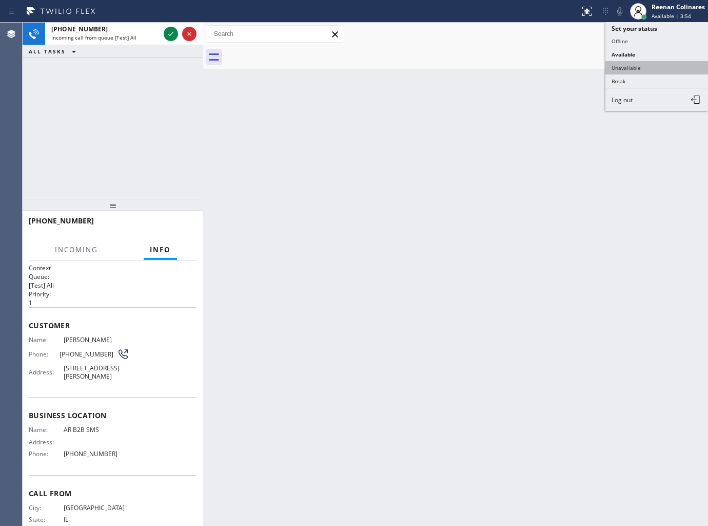
drag, startPoint x: 621, startPoint y: 69, endPoint x: 629, endPoint y: 62, distance: 10.9
click at [624, 68] on button "Unavailable" at bounding box center [657, 67] width 103 height 13
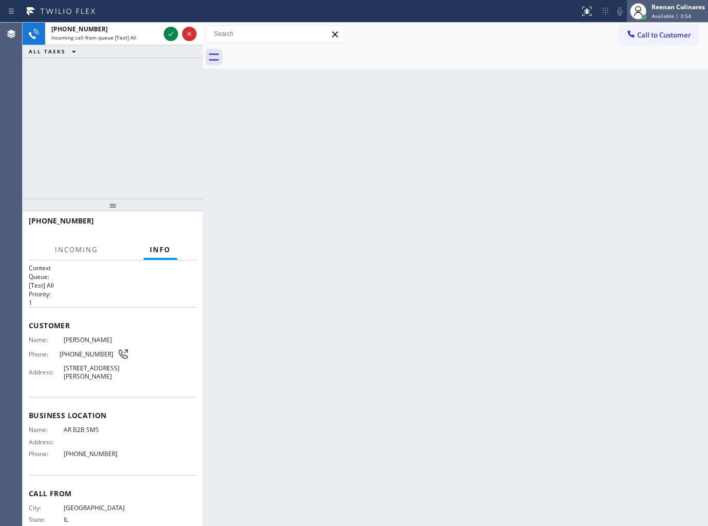
click at [665, 9] on div "Reenan Colinares" at bounding box center [678, 7] width 53 height 9
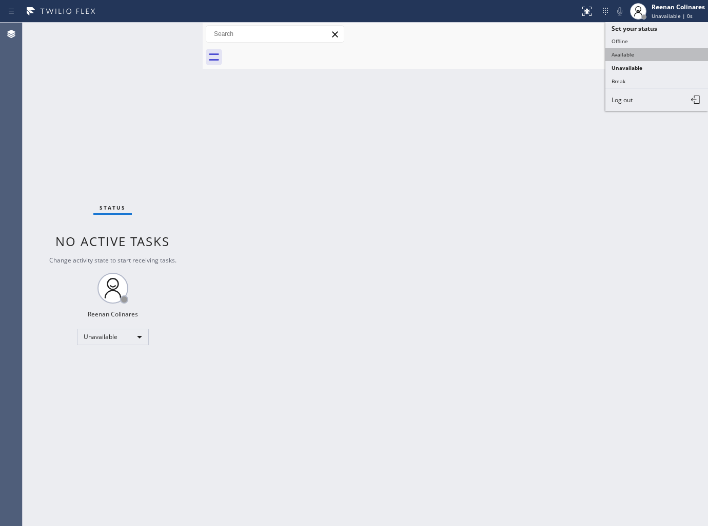
click at [620, 53] on button "Available" at bounding box center [657, 54] width 103 height 13
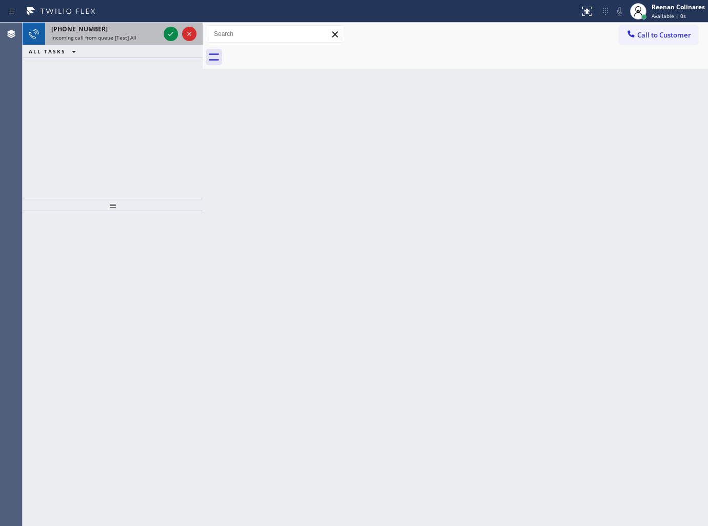
click at [143, 31] on div "[PHONE_NUMBER]" at bounding box center [105, 29] width 108 height 9
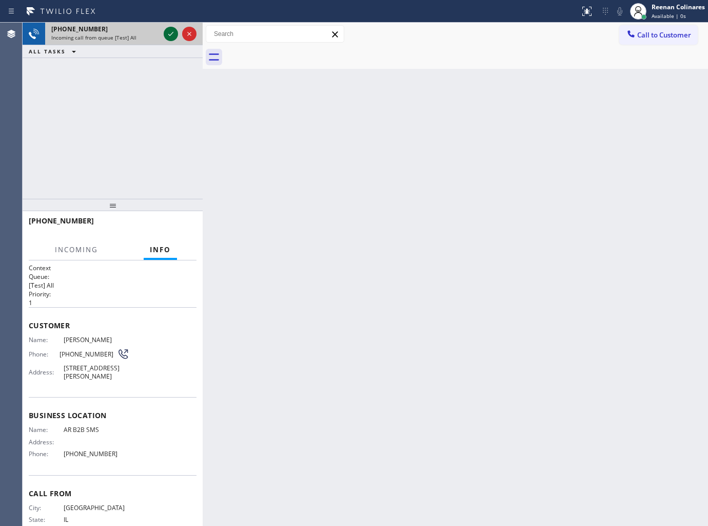
click at [168, 36] on icon at bounding box center [171, 34] width 12 height 12
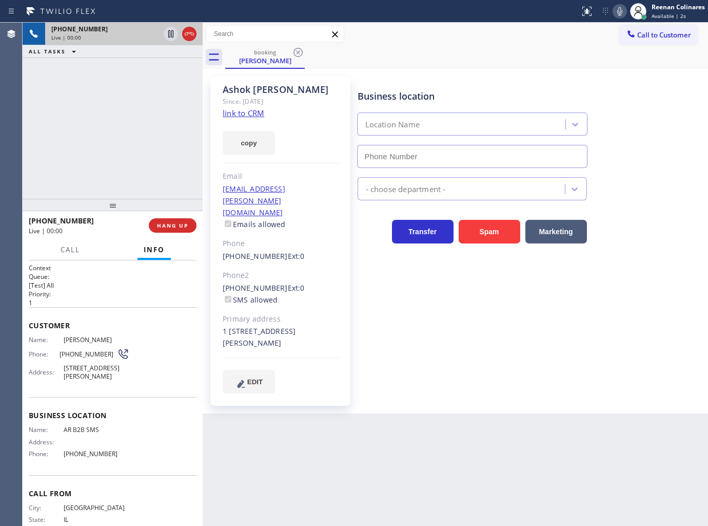
type input "[PHONE_NUMBER]"
click at [260, 149] on button "copy" at bounding box center [249, 143] width 52 height 24
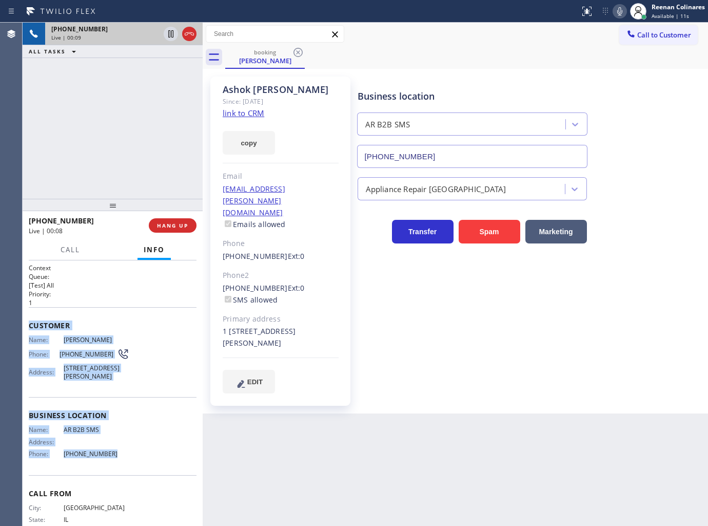
drag, startPoint x: 83, startPoint y: 373, endPoint x: 156, endPoint y: 451, distance: 106.8
click at [156, 451] on div "Context Queue: [Test] All Priority: 1 Customer Name: [PERSON_NAME] Phone: [PHON…" at bounding box center [113, 407] width 168 height 289
copy div "Customer Name: [PERSON_NAME] Phone: [PHONE_NUMBER] Address: [STREET_ADDRESS][PE…"
click at [623, 11] on icon at bounding box center [620, 11] width 12 height 12
click at [73, 247] on span "Call" at bounding box center [71, 249] width 20 height 9
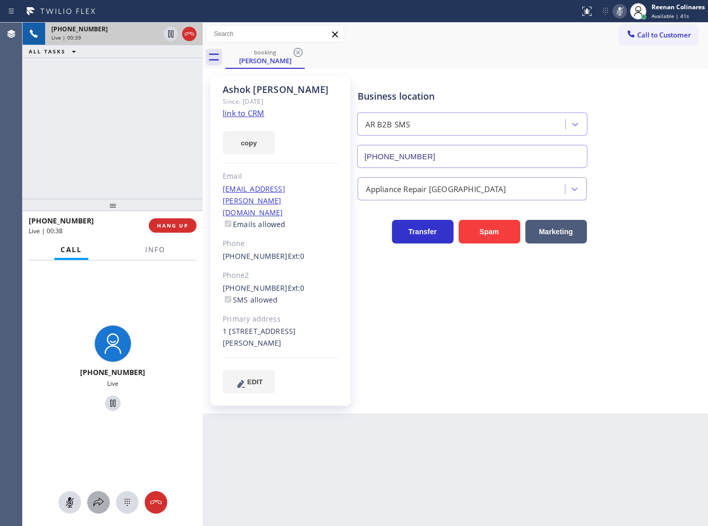
click at [99, 499] on icon at bounding box center [98, 502] width 12 height 12
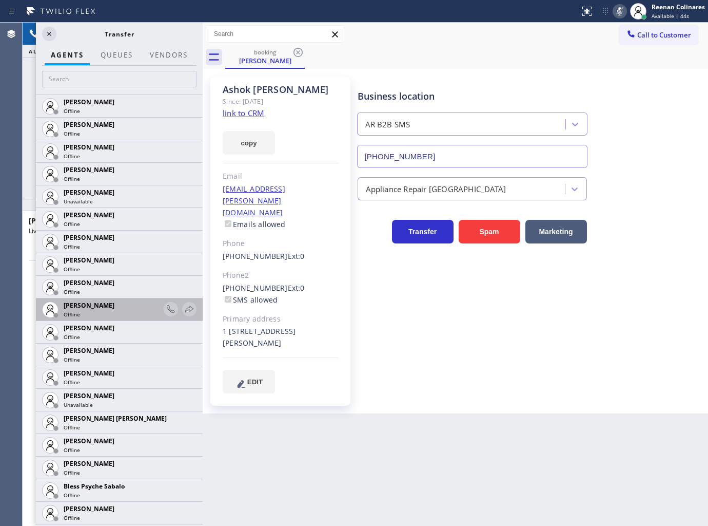
scroll to position [285, 0]
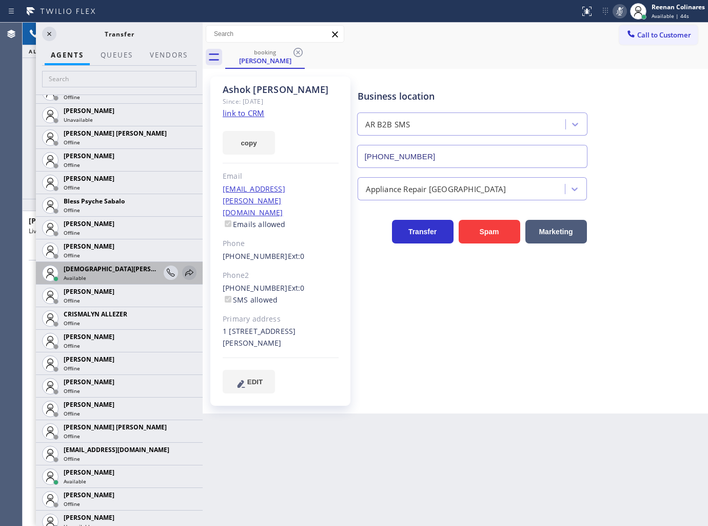
click at [183, 272] on icon at bounding box center [189, 272] width 12 height 12
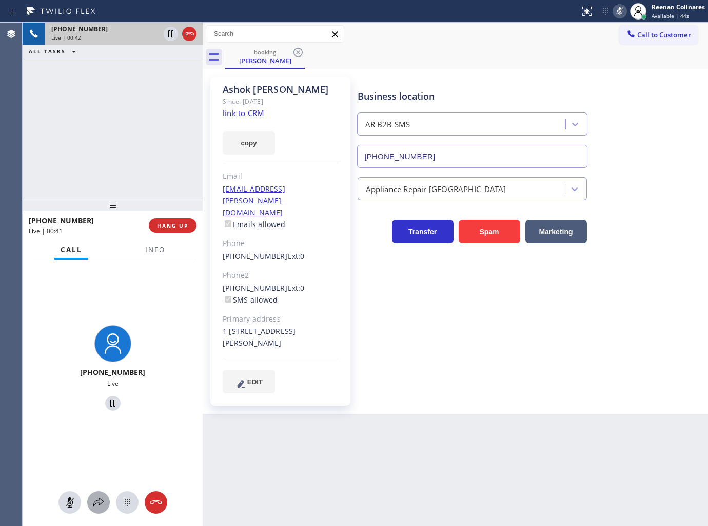
click at [98, 504] on icon at bounding box center [98, 502] width 12 height 12
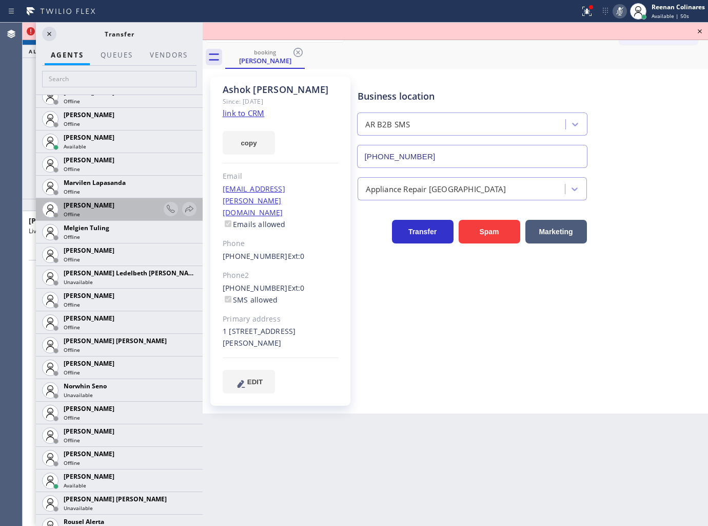
scroll to position [1851, 0]
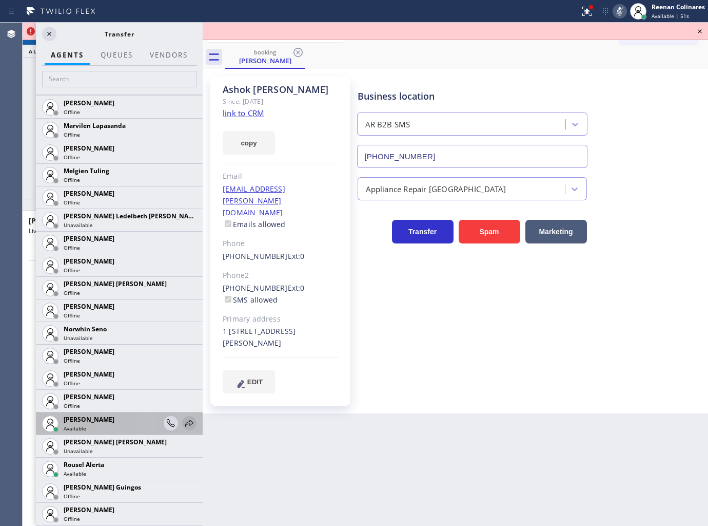
click at [183, 417] on icon at bounding box center [189, 423] width 12 height 12
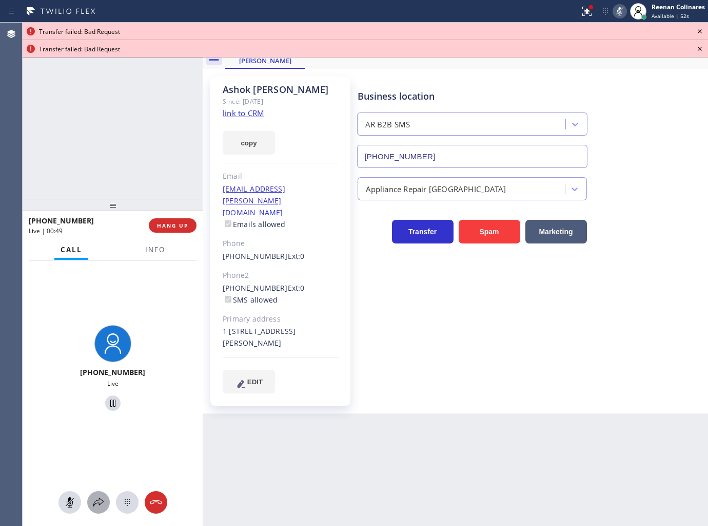
click at [99, 498] on icon at bounding box center [98, 502] width 12 height 12
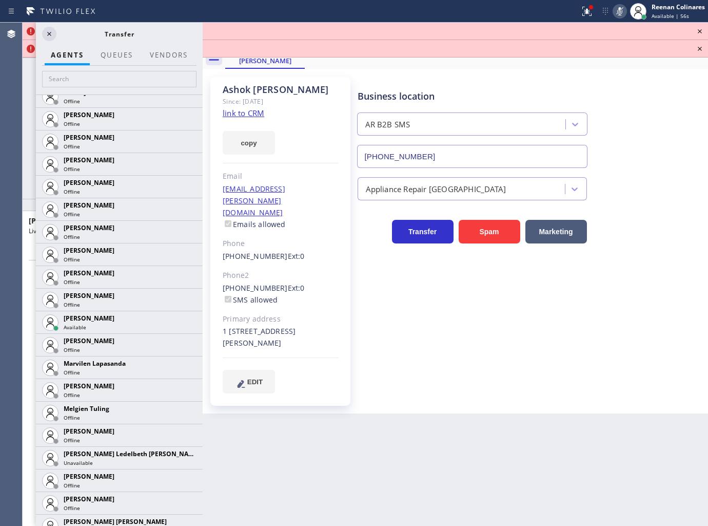
scroll to position [1620, 0]
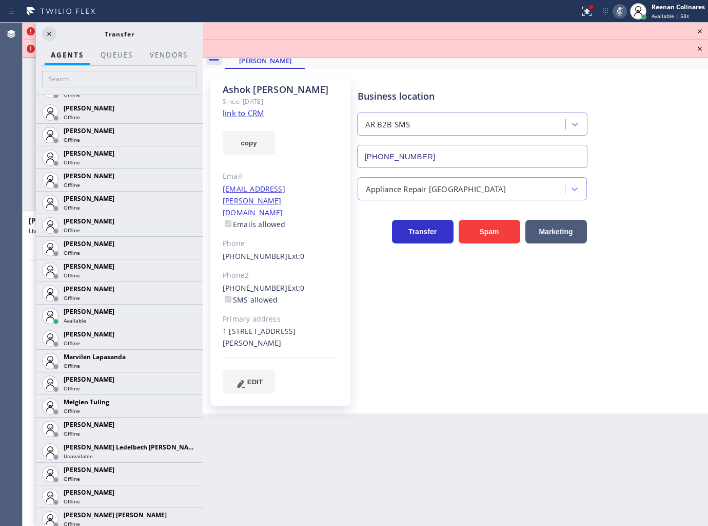
click at [0, 0] on icon at bounding box center [0, 0] width 0 height 0
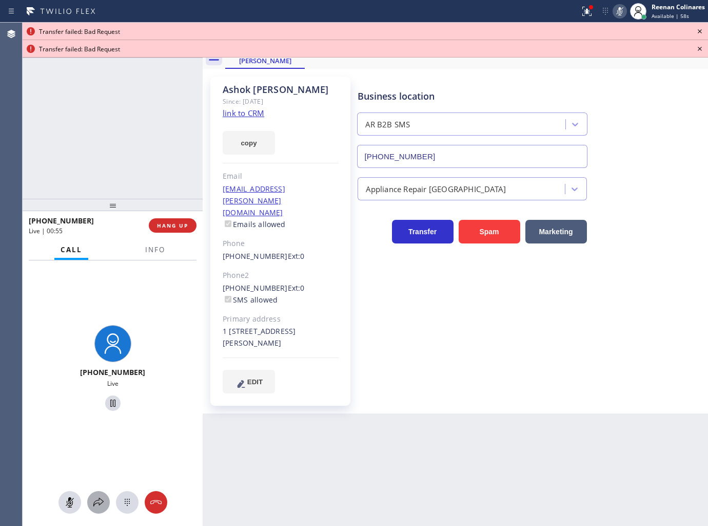
click at [100, 500] on icon at bounding box center [98, 502] width 12 height 12
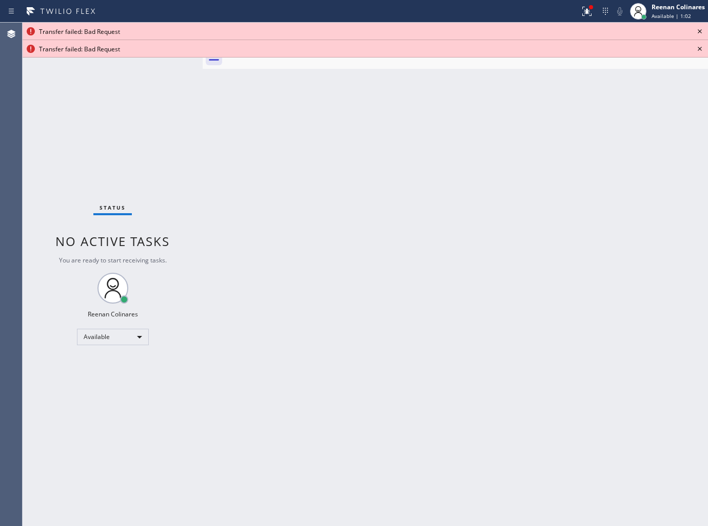
drag, startPoint x: 541, startPoint y: 315, endPoint x: 543, endPoint y: 286, distance: 28.3
click at [542, 298] on div "Back to Dashboard Change Sender ID Customers Technicians Select a contact Outbo…" at bounding box center [456, 274] width 506 height 503
click at [587, 12] on icon at bounding box center [586, 10] width 6 height 7
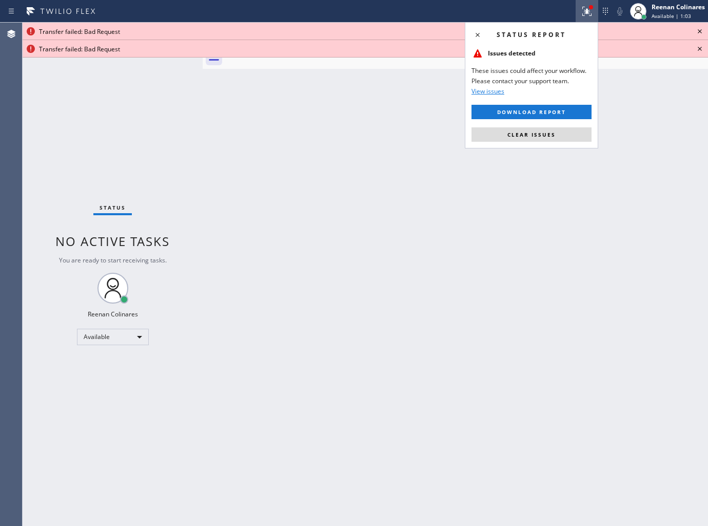
drag, startPoint x: 560, startPoint y: 134, endPoint x: 628, endPoint y: 72, distance: 91.9
click at [561, 134] on button "Clear issues" at bounding box center [532, 134] width 120 height 14
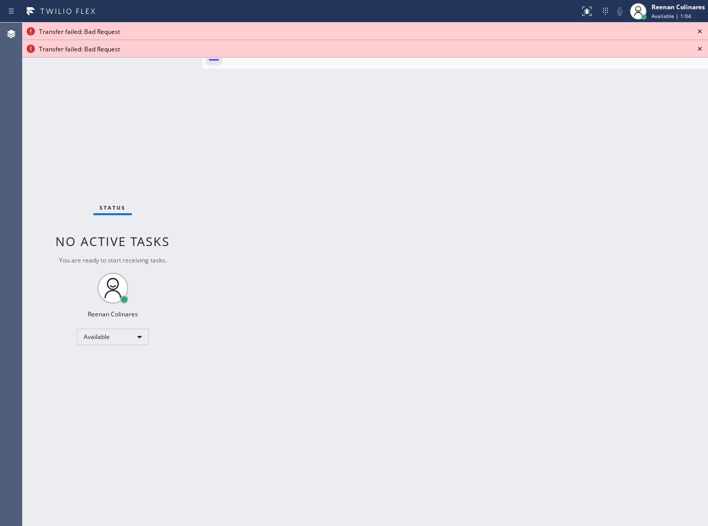
click at [702, 31] on icon at bounding box center [700, 31] width 12 height 12
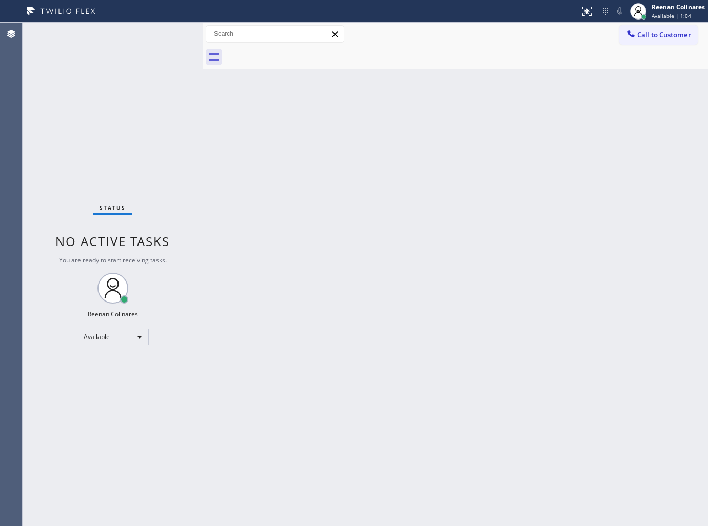
click at [544, 168] on div "Back to Dashboard Change Sender ID Customers Technicians Select a contact Outbo…" at bounding box center [456, 274] width 506 height 503
click at [86, 35] on div "Status No active tasks You are ready to start receiving tasks. Reenan Colinares…" at bounding box center [113, 274] width 180 height 503
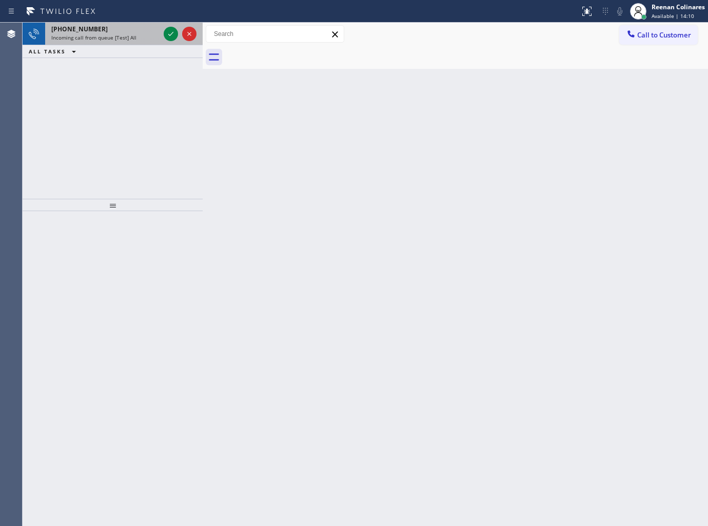
click at [122, 34] on span "Incoming call from queue [Test] All" at bounding box center [93, 37] width 85 height 7
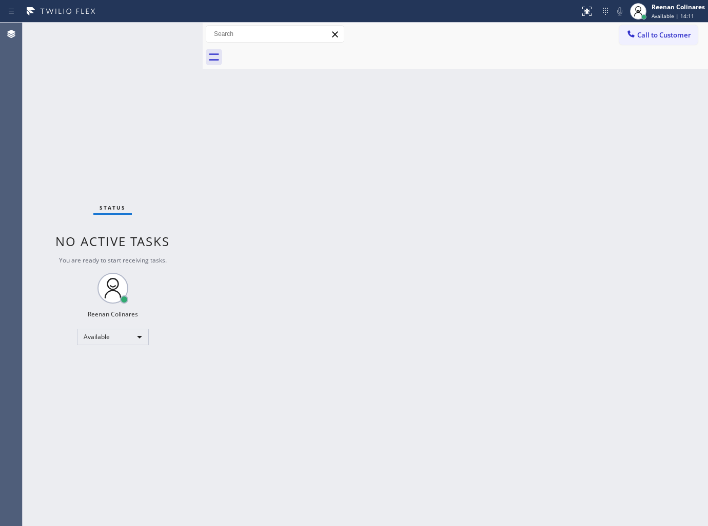
click at [166, 32] on div "Status No active tasks You are ready to start receiving tasks. Reenan Colinares…" at bounding box center [113, 274] width 180 height 503
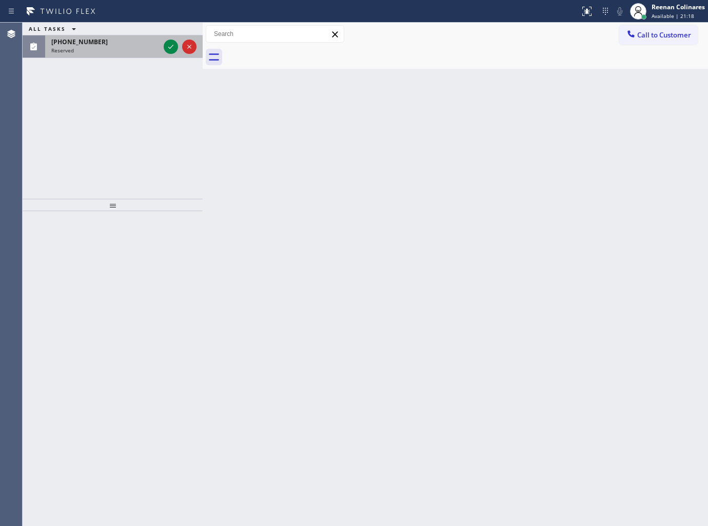
click at [86, 56] on div "[PHONE_NUMBER] Reserved" at bounding box center [103, 46] width 117 height 23
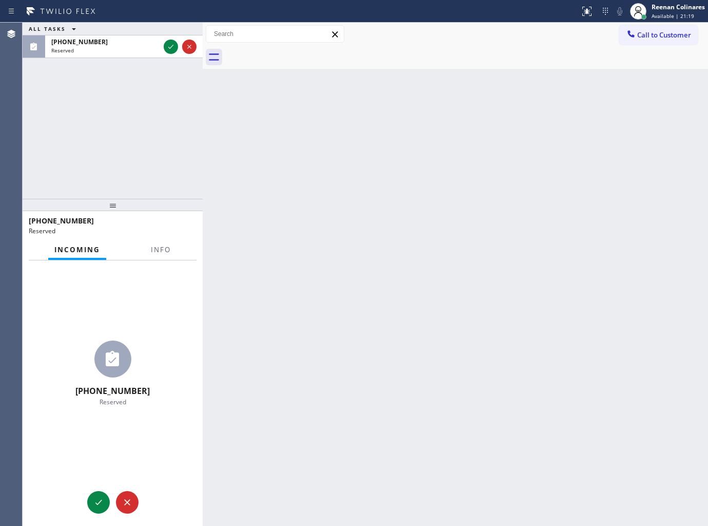
drag, startPoint x: 158, startPoint y: 263, endPoint x: 161, endPoint y: 253, distance: 10.2
click at [159, 260] on div "[PHONE_NUMBER] Reserved" at bounding box center [113, 369] width 180 height 219
click at [161, 253] on span "Info" at bounding box center [161, 249] width 20 height 9
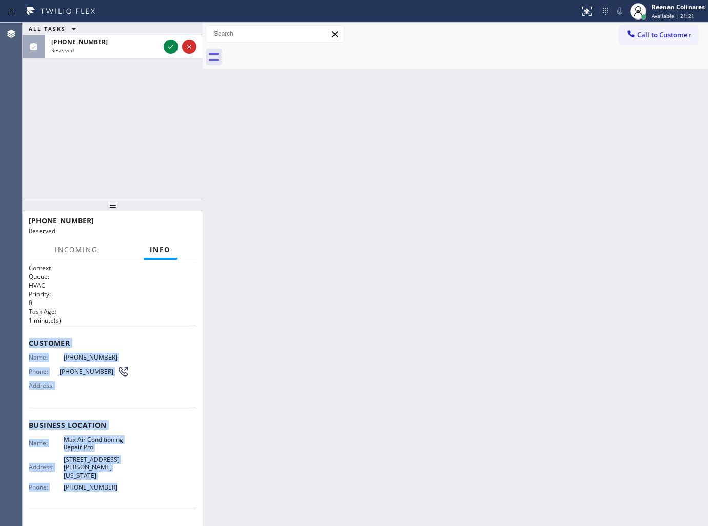
copy div "Customer Name: [PHONE_NUMBER] Phone: [PHONE_NUMBER] Address: Business location …"
drag, startPoint x: 29, startPoint y: 344, endPoint x: 141, endPoint y: 460, distance: 161.6
click at [140, 469] on div "Context Queue: HVAC Priority: 0 Task Age: [DEMOGRAPHIC_DATA] minute(s) Customer…" at bounding box center [113, 393] width 180 height 266
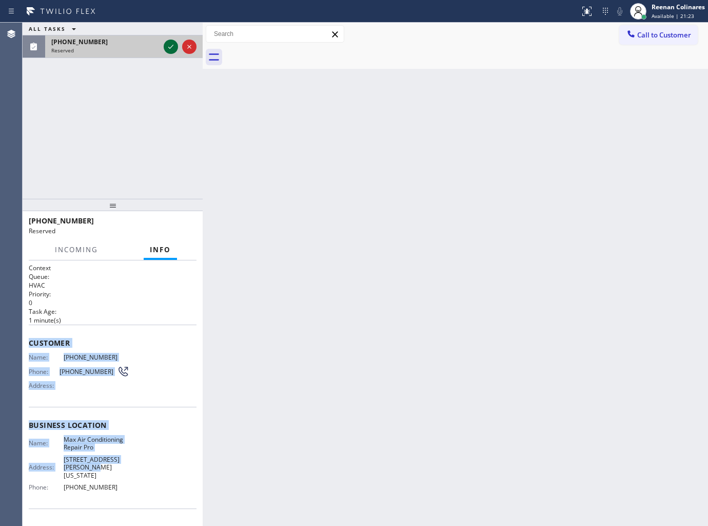
click at [171, 45] on icon at bounding box center [171, 47] width 12 height 12
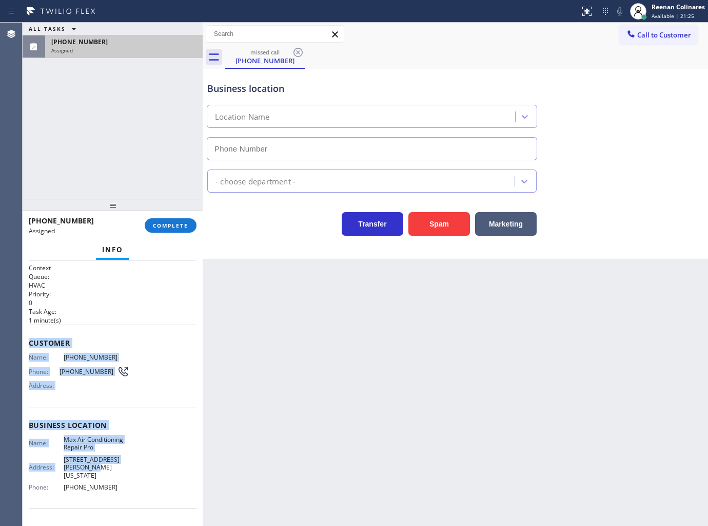
type input "[PHONE_NUMBER]"
click at [72, 334] on div "Customer Name: [PHONE_NUMBER] Phone: [PHONE_NUMBER] Address:" at bounding box center [113, 365] width 168 height 82
drag, startPoint x: 106, startPoint y: 413, endPoint x: 140, endPoint y: 350, distance: 71.2
click at [166, 484] on div "Context Queue: HVAC Priority: 0 Task Age: [DEMOGRAPHIC_DATA] minute(s) Customer…" at bounding box center [113, 424] width 168 height 322
copy div "ustomer Name: [PHONE_NUMBER] Phone: [PHONE_NUMBER] Address: Business location N…"
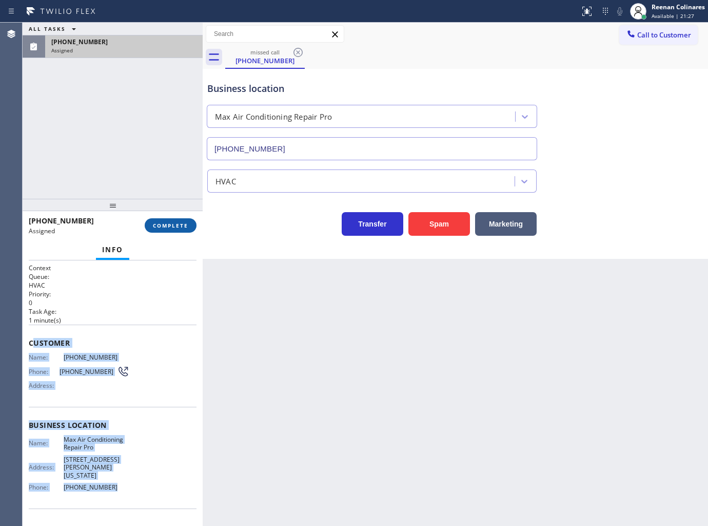
click at [175, 222] on span "COMPLETE" at bounding box center [170, 225] width 35 height 7
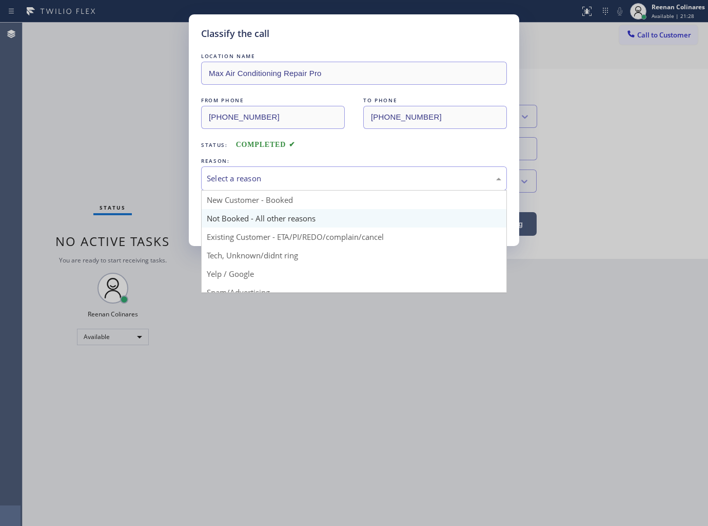
drag, startPoint x: 234, startPoint y: 184, endPoint x: 225, endPoint y: 218, distance: 35.5
click at [234, 184] on div "Select a reason" at bounding box center [354, 178] width 295 height 12
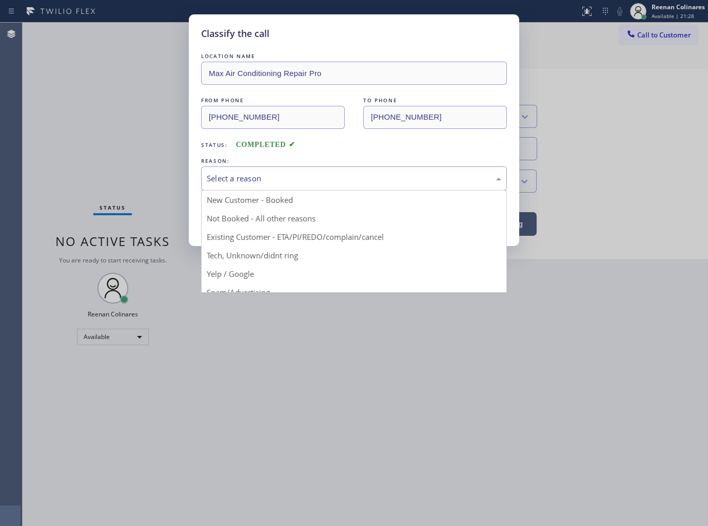
drag, startPoint x: 223, startPoint y: 252, endPoint x: 229, endPoint y: 218, distance: 34.4
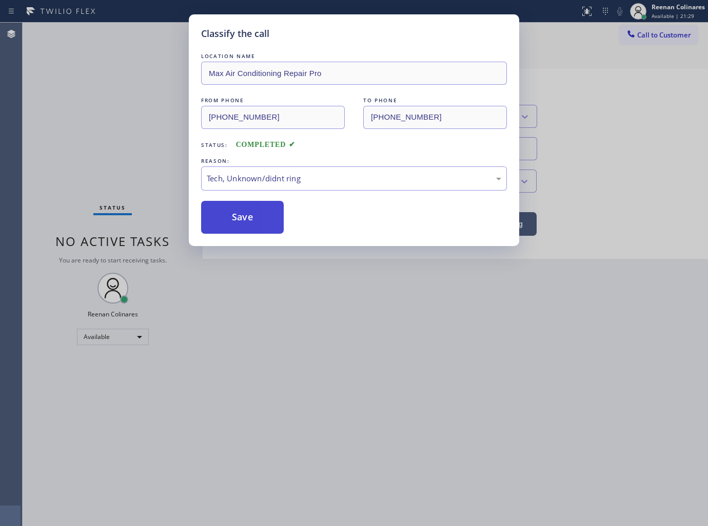
click at [231, 211] on button "Save" at bounding box center [242, 217] width 83 height 33
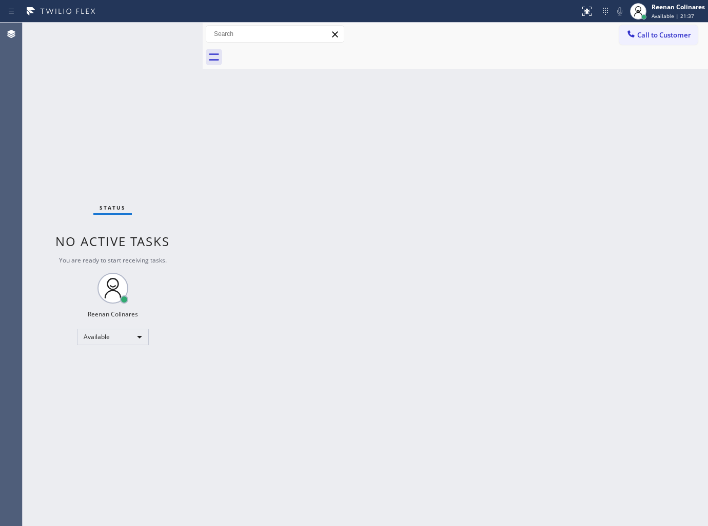
drag, startPoint x: 447, startPoint y: 106, endPoint x: 417, endPoint y: 134, distance: 40.7
click at [445, 112] on div "Back to Dashboard Change Sender ID Customers Technicians Select a contact Outbo…" at bounding box center [456, 274] width 506 height 503
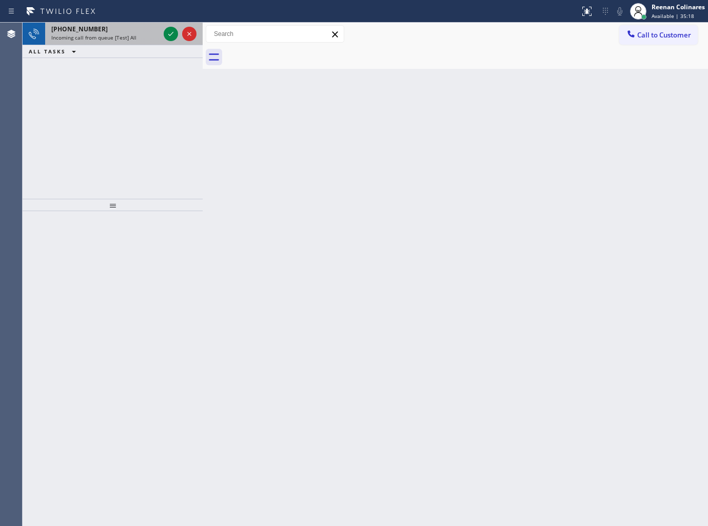
click at [119, 40] on span "Incoming call from queue [Test] All" at bounding box center [93, 37] width 85 height 7
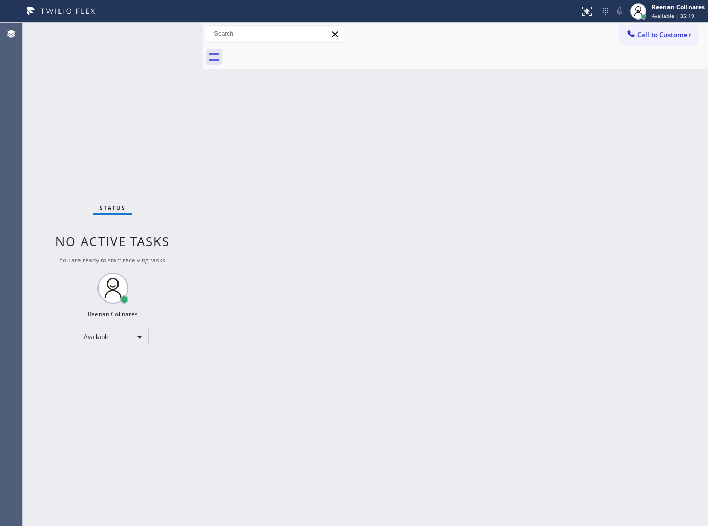
click at [147, 49] on div "Status No active tasks You are ready to start receiving tasks. Reenan Colinares…" at bounding box center [113, 274] width 180 height 503
click at [128, 332] on div "Available" at bounding box center [113, 337] width 72 height 16
click at [105, 385] on li "Break" at bounding box center [112, 389] width 70 height 12
click at [492, 89] on div "Back to Dashboard Change Sender ID Customers Technicians Select a contact Outbo…" at bounding box center [456, 274] width 506 height 503
click at [660, 13] on span "Break | 15:46" at bounding box center [669, 15] width 34 height 7
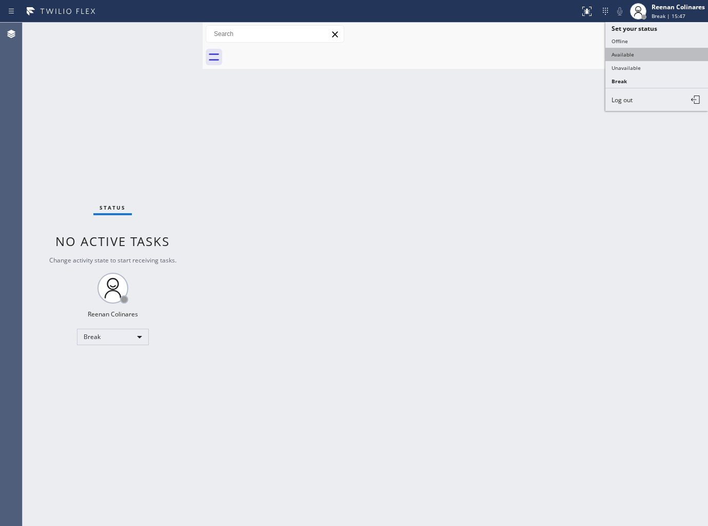
click at [624, 55] on button "Available" at bounding box center [657, 54] width 103 height 13
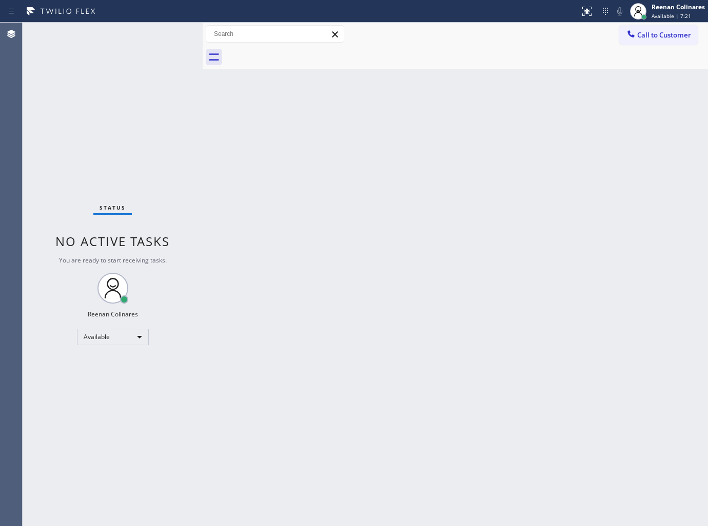
click at [458, 222] on div "Back to Dashboard Change Sender ID Customers Technicians Select a contact Outbo…" at bounding box center [456, 274] width 506 height 503
click at [121, 26] on div "Status No active tasks You are ready to start receiving tasks. Reenan Colinares…" at bounding box center [113, 274] width 180 height 503
click at [123, 32] on div "Status No active tasks You are ready to start receiving tasks. Reenan Colinares…" at bounding box center [113, 274] width 180 height 503
click at [138, 42] on div "Status No active tasks You are ready to start receiving tasks. Reenan Colinares…" at bounding box center [113, 274] width 180 height 503
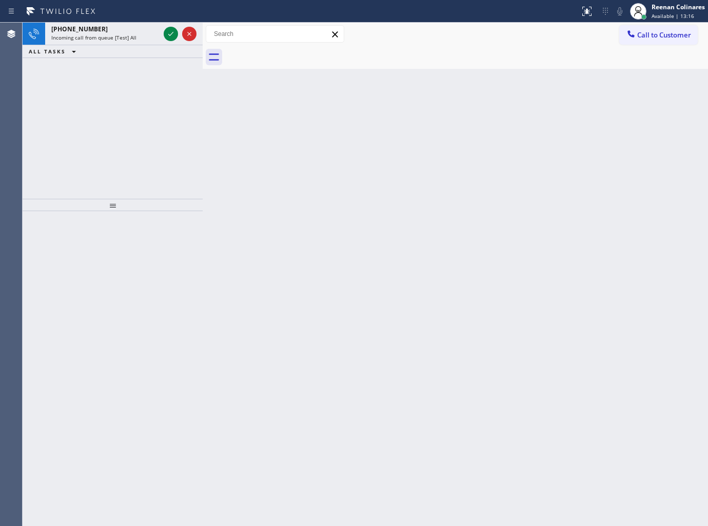
click at [138, 42] on div "[PHONE_NUMBER] Incoming call from queue [Test] All" at bounding box center [103, 34] width 117 height 23
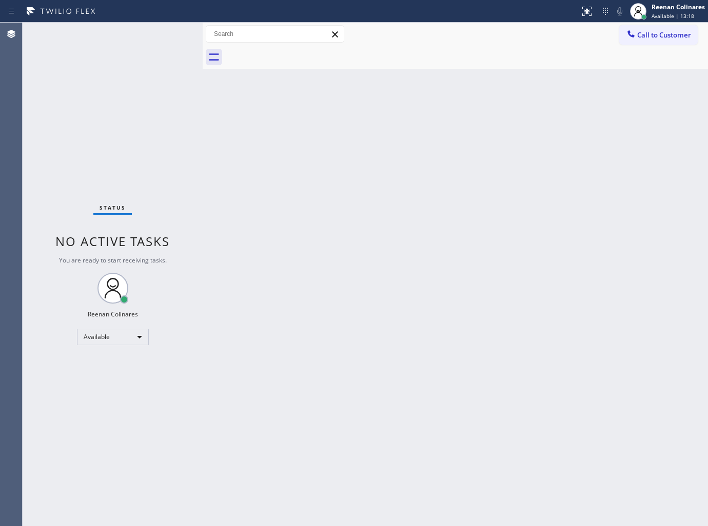
click at [161, 36] on div "Status No active tasks You are ready to start receiving tasks. Reenan Colinares…" at bounding box center [113, 274] width 180 height 503
click at [161, 35] on div "Status No active tasks You are ready to start receiving tasks. Reenan Colinares…" at bounding box center [113, 274] width 180 height 503
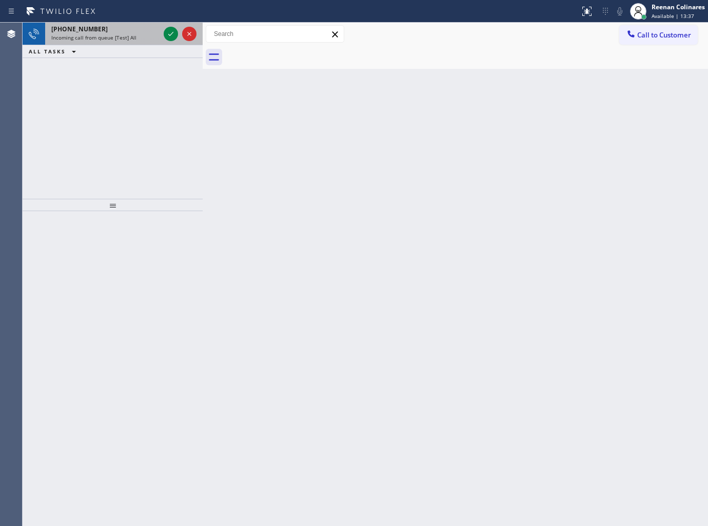
click at [126, 38] on span "Incoming call from queue [Test] All" at bounding box center [93, 37] width 85 height 7
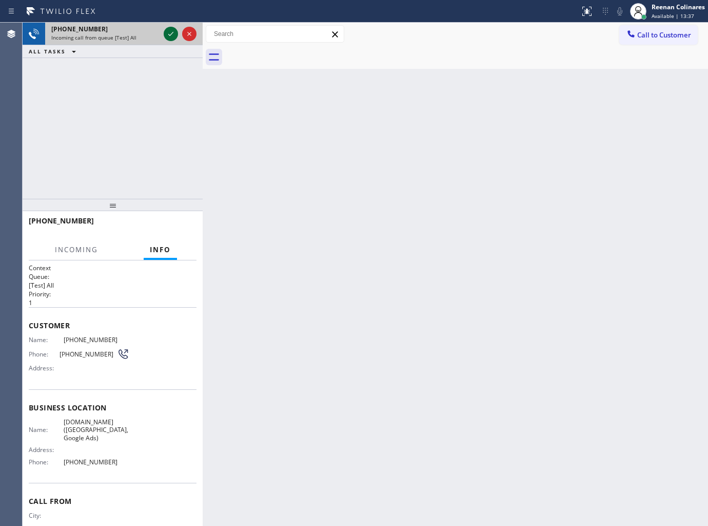
click at [165, 35] on icon at bounding box center [171, 34] width 12 height 12
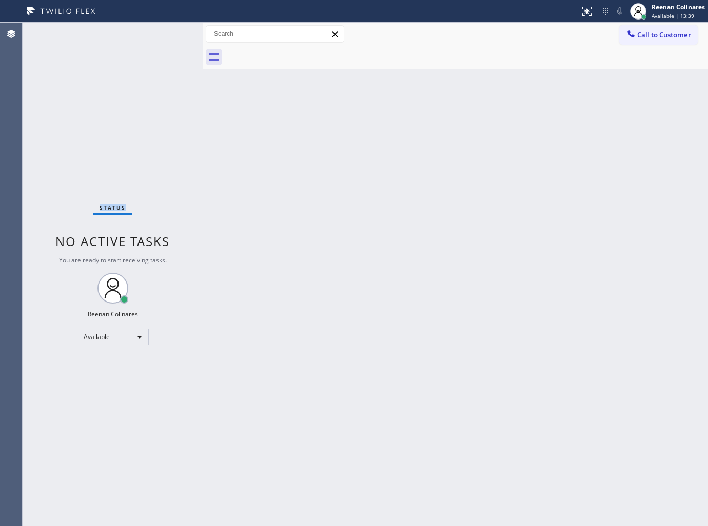
click at [165, 35] on div "Status No active tasks You are ready to start receiving tasks. Reenan Colinares…" at bounding box center [113, 274] width 180 height 503
click at [149, 34] on div "Status No active tasks You are ready to start receiving tasks. Reenan Colinares…" at bounding box center [113, 274] width 180 height 503
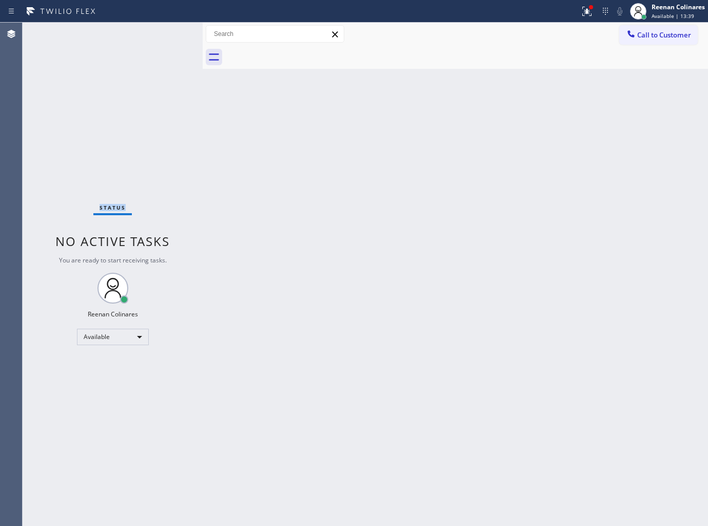
click at [149, 34] on div "Status No active tasks You are ready to start receiving tasks. Reenan Colinares…" at bounding box center [113, 274] width 180 height 503
click at [583, 9] on icon at bounding box center [587, 11] width 12 height 12
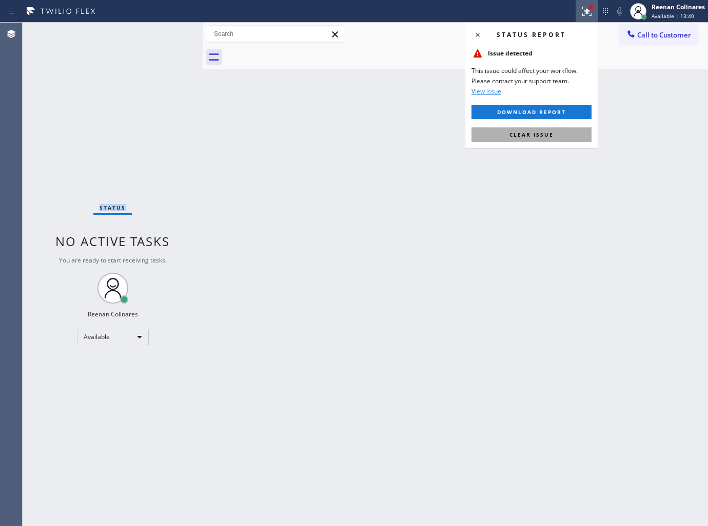
click at [511, 139] on button "Clear issue" at bounding box center [532, 134] width 120 height 14
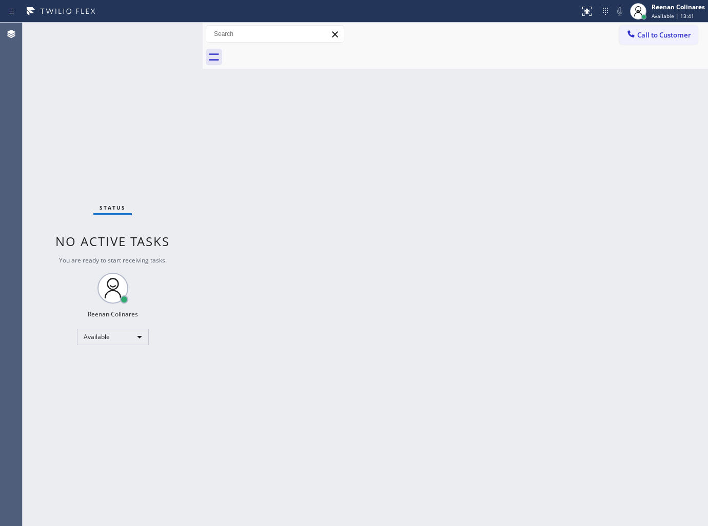
drag, startPoint x: 507, startPoint y: 130, endPoint x: 194, endPoint y: 71, distance: 319.2
click at [498, 130] on div "Back to Dashboard Change Sender ID Customers Technicians Select a contact Outbo…" at bounding box center [456, 274] width 506 height 503
click at [129, 28] on div "Status No active tasks You are ready to start receiving tasks. Reenan Colinares…" at bounding box center [113, 274] width 180 height 503
drag, startPoint x: 141, startPoint y: 39, endPoint x: 153, endPoint y: 38, distance: 11.9
click at [142, 39] on div "Status No active tasks You are ready to start receiving tasks. Reenan Colinares…" at bounding box center [113, 274] width 180 height 503
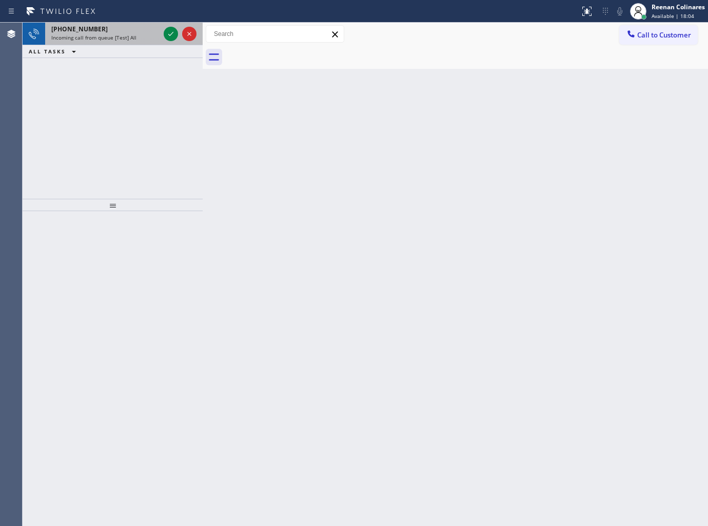
click at [130, 34] on span "Incoming call from queue [Test] All" at bounding box center [93, 37] width 85 height 7
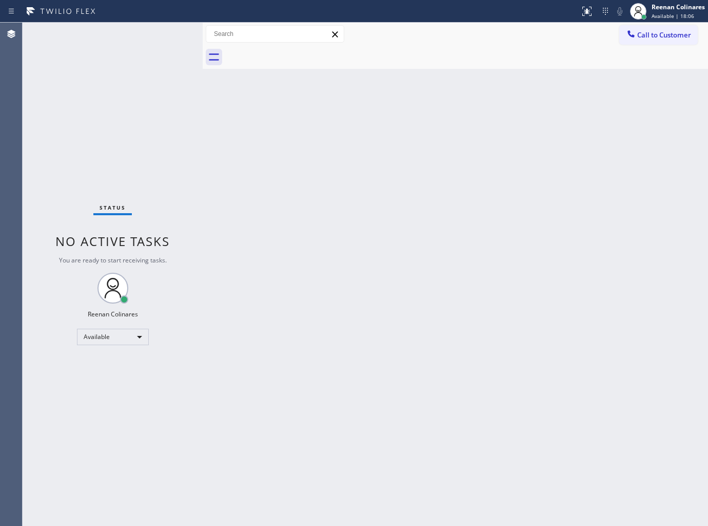
click at [167, 34] on div "Status No active tasks You are ready to start receiving tasks. Reenan Colinares…" at bounding box center [113, 274] width 180 height 503
click at [165, 34] on div "Status No active tasks You are ready to start receiving tasks. Reenan Colinares…" at bounding box center [113, 274] width 180 height 503
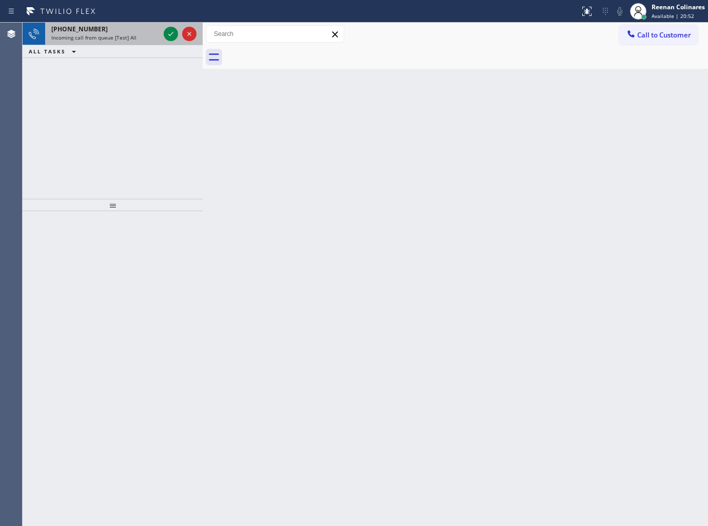
click at [138, 40] on div "Incoming call from queue [Test] All" at bounding box center [105, 37] width 108 height 7
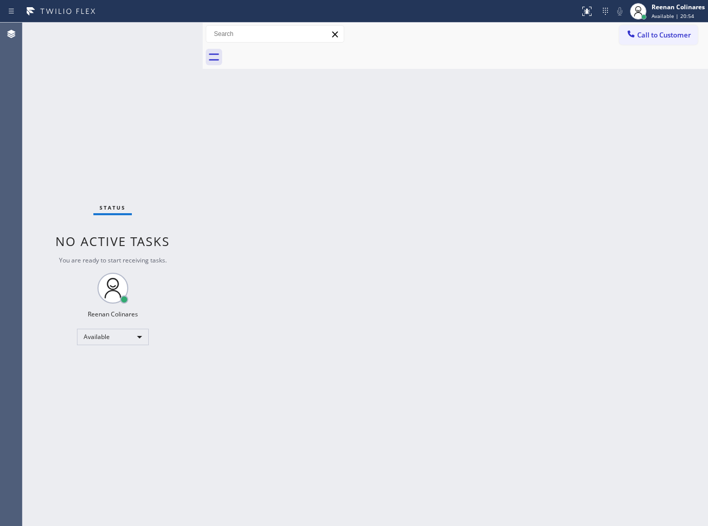
click at [154, 39] on div "Status No active tasks You are ready to start receiving tasks. Reenan Colinares…" at bounding box center [113, 274] width 180 height 503
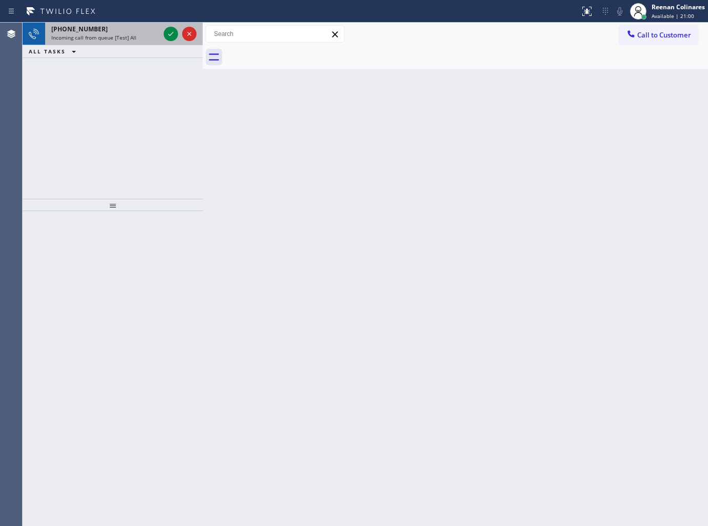
click at [142, 38] on div "Incoming call from queue [Test] All" at bounding box center [105, 37] width 108 height 7
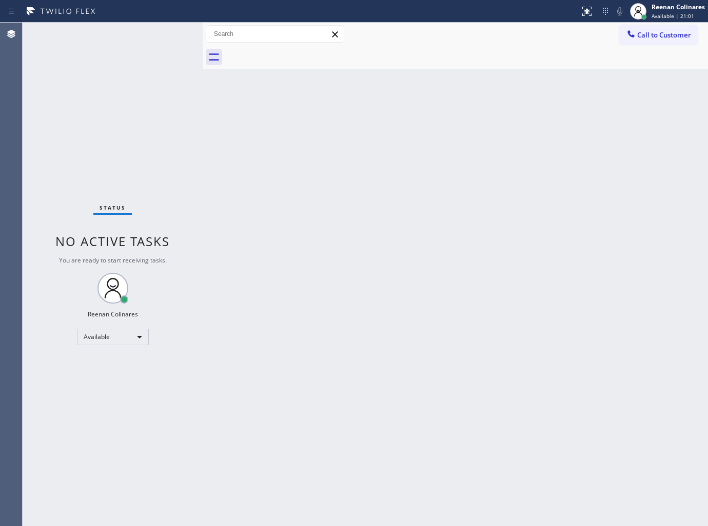
click at [156, 35] on div "Status No active tasks You are ready to start receiving tasks. Reenan Colinares…" at bounding box center [113, 274] width 180 height 503
drag, startPoint x: 156, startPoint y: 35, endPoint x: 109, endPoint y: 38, distance: 46.8
click at [109, 38] on div "Status No active tasks You are ready to start receiving tasks. Reenan Colinares…" at bounding box center [113, 274] width 180 height 503
click at [110, 38] on div "Status No active tasks You are ready to start receiving tasks. Reenan Colinares…" at bounding box center [113, 274] width 180 height 503
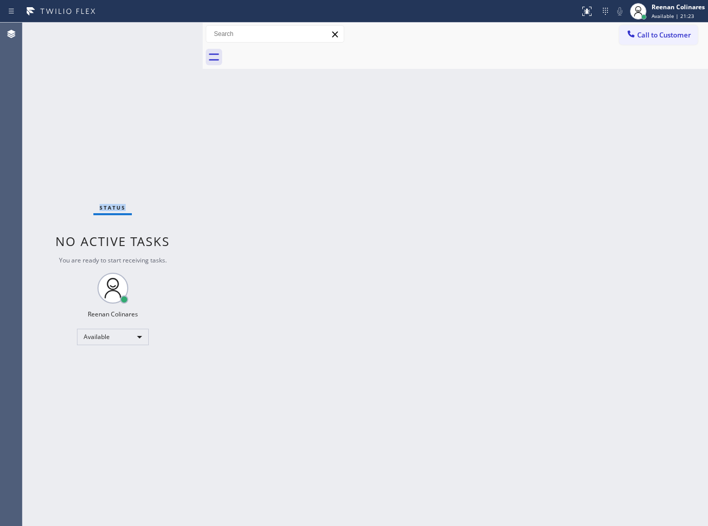
click at [110, 38] on div "Status No active tasks You are ready to start receiving tasks. Reenan Colinares…" at bounding box center [113, 274] width 180 height 503
click at [345, 168] on div "Back to Dashboard Change Sender ID Customers Technicians Select a contact Outbo…" at bounding box center [456, 274] width 506 height 503
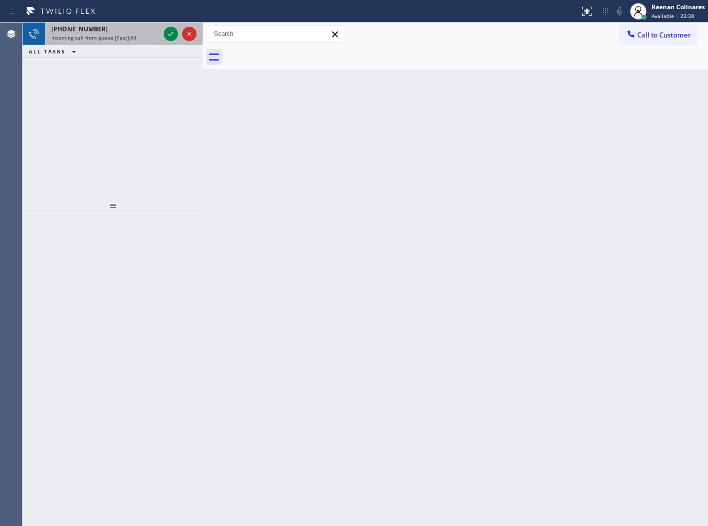
click at [118, 34] on span "Incoming call from queue [Test] All" at bounding box center [93, 37] width 85 height 7
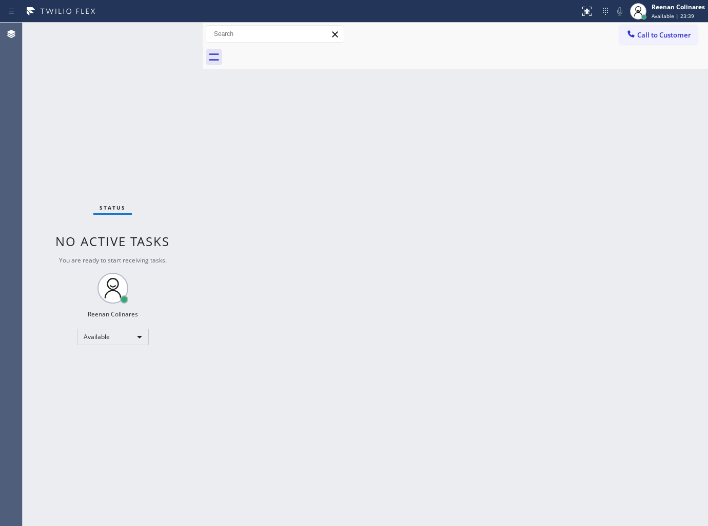
click at [136, 57] on div "Status No active tasks You are ready to start receiving tasks. Reenan Colinares…" at bounding box center [113, 274] width 180 height 503
click at [137, 36] on div "Status No active tasks You are ready to start receiving tasks. Reenan Colinares…" at bounding box center [113, 274] width 180 height 503
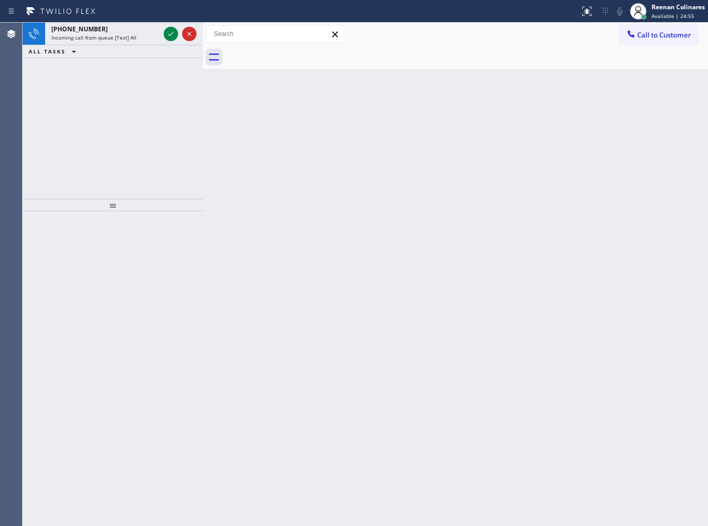
click at [140, 36] on div "Incoming call from queue [Test] All" at bounding box center [105, 37] width 108 height 7
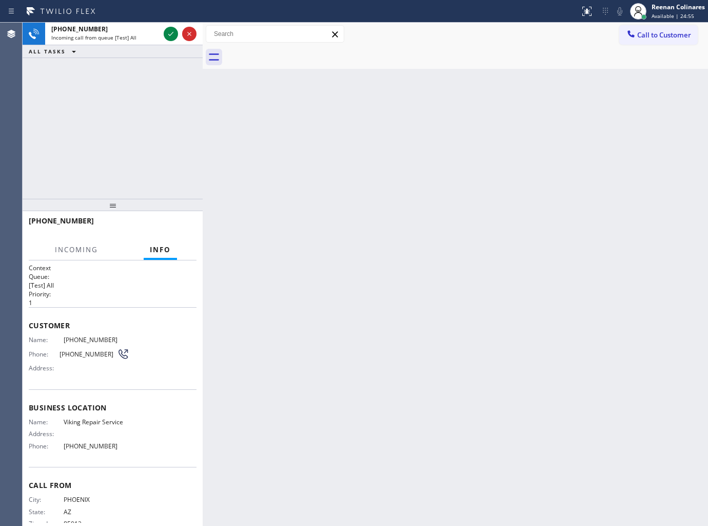
click at [140, 36] on div "Incoming call from queue [Test] All" at bounding box center [105, 37] width 108 height 7
click at [158, 34] on div "Incoming call from queue [Test] All" at bounding box center [105, 37] width 108 height 7
click at [165, 33] on icon at bounding box center [171, 34] width 12 height 12
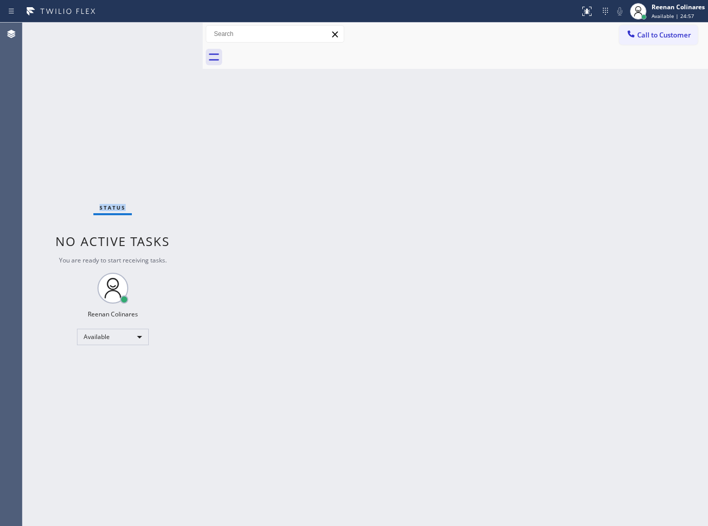
click at [166, 33] on div "Status No active tasks You are ready to start receiving tasks. Reenan Colinares…" at bounding box center [113, 274] width 180 height 503
click at [139, 50] on div "Status No active tasks You are ready to start receiving tasks. Reenan Colinares…" at bounding box center [113, 274] width 180 height 503
click at [138, 50] on div "Status No active tasks You are ready to start receiving tasks. Reenan Colinares…" at bounding box center [113, 274] width 180 height 503
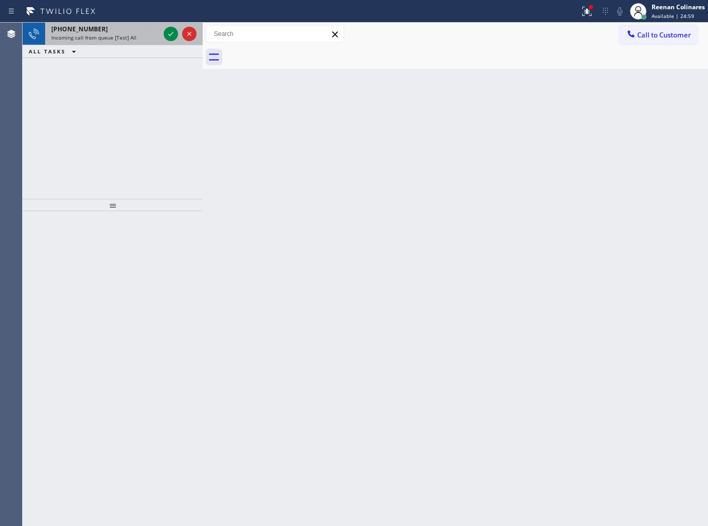
click at [146, 35] on div "Incoming call from queue [Test] All" at bounding box center [105, 37] width 108 height 7
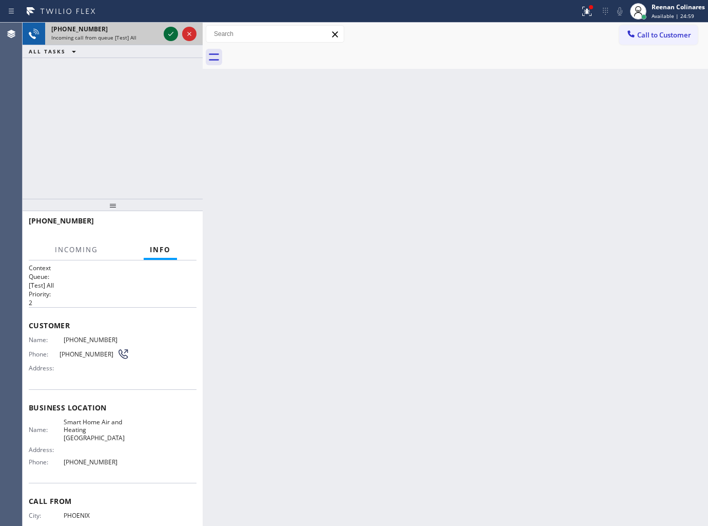
click at [170, 34] on icon at bounding box center [171, 34] width 12 height 12
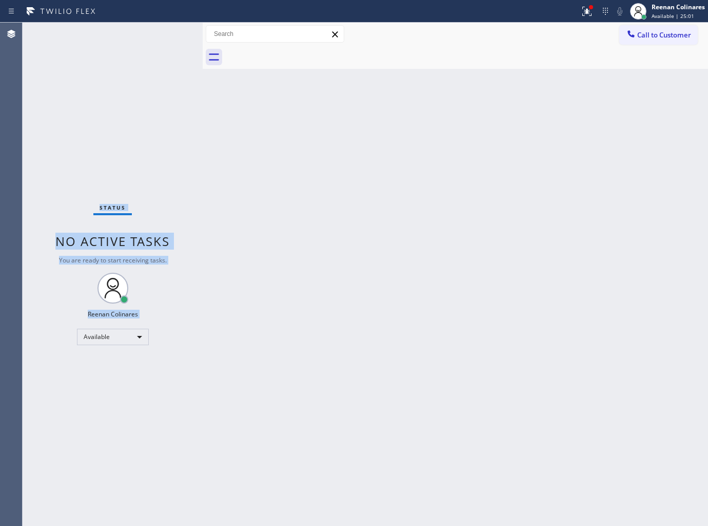
click at [169, 34] on div "Status No active tasks You are ready to start receiving tasks. Reenan Colinares…" at bounding box center [113, 274] width 180 height 503
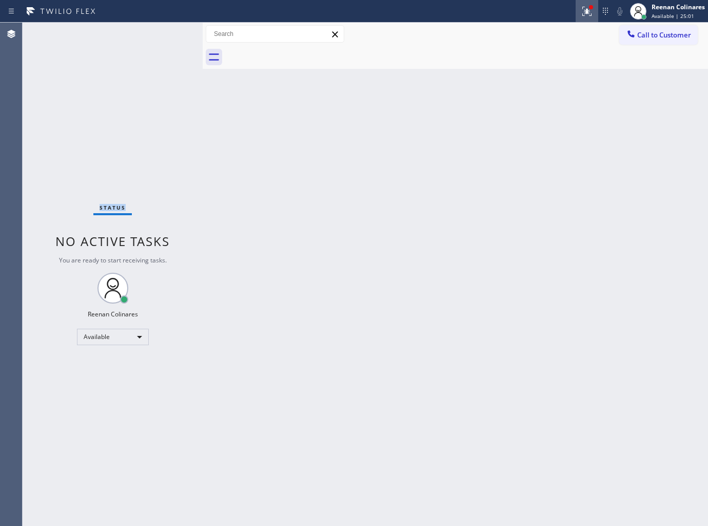
click at [583, 8] on icon at bounding box center [587, 11] width 12 height 12
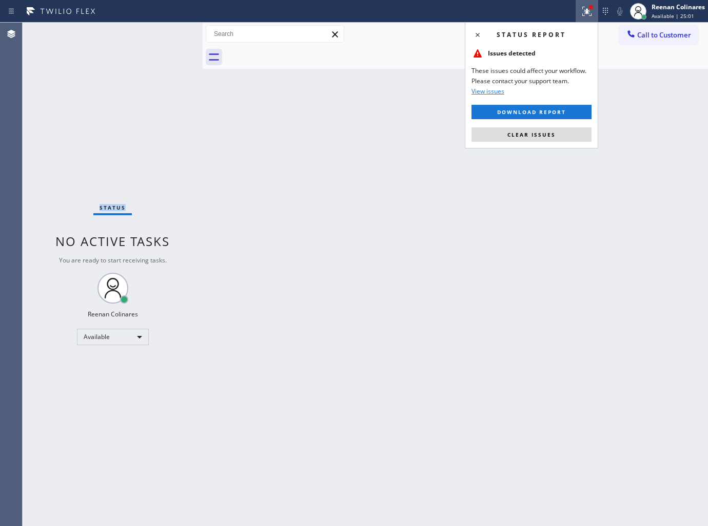
drag, startPoint x: 538, startPoint y: 131, endPoint x: 460, endPoint y: 127, distance: 78.2
click at [539, 131] on span "Clear issues" at bounding box center [532, 134] width 48 height 7
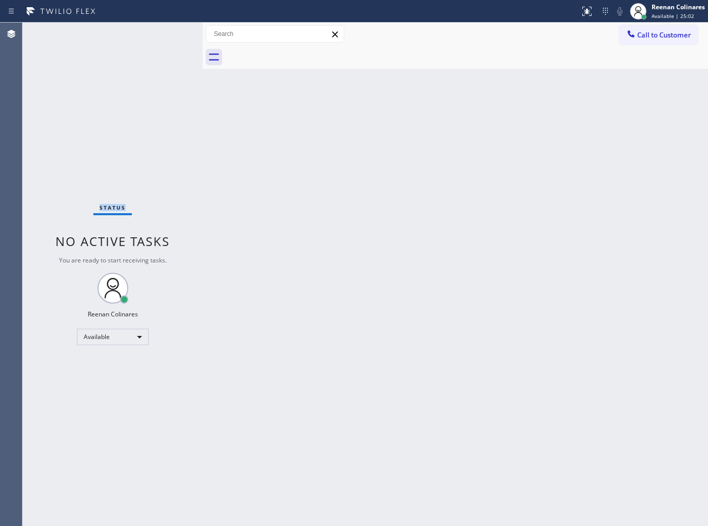
click at [165, 48] on div "Status No active tasks You are ready to start receiving tasks. Reenan Colinares…" at bounding box center [113, 274] width 180 height 503
click at [165, 43] on div "Status No active tasks You are ready to start receiving tasks. Reenan Colinares…" at bounding box center [113, 274] width 180 height 503
click at [165, 37] on div "Status No active tasks You are ready to start receiving tasks. Reenan Colinares…" at bounding box center [113, 274] width 180 height 503
click at [162, 36] on div "Status No active tasks You are ready to start receiving tasks. Reenan Colinares…" at bounding box center [113, 274] width 180 height 503
click at [161, 36] on div "Status No active tasks You are ready to start receiving tasks. Reenan Colinares…" at bounding box center [113, 274] width 180 height 503
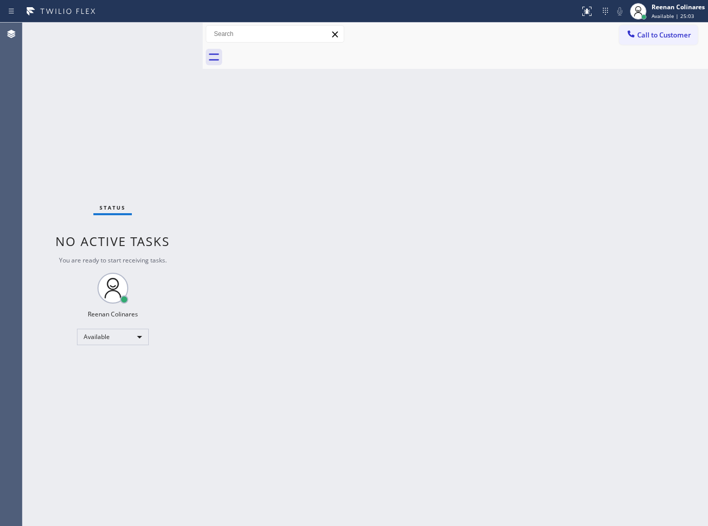
click at [160, 35] on div "Status No active tasks You are ready to start receiving tasks. Reenan Colinares…" at bounding box center [113, 274] width 180 height 503
click at [158, 35] on div "Status No active tasks You are ready to start receiving tasks. Reenan Colinares…" at bounding box center [113, 274] width 180 height 503
click at [160, 31] on div "Status No active tasks You are ready to start receiving tasks. Reenan Colinares…" at bounding box center [113, 274] width 180 height 503
click at [152, 32] on div "Status No active tasks You are ready to start receiving tasks. Reenan Colinares…" at bounding box center [113, 274] width 180 height 503
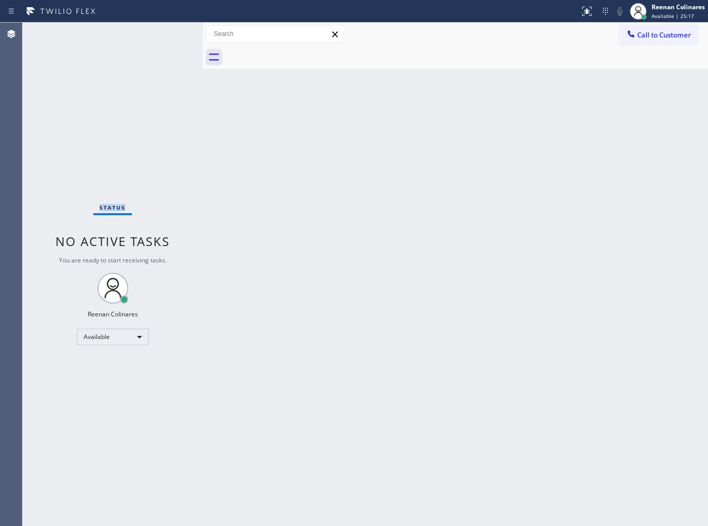
click at [152, 32] on div "Status No active tasks You are ready to start receiving tasks. Reenan Colinares…" at bounding box center [113, 274] width 180 height 503
click at [151, 32] on div "Status No active tasks You are ready to start receiving tasks. Reenan Colinares…" at bounding box center [113, 274] width 180 height 503
click at [150, 32] on div "Status No active tasks You are ready to start receiving tasks. Reenan Colinares…" at bounding box center [113, 274] width 180 height 503
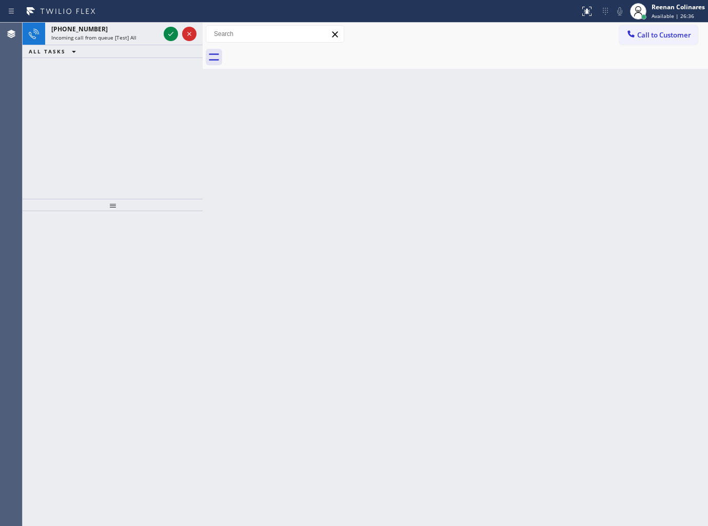
click at [141, 47] on div "ALL TASKS ALL TASKS ACTIVE TASKS TASKS IN WRAP UP" at bounding box center [113, 51] width 180 height 13
click at [141, 45] on div "ALL TASKS ALL TASKS ACTIVE TASKS TASKS IN WRAP UP" at bounding box center [113, 51] width 180 height 13
click at [143, 38] on div "Incoming call from queue [Test] All" at bounding box center [105, 37] width 108 height 7
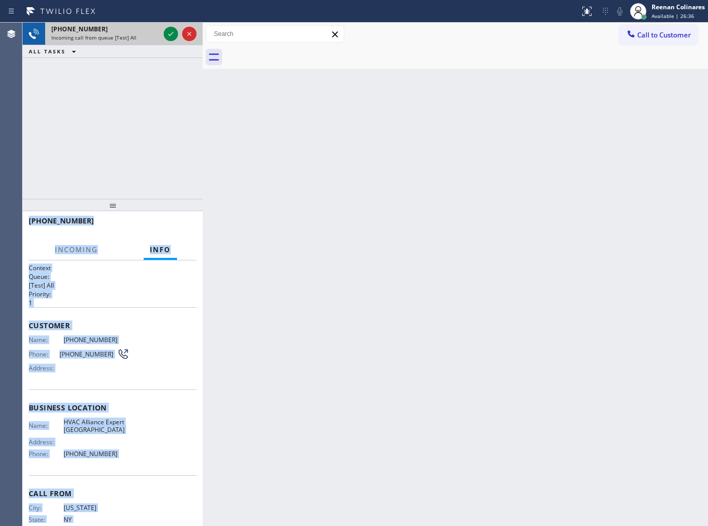
click at [143, 38] on div "Incoming call from queue [Test] All" at bounding box center [105, 37] width 108 height 7
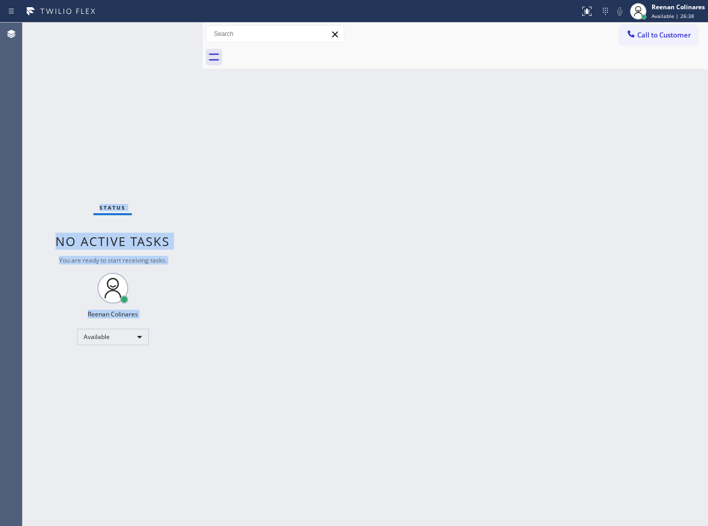
click at [167, 31] on div "Status No active tasks You are ready to start receiving tasks. Reenan Colinares…" at bounding box center [113, 274] width 180 height 503
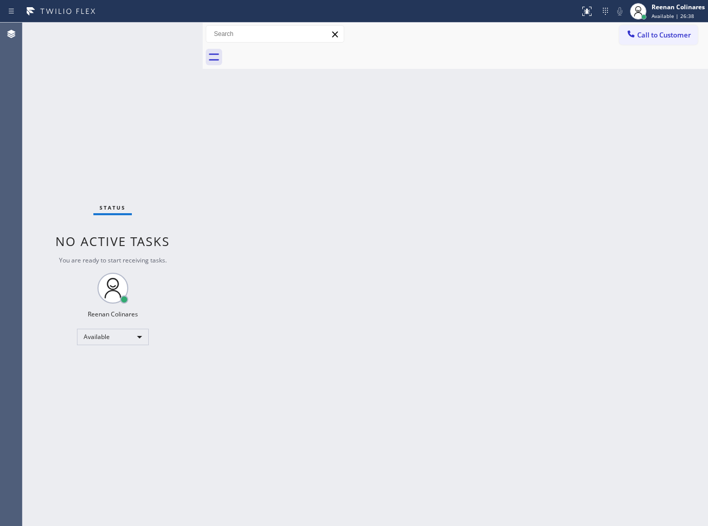
click at [167, 31] on div "Status No active tasks You are ready to start receiving tasks. Reenan Colinares…" at bounding box center [113, 274] width 180 height 503
click at [165, 31] on div "Status No active tasks You are ready to start receiving tasks. Reenan Colinares…" at bounding box center [113, 274] width 180 height 503
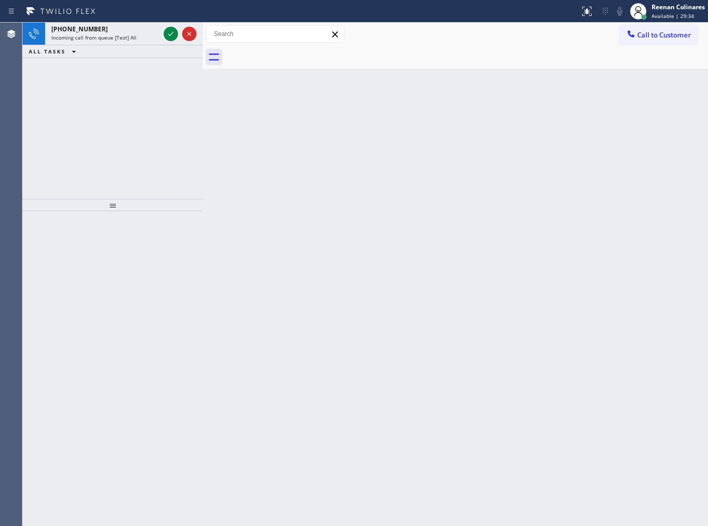
click at [155, 35] on div "Incoming call from queue [Test] All" at bounding box center [105, 37] width 108 height 7
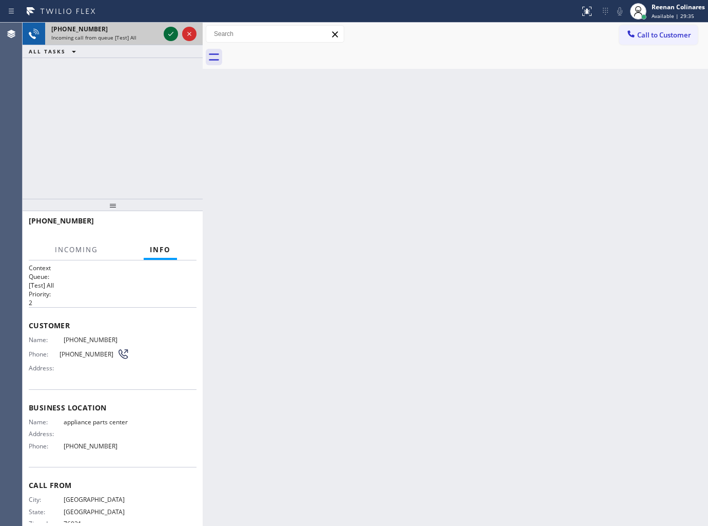
click at [165, 34] on icon at bounding box center [171, 34] width 12 height 12
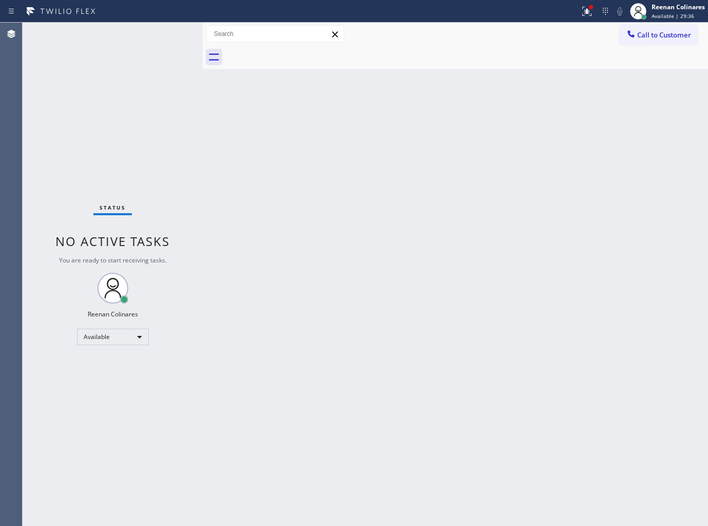
click at [137, 49] on div "Status No active tasks You are ready to start receiving tasks. Reenan Colinares…" at bounding box center [113, 274] width 180 height 503
click at [139, 47] on div "Status No active tasks You are ready to start receiving tasks. Reenan Colinares…" at bounding box center [113, 274] width 180 height 503
click at [587, 6] on button at bounding box center [587, 11] width 23 height 23
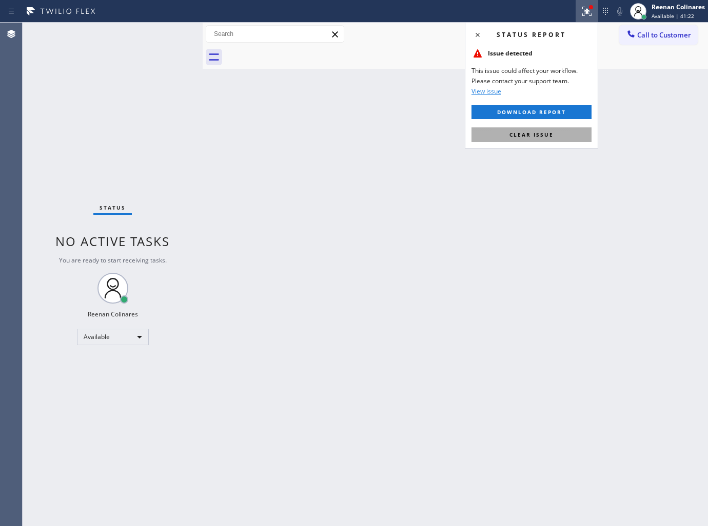
click at [562, 133] on button "Clear issue" at bounding box center [532, 134] width 120 height 14
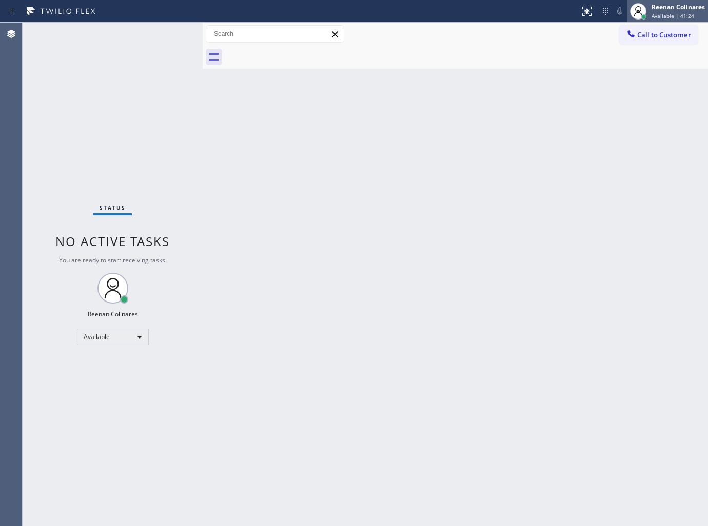
click at [660, 10] on div "Reenan Colinares" at bounding box center [678, 7] width 53 height 9
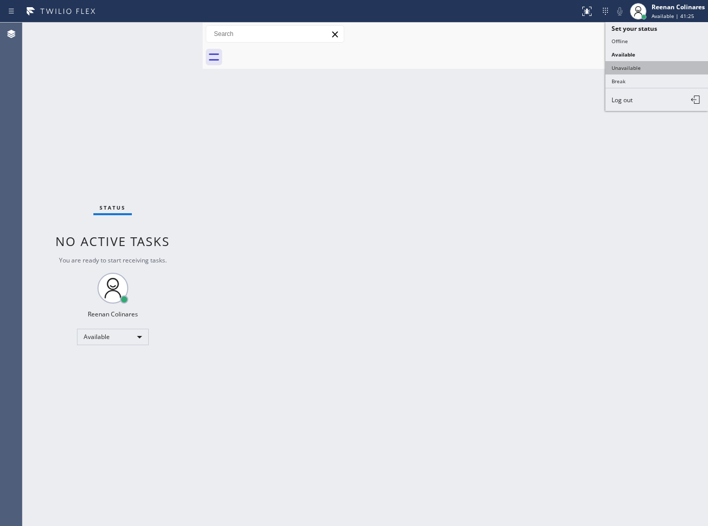
click at [627, 64] on button "Unavailable" at bounding box center [657, 67] width 103 height 13
